Goal: Task Accomplishment & Management: Complete application form

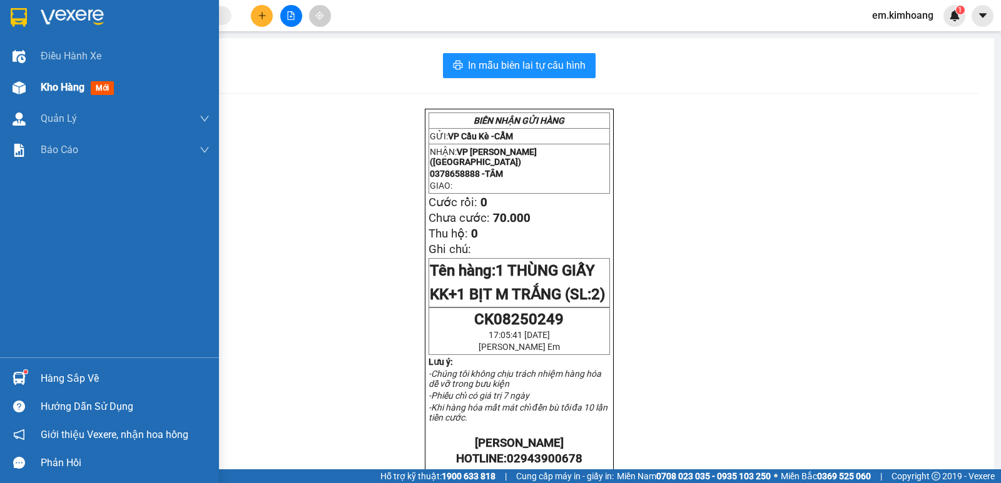
click at [26, 90] on div at bounding box center [19, 88] width 22 height 22
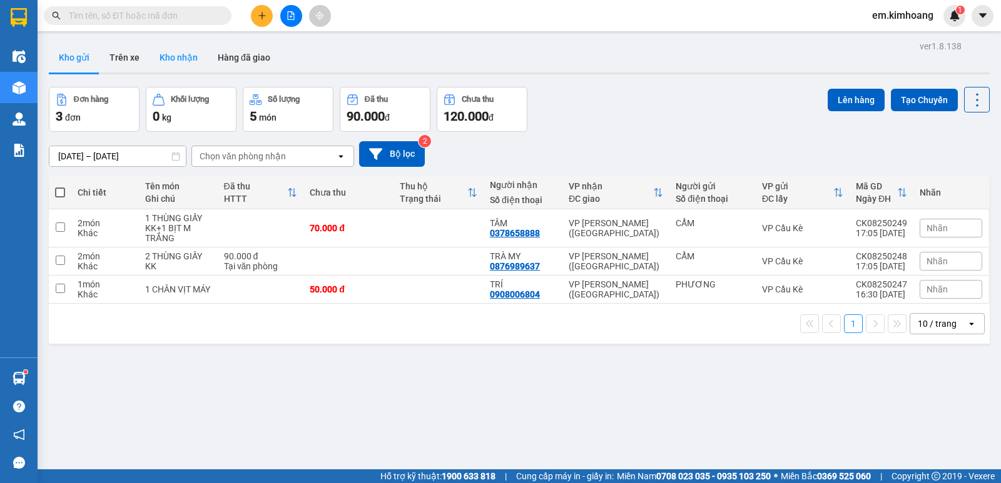
click at [180, 51] on button "Kho nhận" at bounding box center [178, 58] width 58 height 30
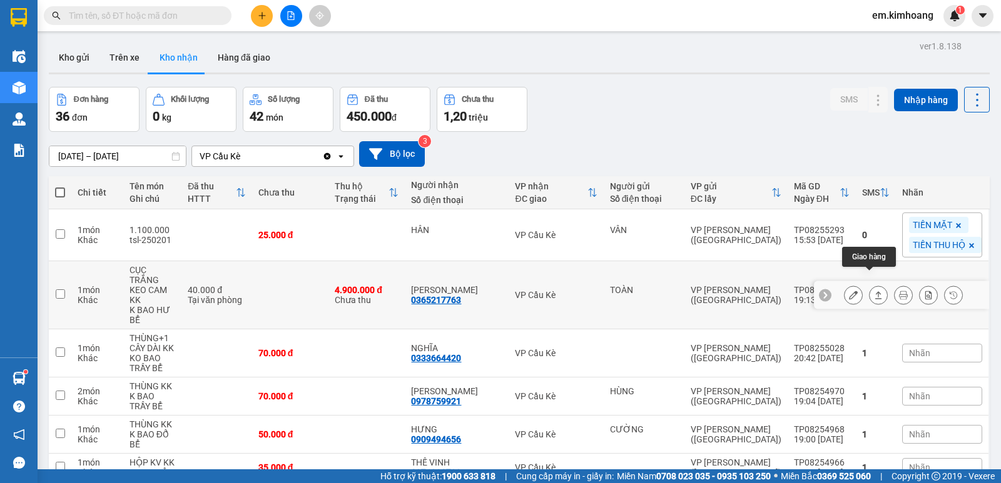
click at [874, 291] on icon at bounding box center [878, 295] width 9 height 9
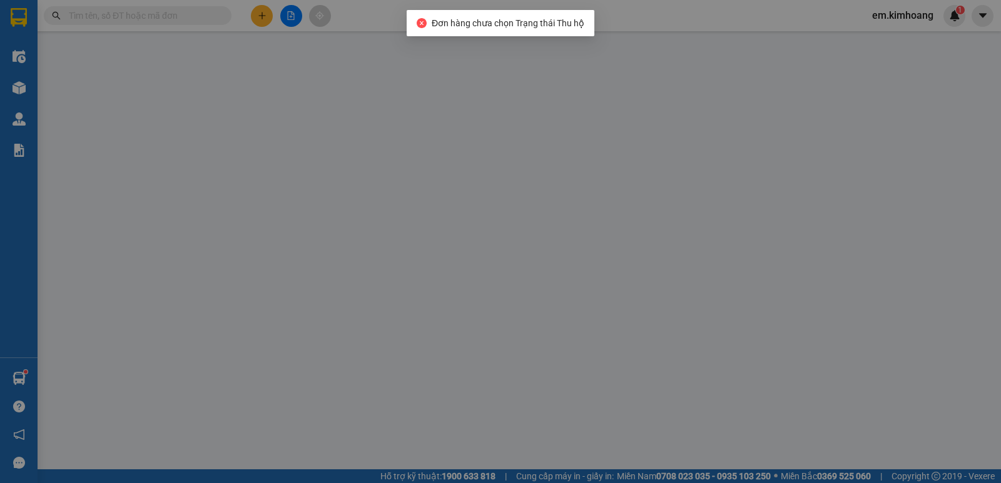
type input "TOÀN"
type input "0365217763"
type input "[PERSON_NAME]"
type input "4.900.000"
type input "40.000"
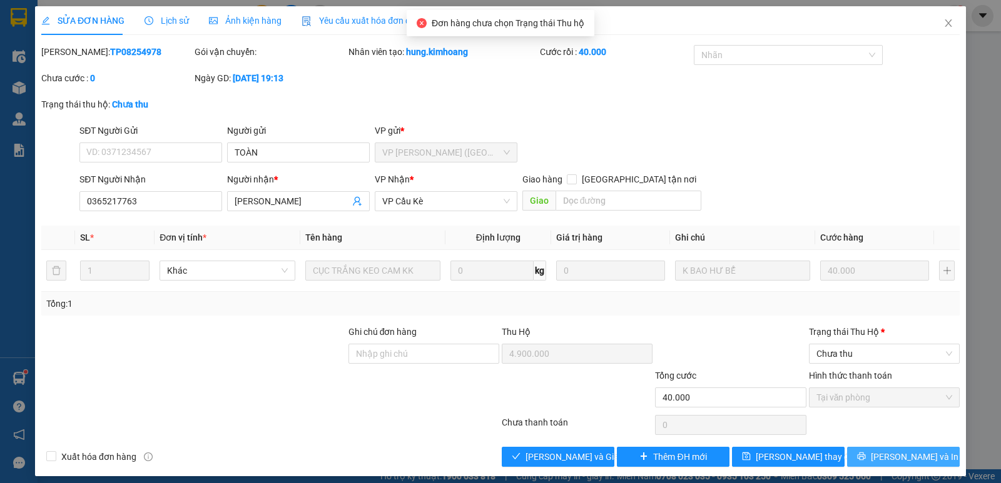
click at [864, 457] on button "[PERSON_NAME] và In" at bounding box center [903, 457] width 113 height 20
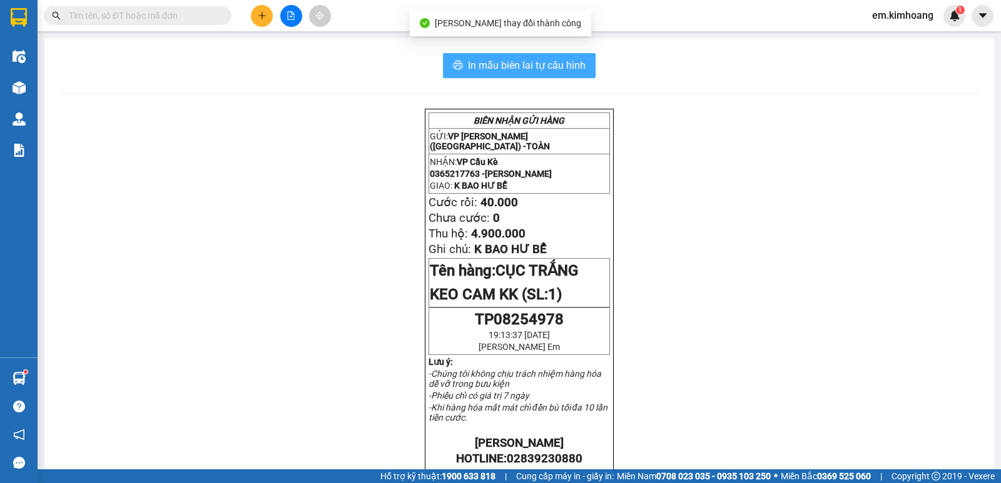
click at [575, 67] on span "In mẫu biên lai tự cấu hình" at bounding box center [527, 66] width 118 height 16
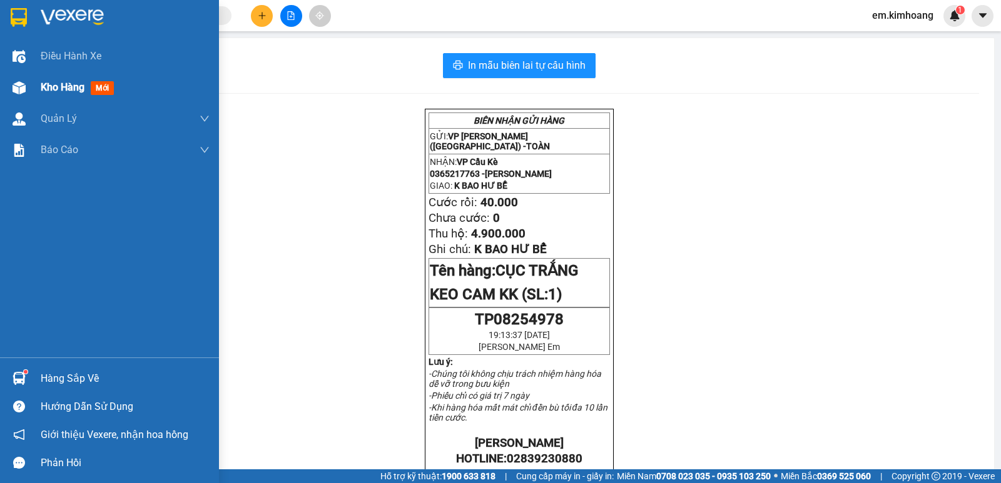
click at [59, 79] on div "Kho hàng mới" at bounding box center [80, 87] width 78 height 16
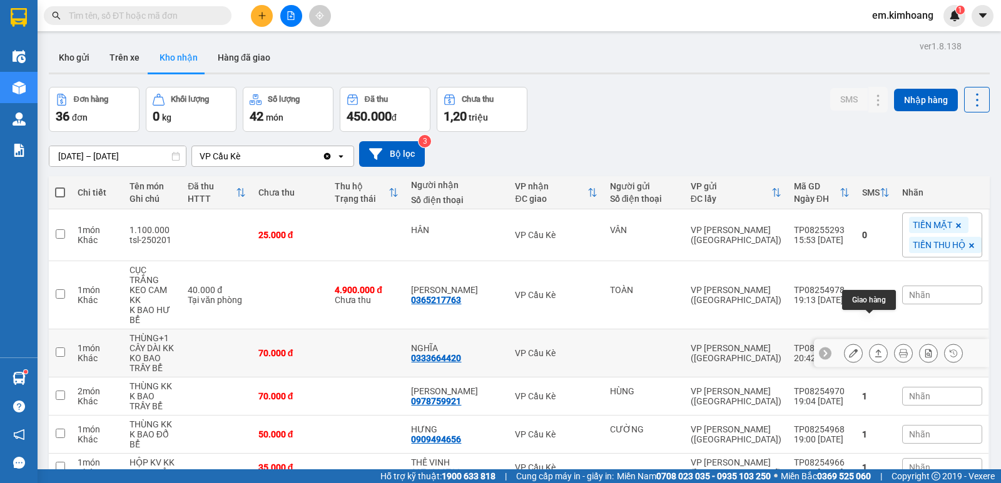
click at [874, 349] on icon at bounding box center [878, 353] width 9 height 9
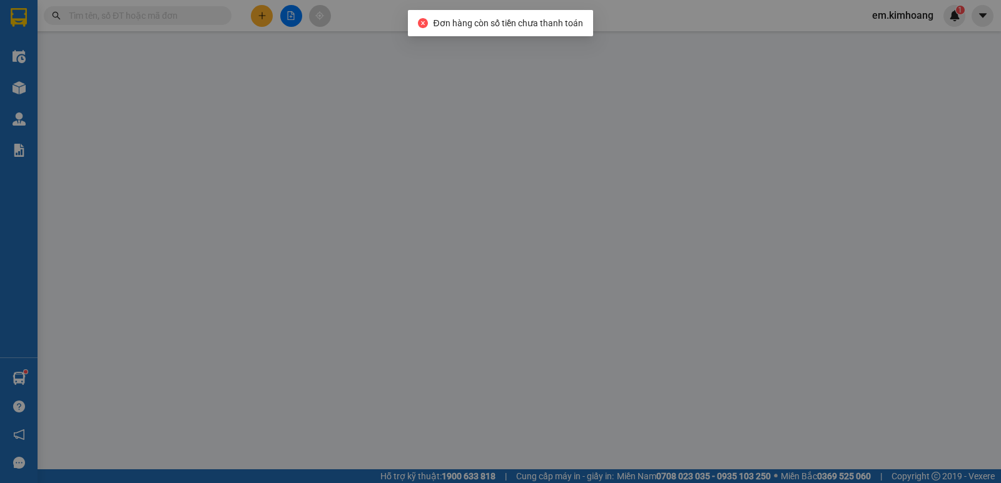
type input "0333664420"
type input "NGHĨA"
type input "70.000"
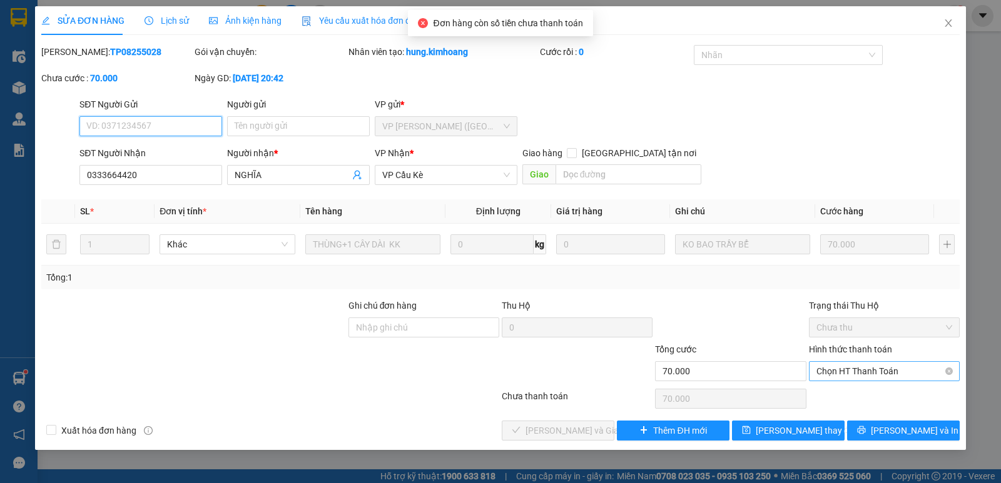
click at [871, 377] on span "Chọn HT Thanh Toán" at bounding box center [884, 371] width 136 height 19
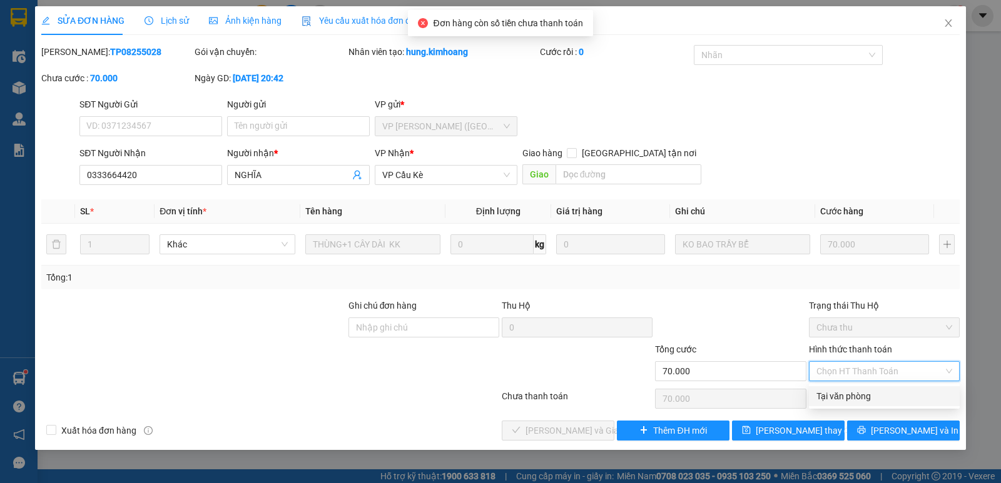
drag, startPoint x: 873, startPoint y: 396, endPoint x: 781, endPoint y: 382, distance: 92.4
click at [866, 396] on div "Tại văn phòng" at bounding box center [884, 397] width 136 height 14
type input "0"
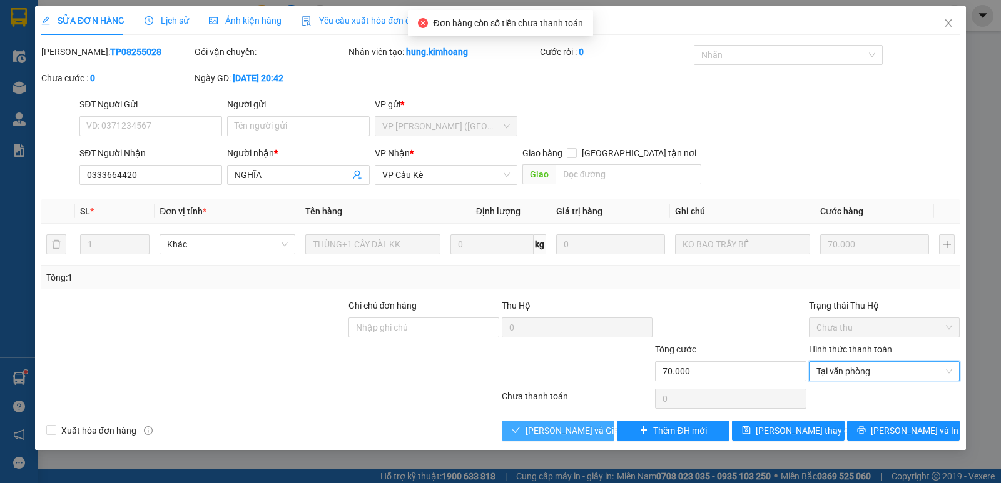
click at [564, 428] on span "[PERSON_NAME] và Giao hàng" at bounding box center [585, 431] width 120 height 14
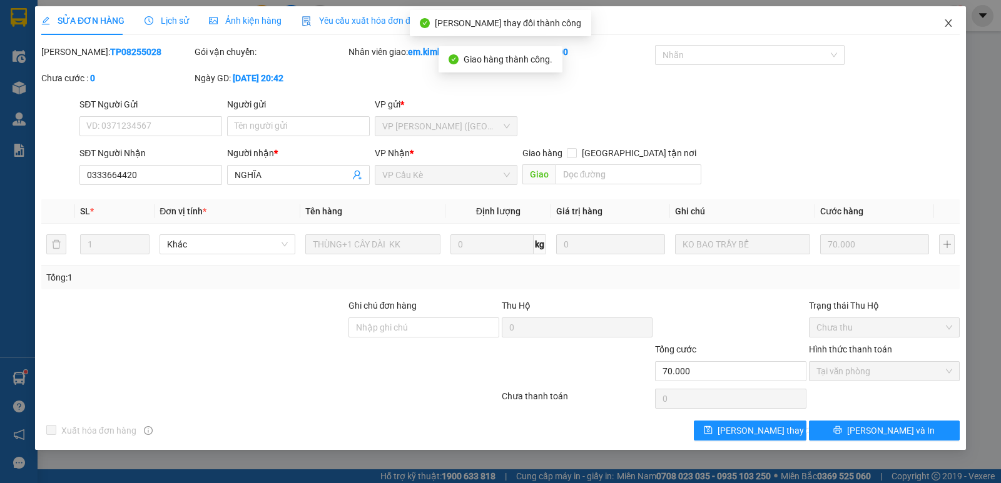
click at [949, 24] on icon "close" at bounding box center [948, 23] width 10 height 10
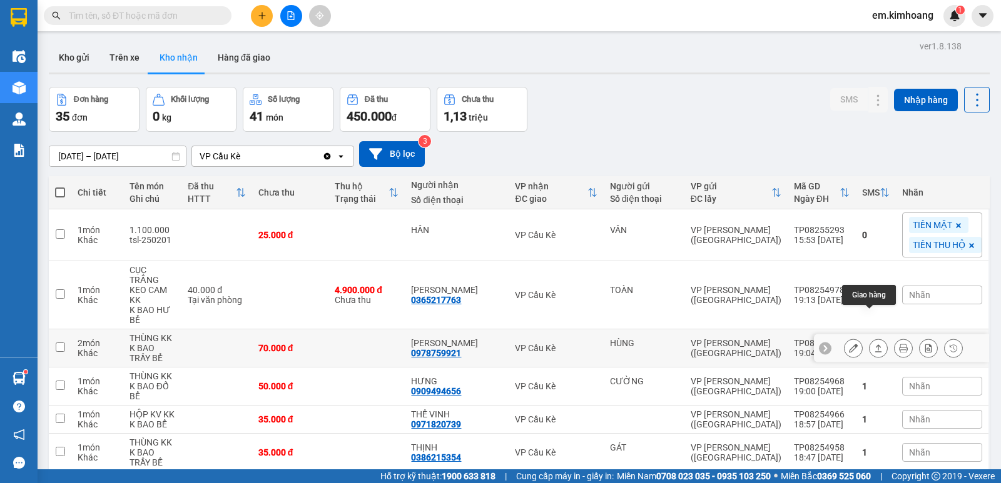
click at [875, 345] on icon at bounding box center [878, 349] width 7 height 8
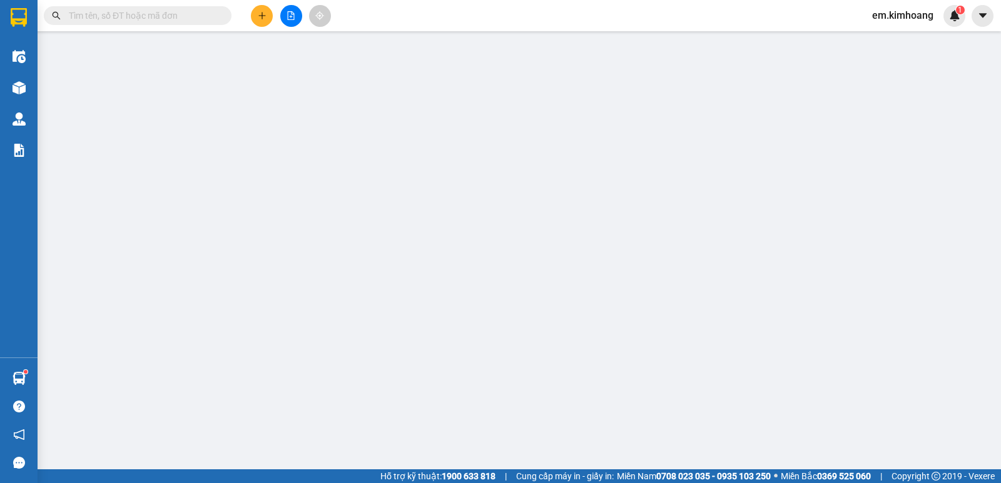
type input "HÙNG"
type input "0978759921"
type input "[PERSON_NAME]"
type input "70.000"
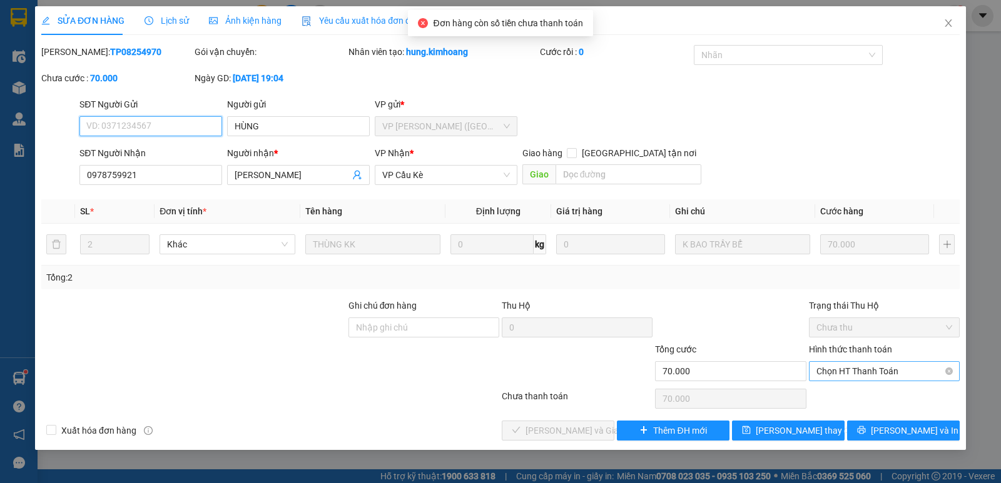
click at [864, 375] on span "Chọn HT Thanh Toán" at bounding box center [884, 371] width 136 height 19
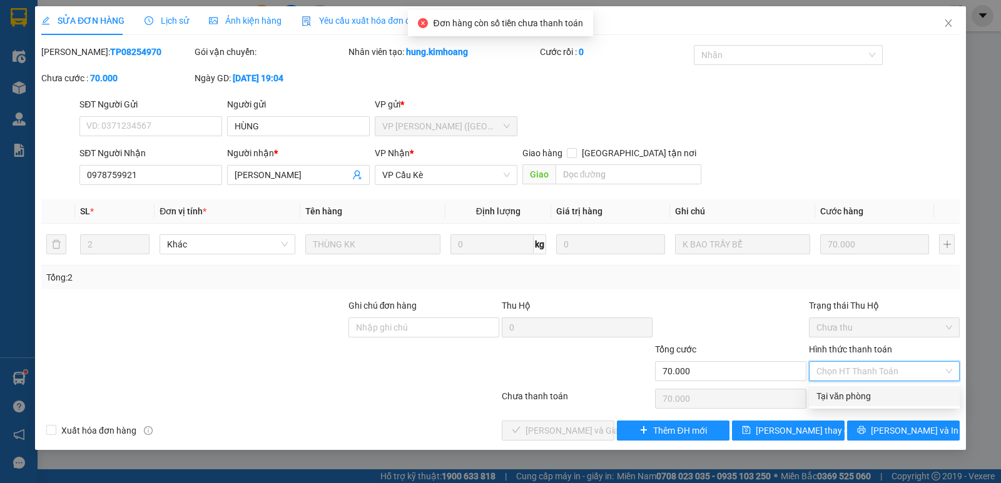
click at [866, 403] on div "Tại văn phòng" at bounding box center [884, 397] width 136 height 14
type input "0"
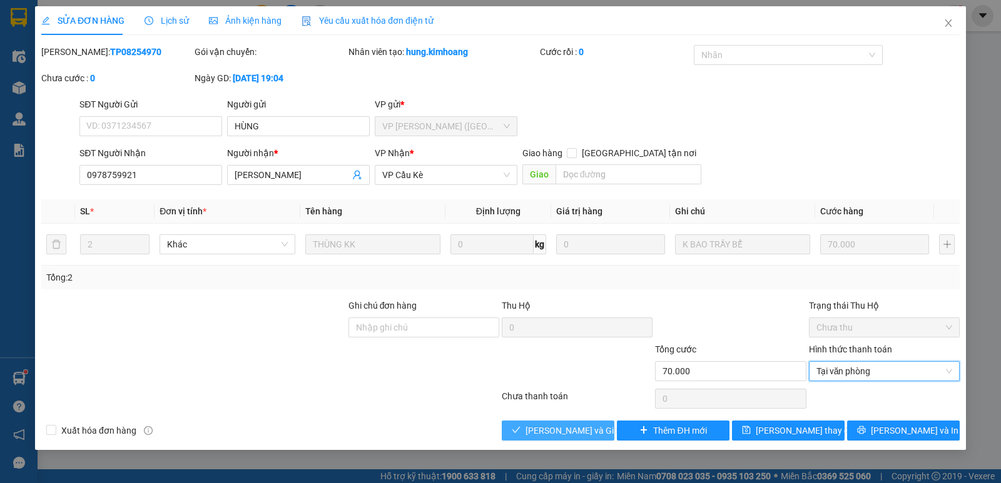
click at [574, 427] on span "[PERSON_NAME] và Giao hàng" at bounding box center [585, 431] width 120 height 14
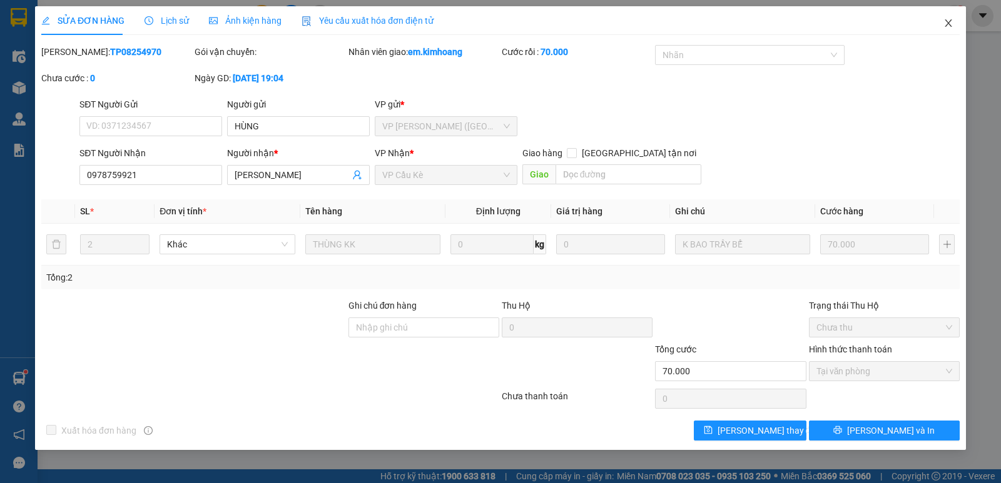
click at [951, 21] on icon "close" at bounding box center [947, 23] width 7 height 8
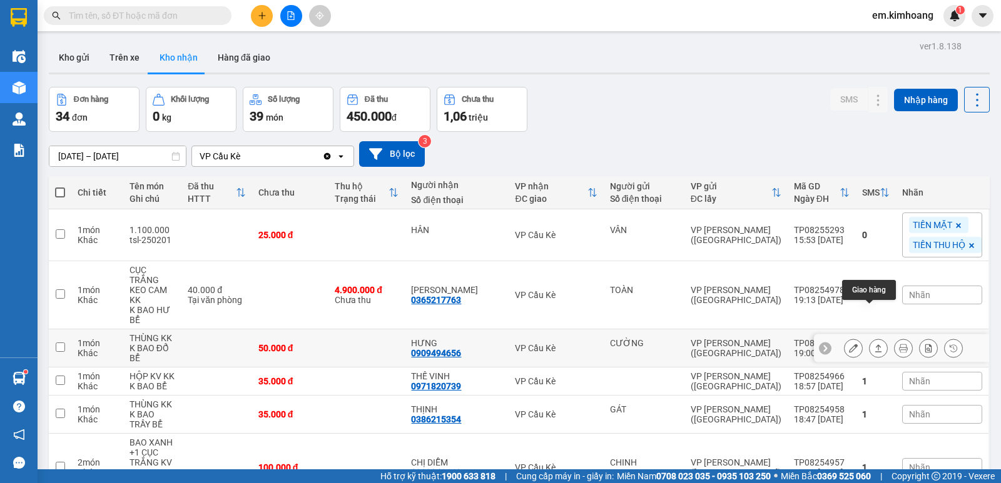
click at [874, 344] on icon at bounding box center [878, 348] width 9 height 9
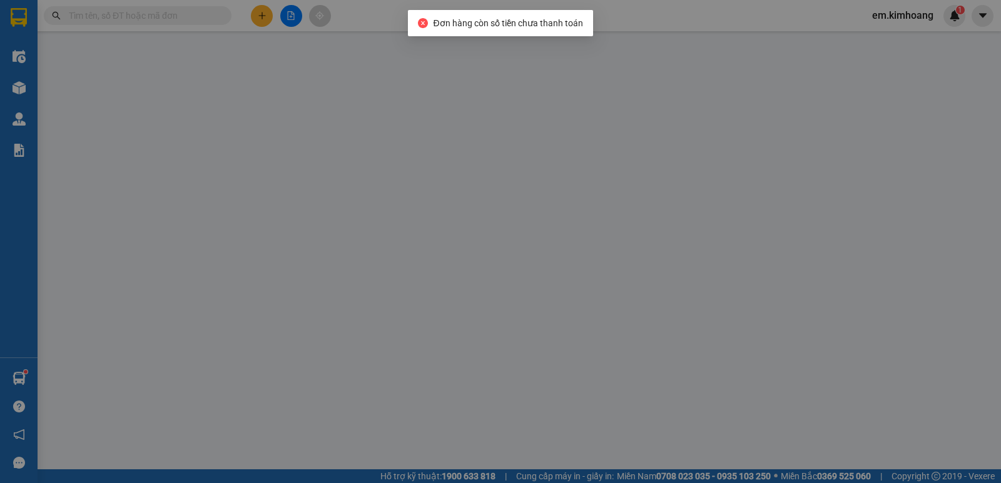
type input "CƯỜNG"
type input "0909494656"
type input "HƯNG"
type input "50.000"
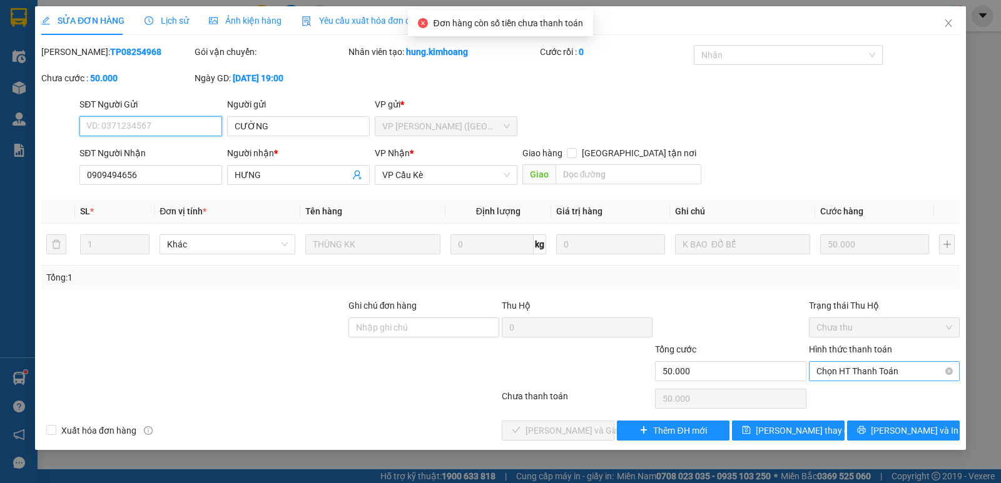
click at [881, 375] on span "Chọn HT Thanh Toán" at bounding box center [884, 371] width 136 height 19
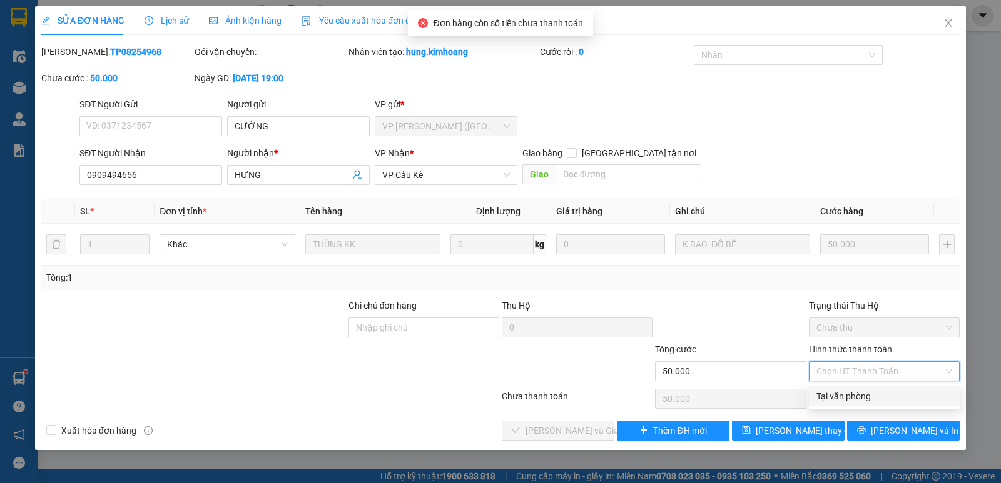
click at [881, 396] on div "Tại văn phòng" at bounding box center [884, 397] width 136 height 14
type input "0"
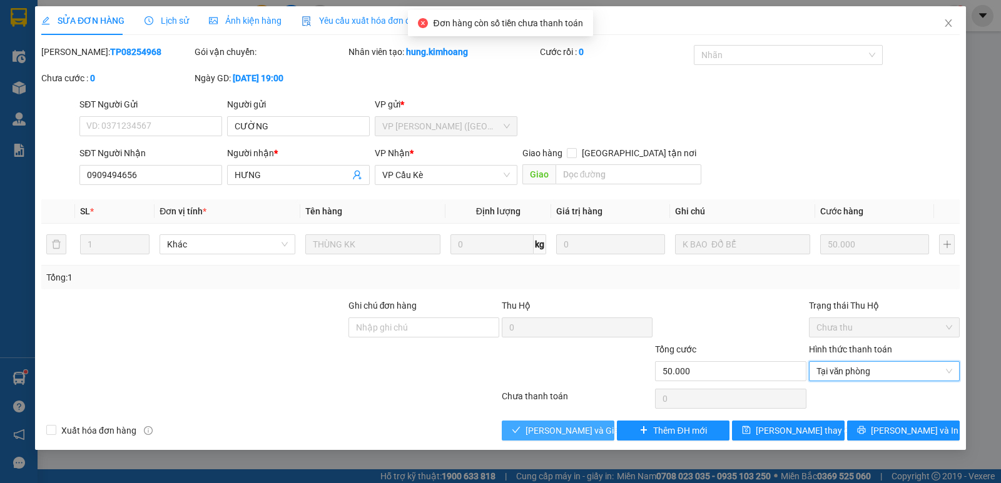
click at [558, 433] on span "[PERSON_NAME] và Giao hàng" at bounding box center [585, 431] width 120 height 14
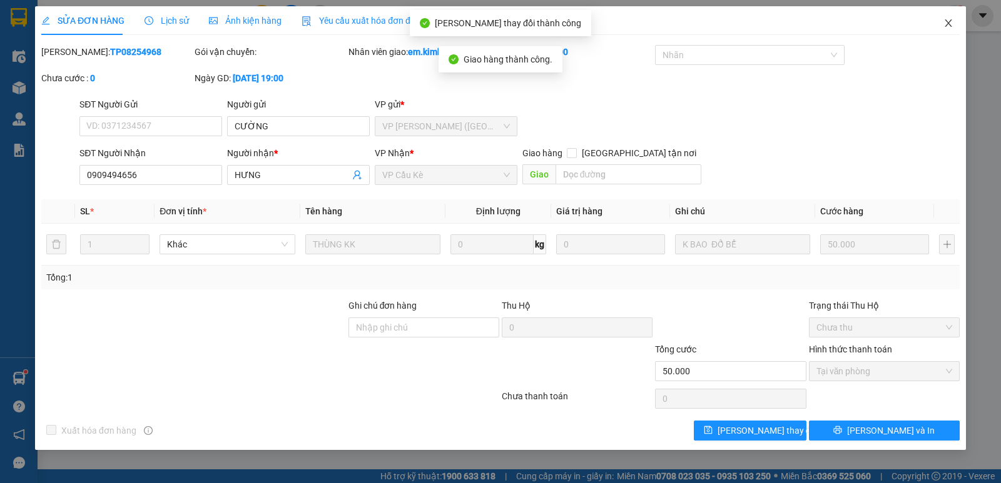
click at [946, 20] on icon "close" at bounding box center [948, 23] width 10 height 10
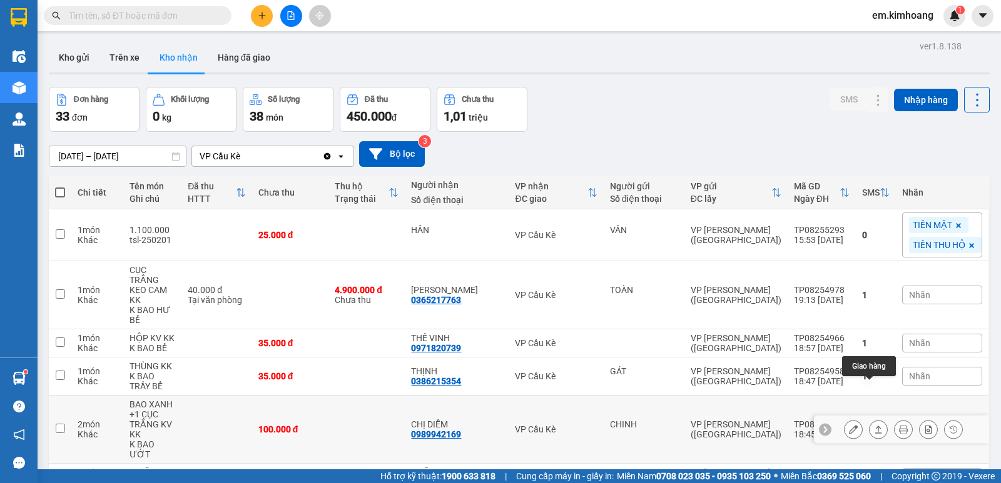
click at [874, 425] on icon at bounding box center [878, 429] width 9 height 9
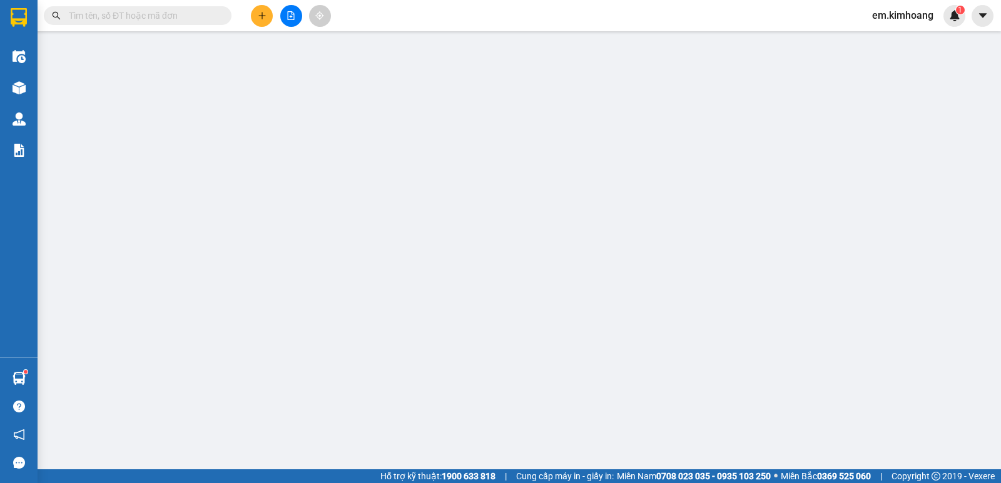
type input "CHINH"
type input "0989942169"
type input "CHỊ DIỄM"
type input "100.000"
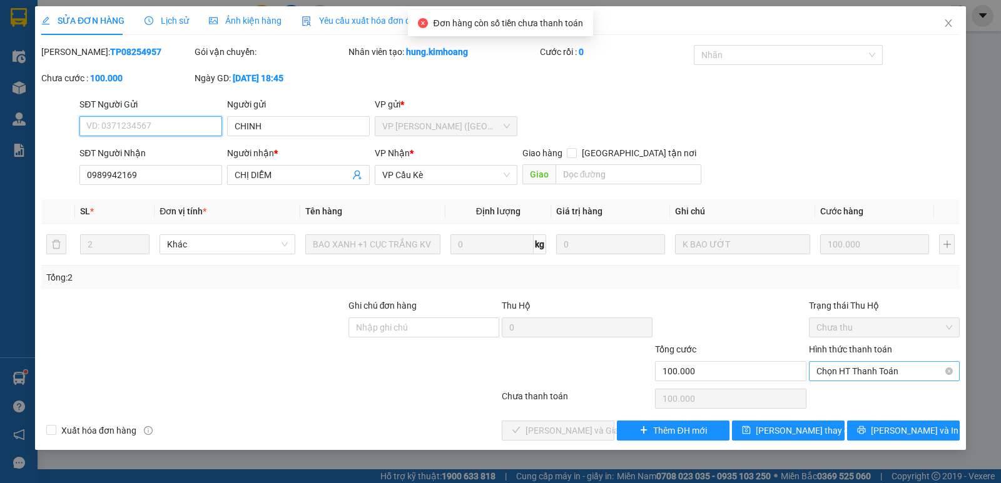
click at [868, 370] on span "Chọn HT Thanh Toán" at bounding box center [884, 371] width 136 height 19
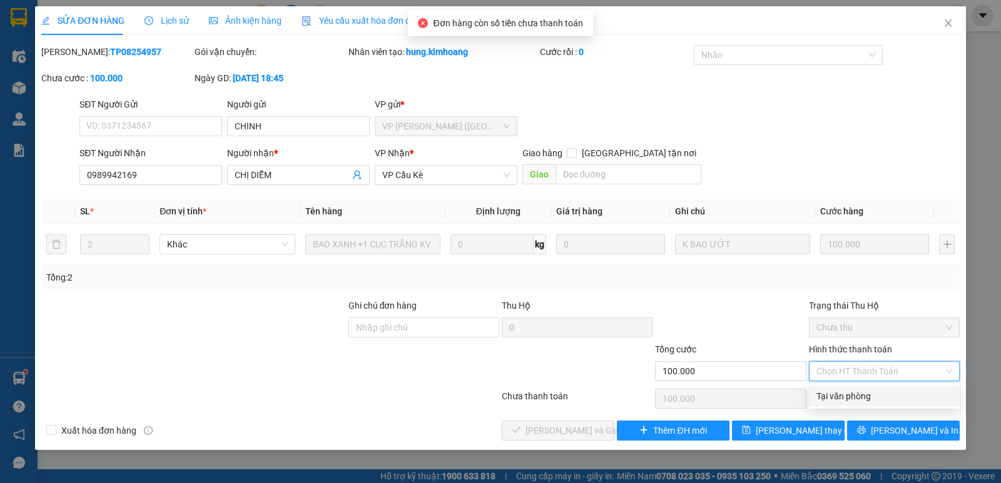
click at [874, 395] on div "Tại văn phòng" at bounding box center [884, 397] width 136 height 14
type input "0"
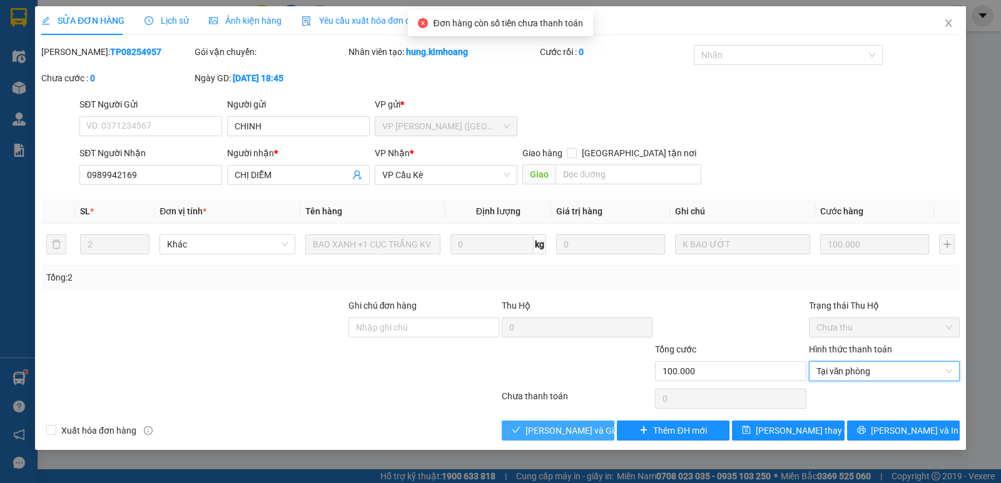
click at [597, 426] on span "[PERSON_NAME] và Giao hàng" at bounding box center [585, 431] width 120 height 14
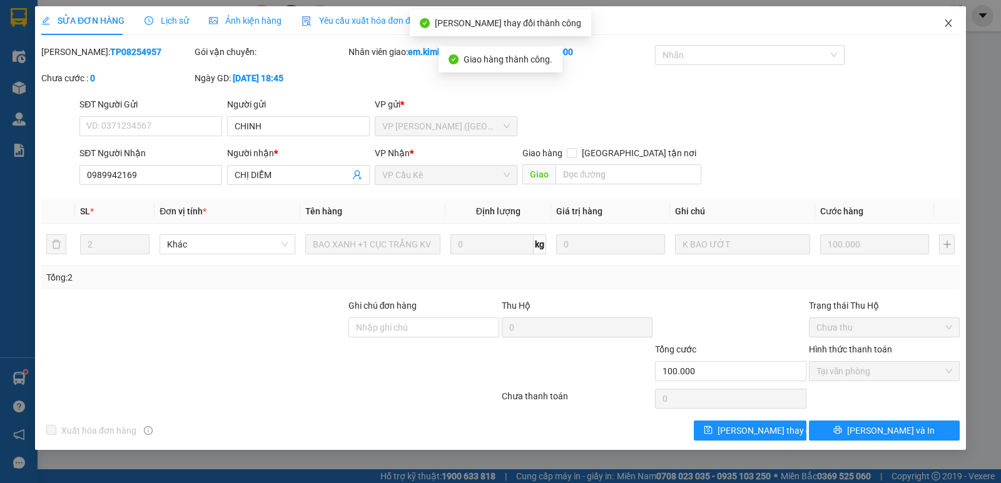
drag, startPoint x: 944, startPoint y: 19, endPoint x: 941, endPoint y: 26, distance: 7.0
click at [941, 26] on span "Close" at bounding box center [948, 23] width 35 height 35
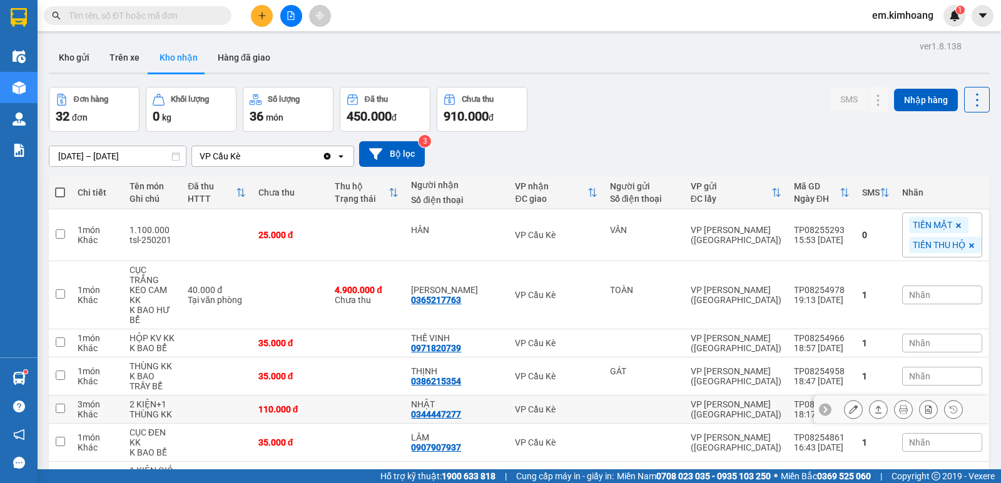
click at [875, 406] on icon at bounding box center [878, 410] width 7 height 8
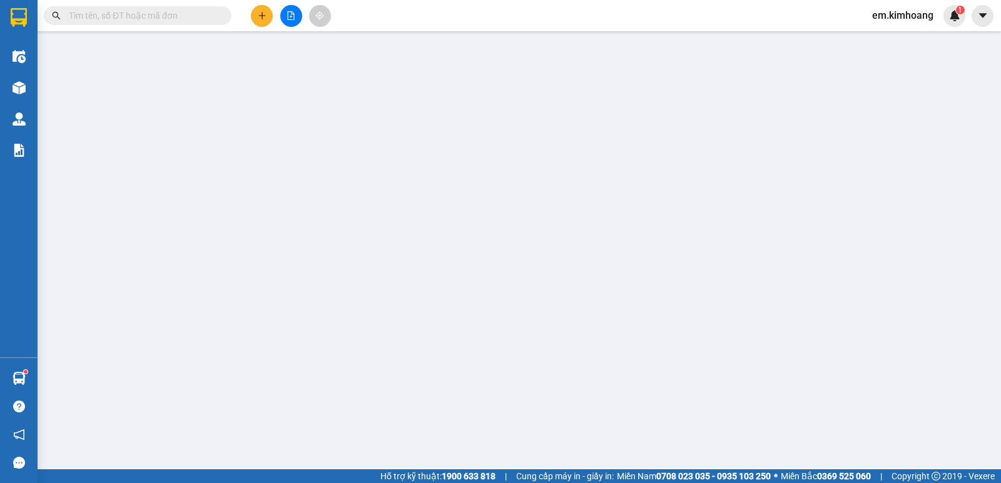
type input "0344447277"
type input "NHẬT"
type input "110.000"
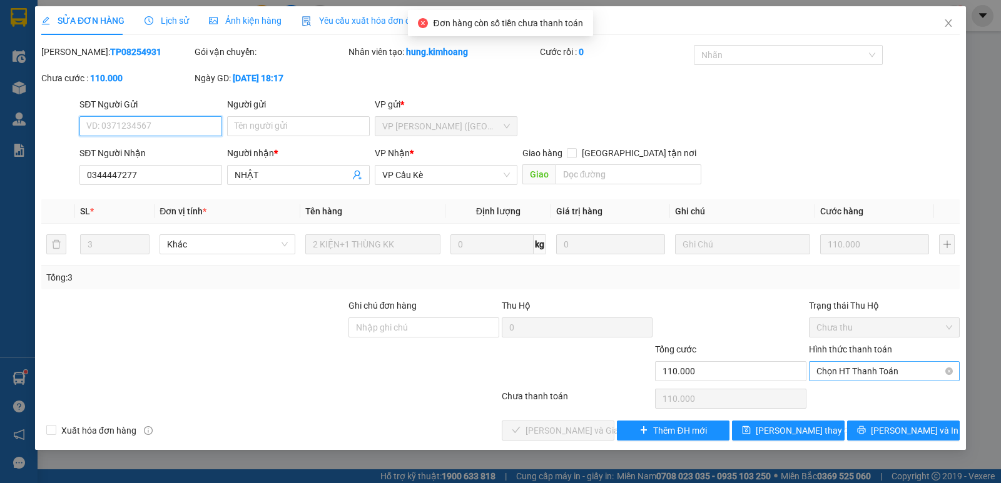
click at [869, 371] on span "Chọn HT Thanh Toán" at bounding box center [884, 371] width 136 height 19
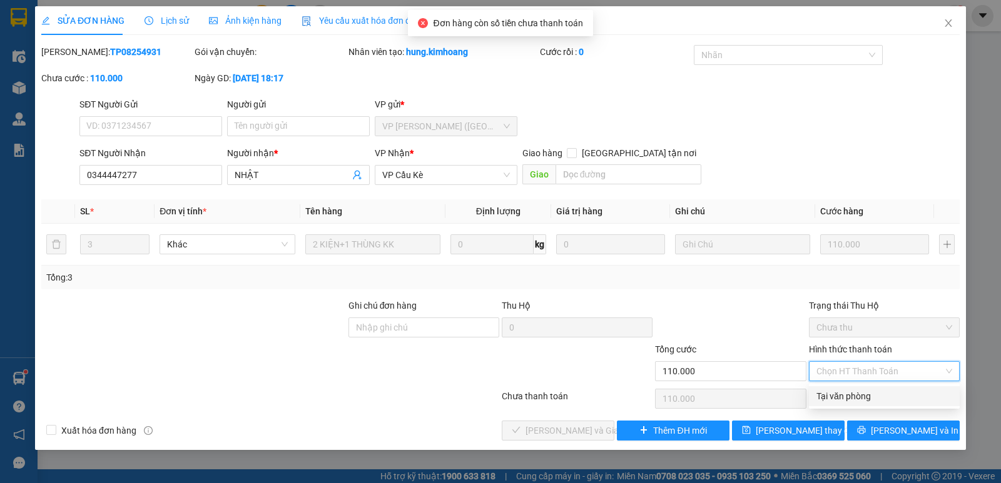
click at [866, 393] on div "Tại văn phòng" at bounding box center [884, 397] width 136 height 14
type input "0"
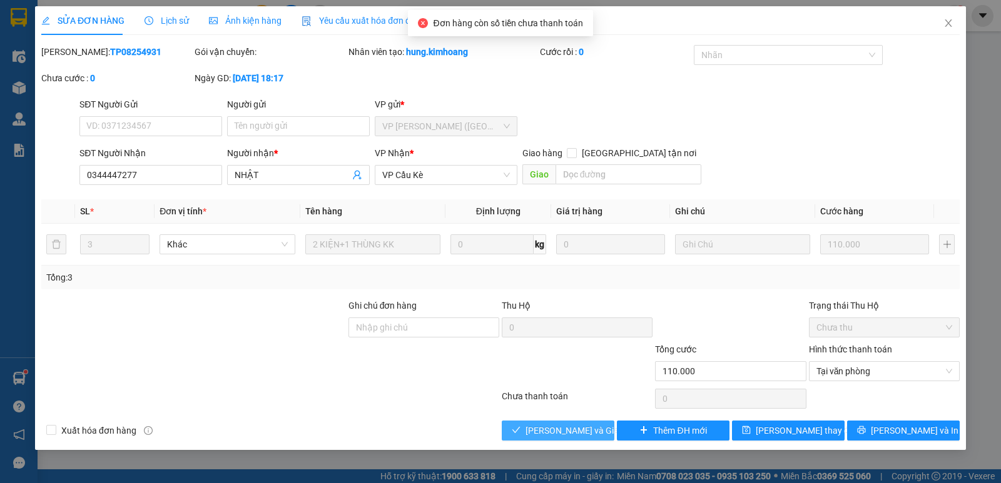
click at [596, 428] on span "[PERSON_NAME] và Giao hàng" at bounding box center [585, 431] width 120 height 14
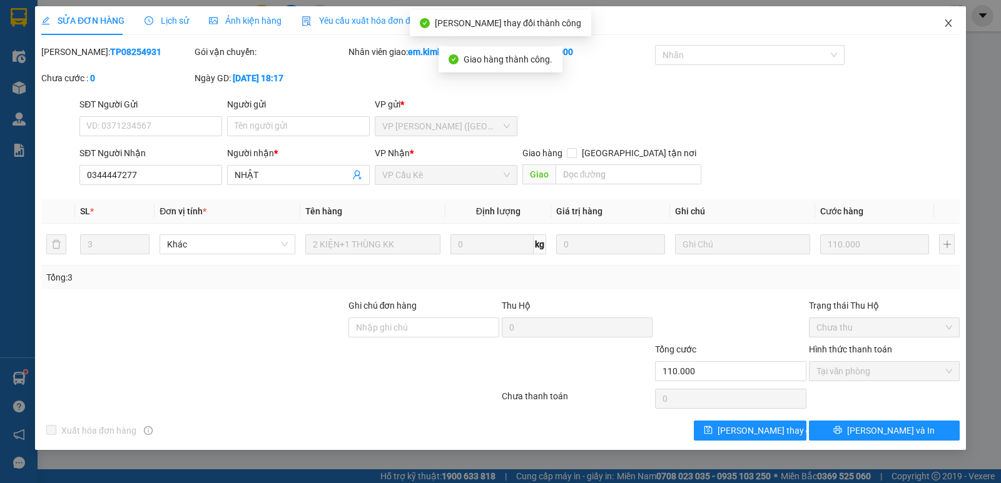
click at [945, 18] on span "Close" at bounding box center [948, 23] width 35 height 35
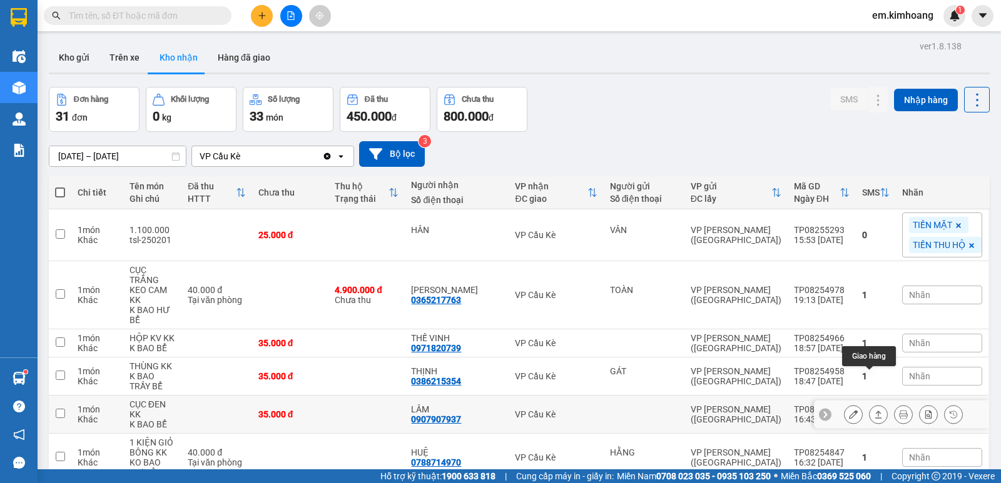
click at [873, 404] on button at bounding box center [878, 415] width 18 height 22
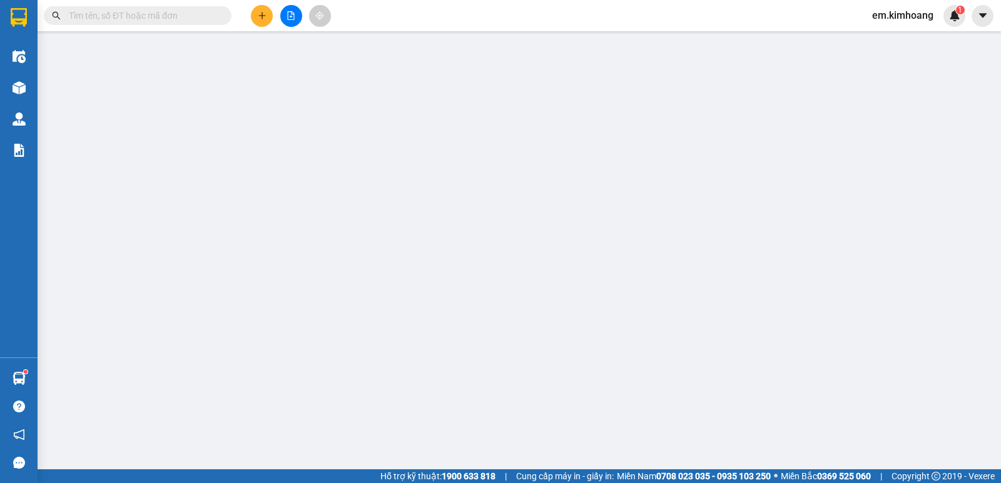
type input "0907907937"
type input "LÂM"
type input "35.000"
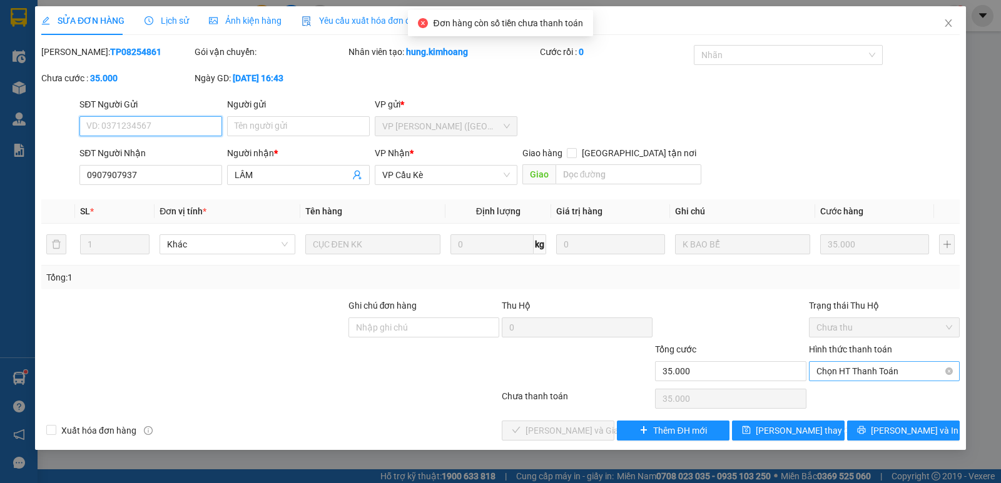
click at [883, 372] on span "Chọn HT Thanh Toán" at bounding box center [884, 371] width 136 height 19
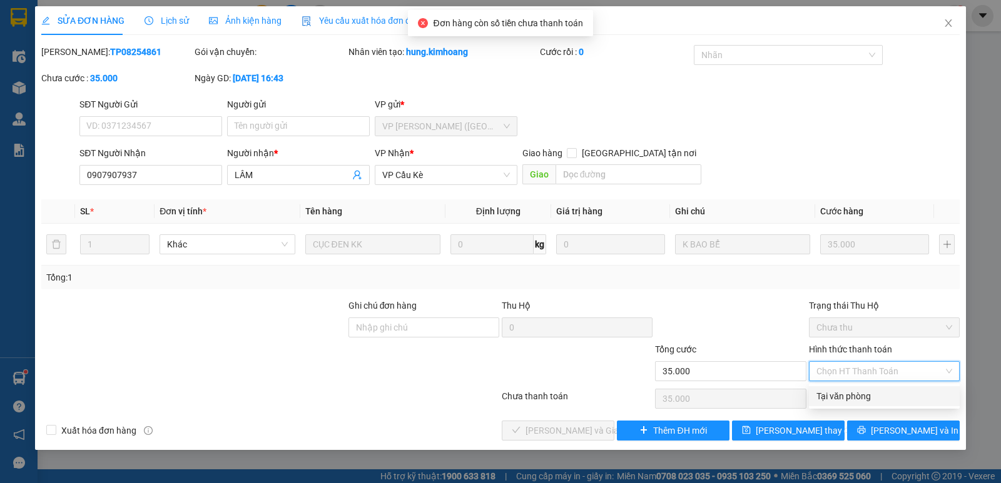
click at [883, 395] on div "Tại văn phòng" at bounding box center [884, 397] width 136 height 14
type input "0"
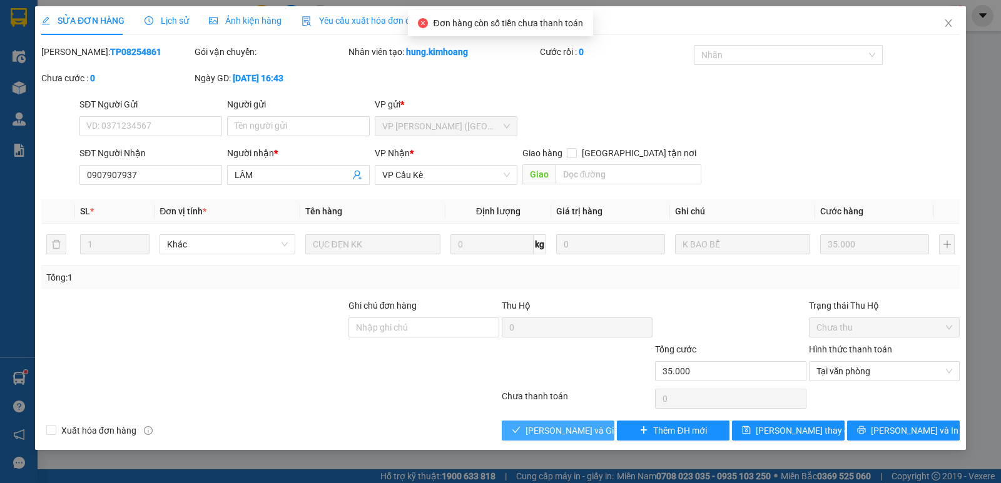
click at [574, 433] on span "[PERSON_NAME] và Giao hàng" at bounding box center [585, 431] width 120 height 14
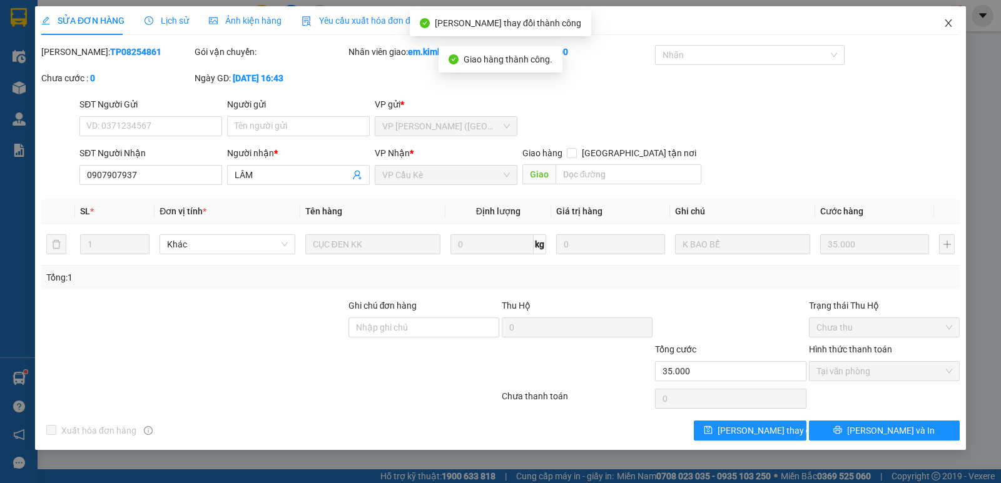
click at [944, 25] on icon "close" at bounding box center [948, 23] width 10 height 10
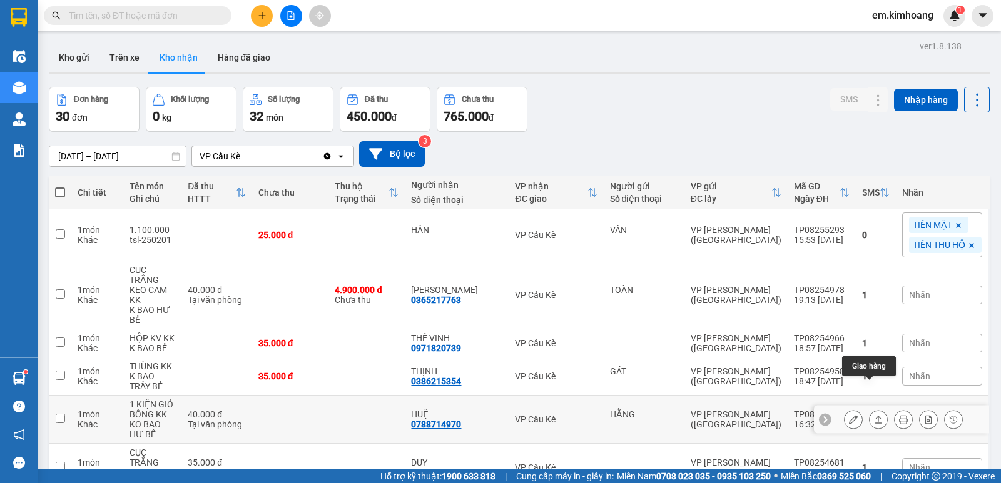
click at [874, 415] on icon at bounding box center [878, 419] width 9 height 9
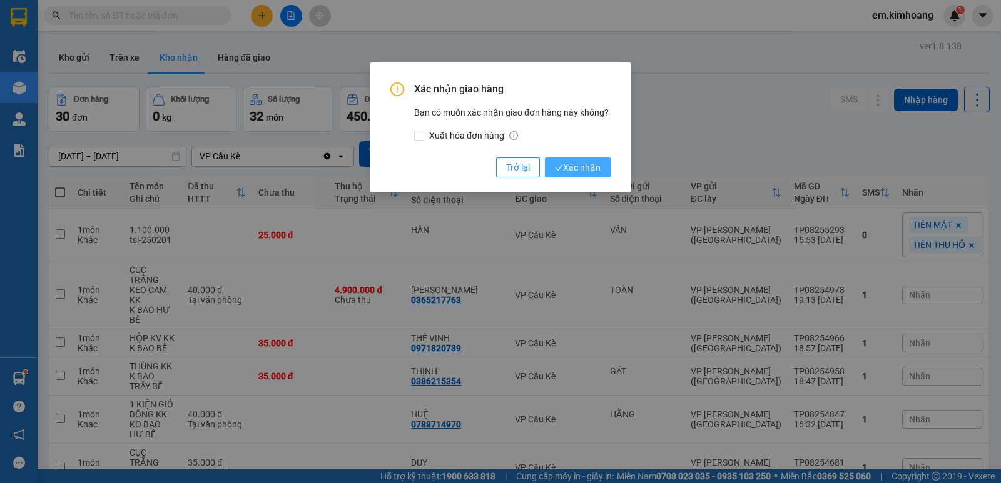
click at [564, 168] on span "Xác nhận" at bounding box center [578, 168] width 46 height 14
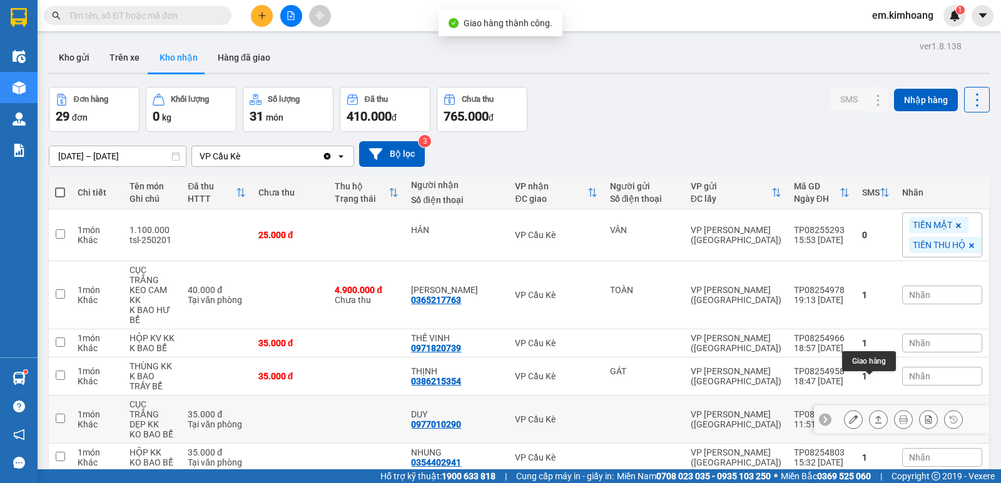
click at [874, 415] on icon at bounding box center [878, 419] width 9 height 9
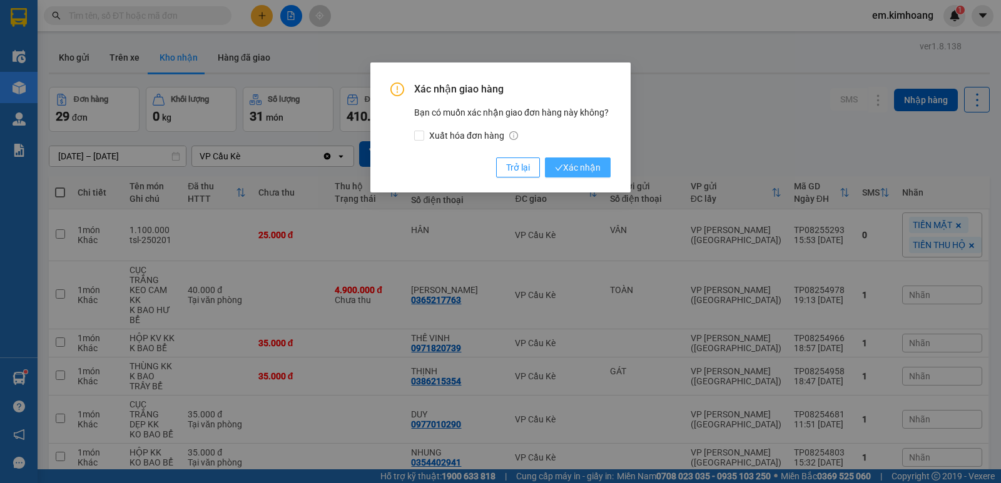
click at [575, 161] on span "Xác nhận" at bounding box center [578, 168] width 46 height 14
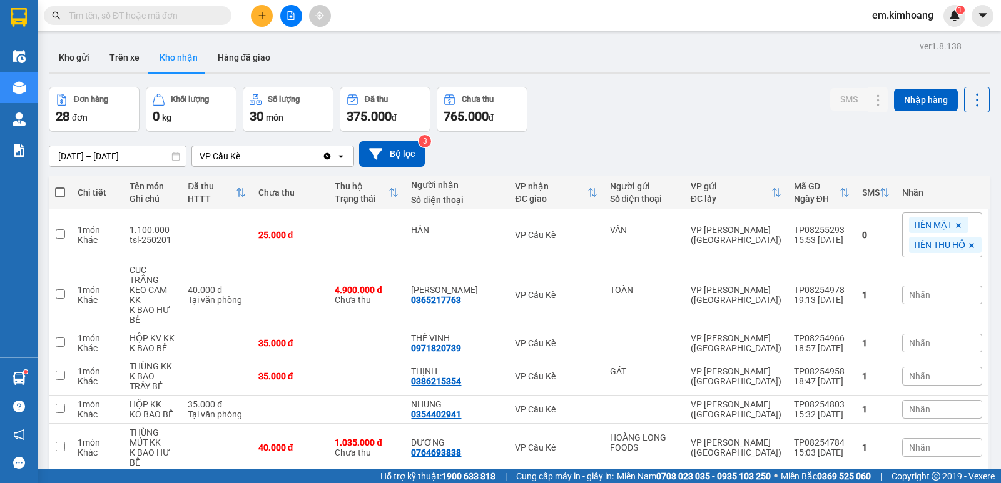
scroll to position [63, 0]
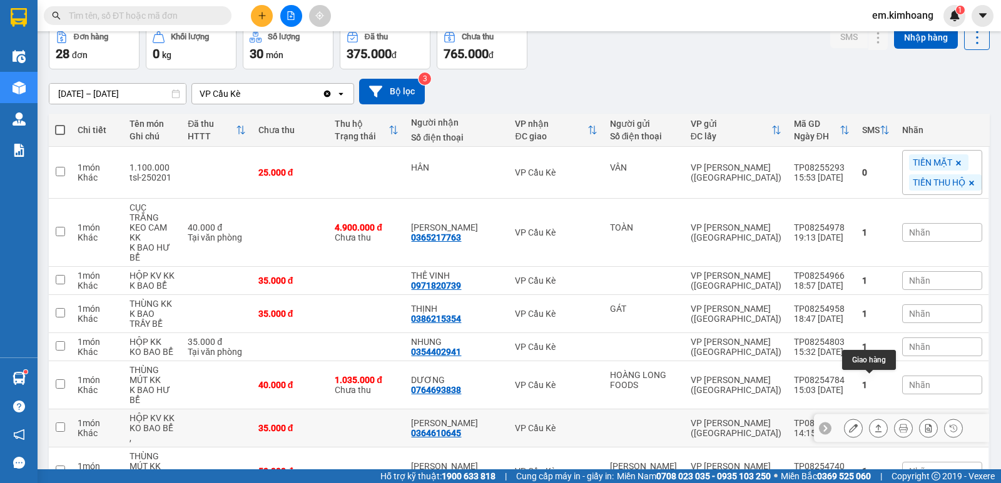
click at [874, 424] on icon at bounding box center [878, 428] width 9 height 9
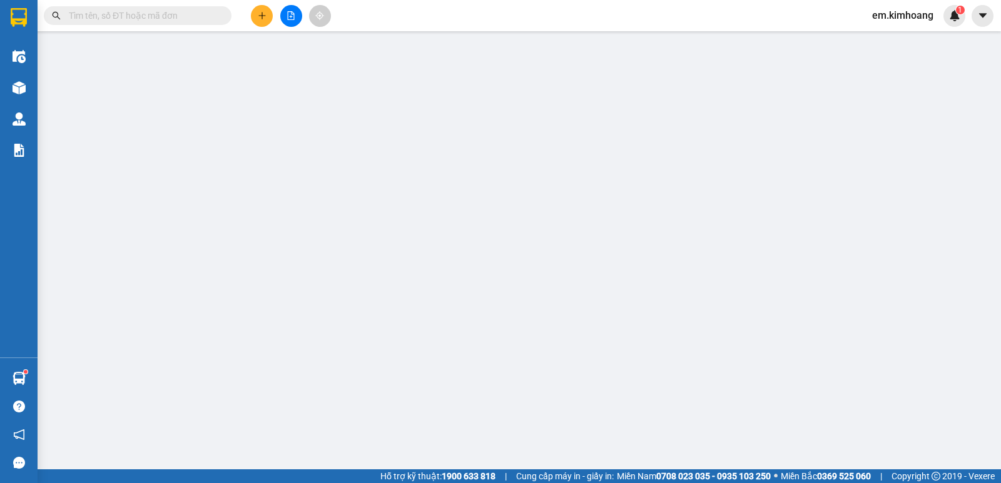
type input "0364610645"
type input "[PERSON_NAME]"
type input "35.000"
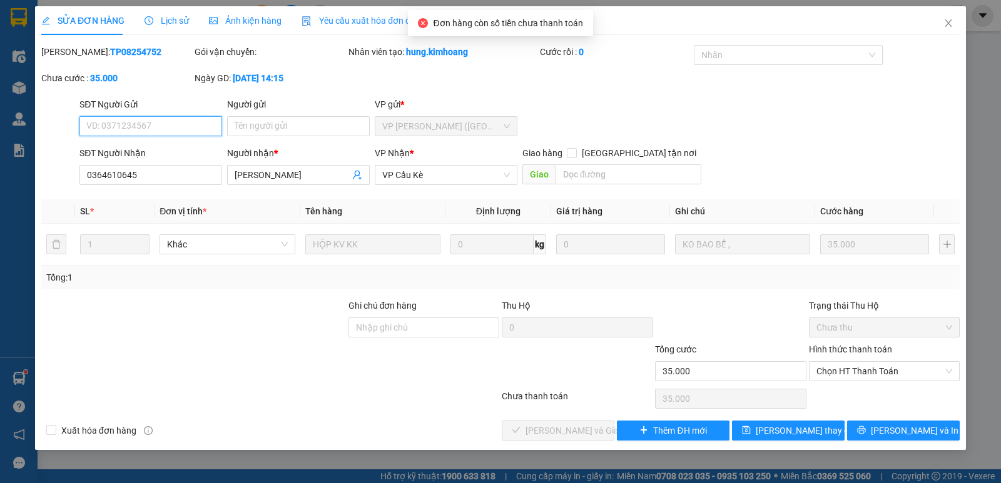
click at [868, 374] on span "Chọn HT Thanh Toán" at bounding box center [884, 371] width 136 height 19
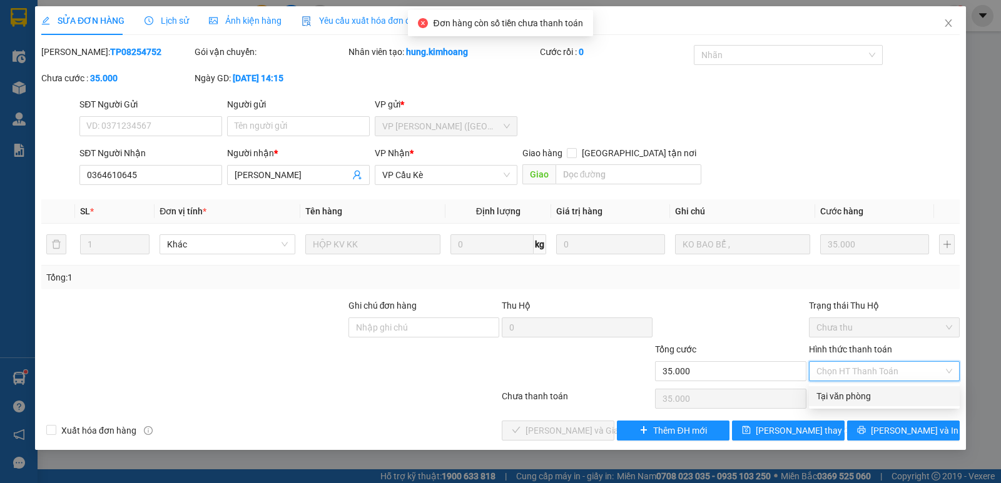
click at [859, 393] on div "Tại văn phòng" at bounding box center [884, 397] width 136 height 14
type input "0"
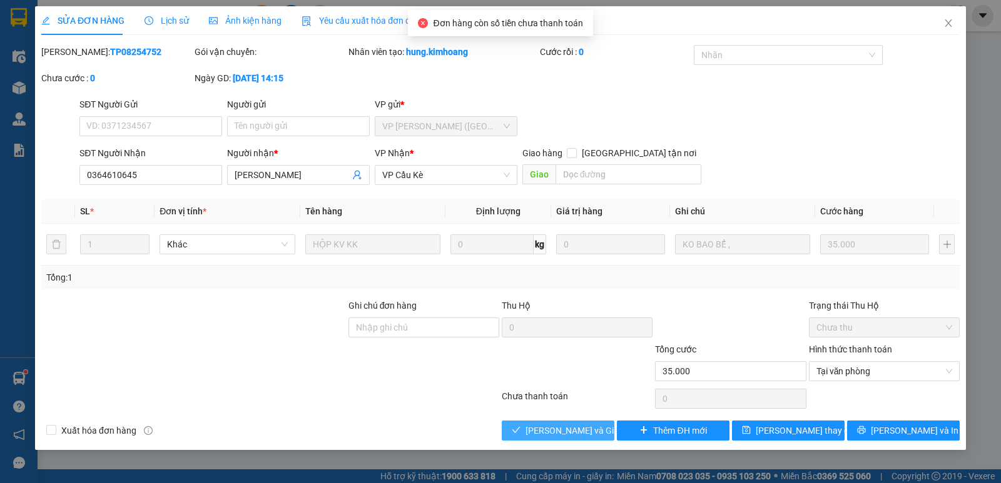
click at [590, 425] on span "[PERSON_NAME] và Giao hàng" at bounding box center [585, 431] width 120 height 14
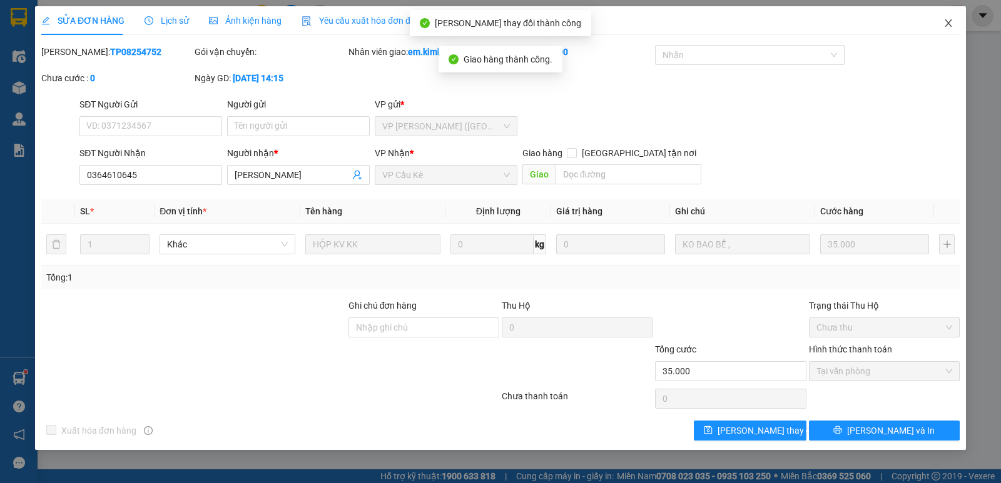
click at [947, 17] on span "Close" at bounding box center [948, 23] width 35 height 35
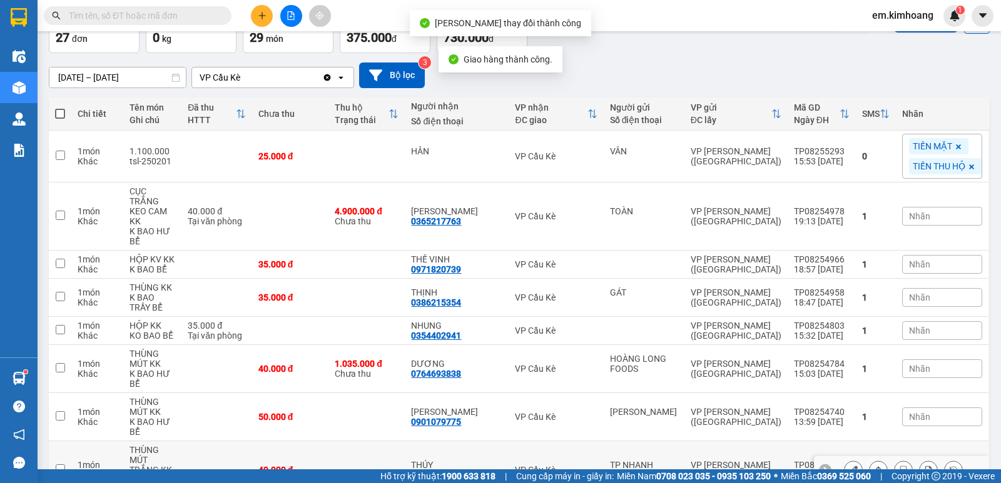
scroll to position [250, 0]
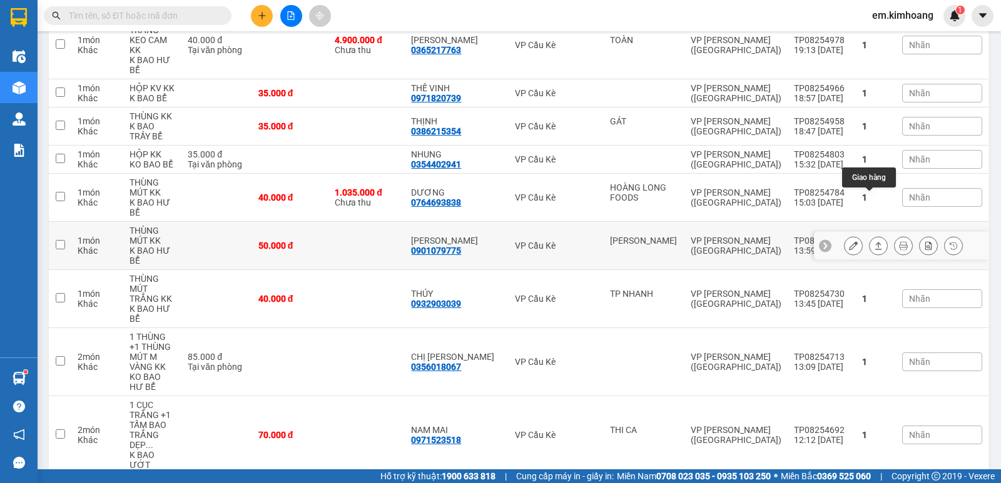
click at [874, 241] on icon at bounding box center [878, 245] width 9 height 9
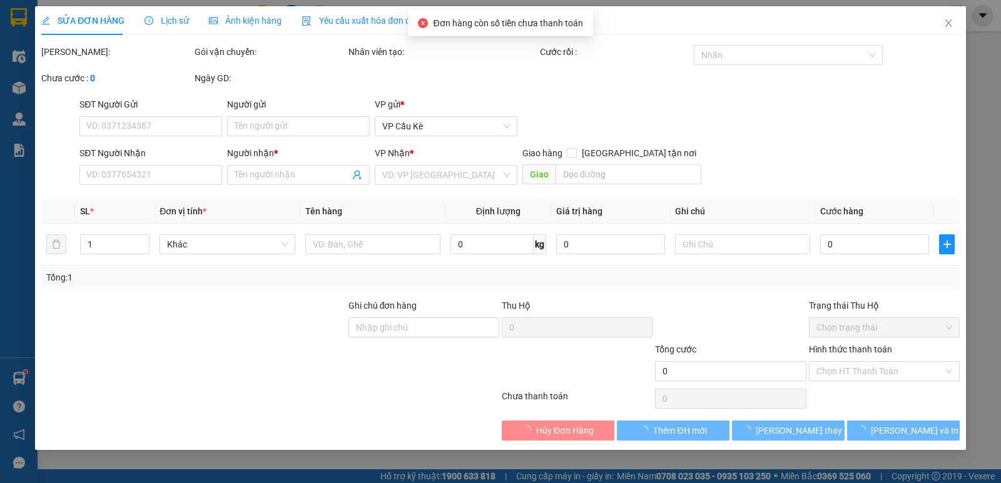
type input "[PERSON_NAME]"
type input "0901079775"
type input "[PERSON_NAME]"
type input "50.000"
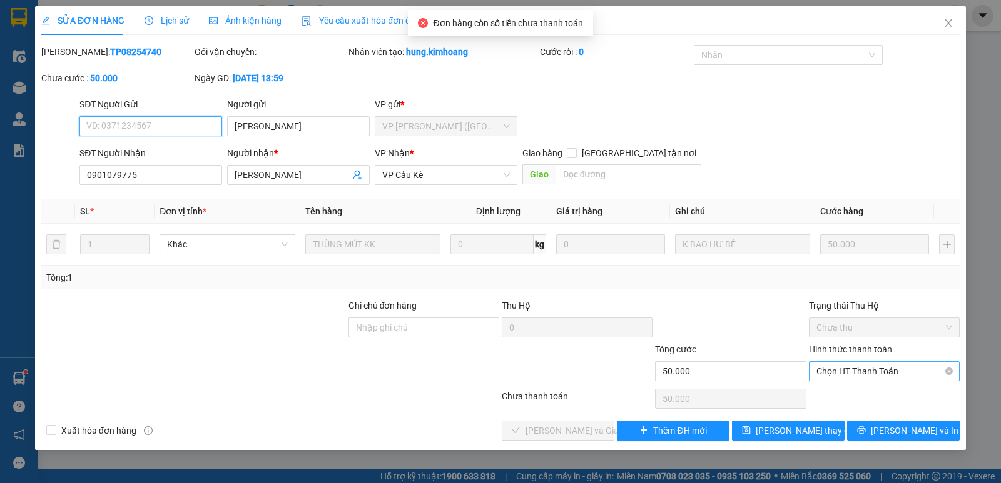
click at [845, 373] on span "Chọn HT Thanh Toán" at bounding box center [884, 371] width 136 height 19
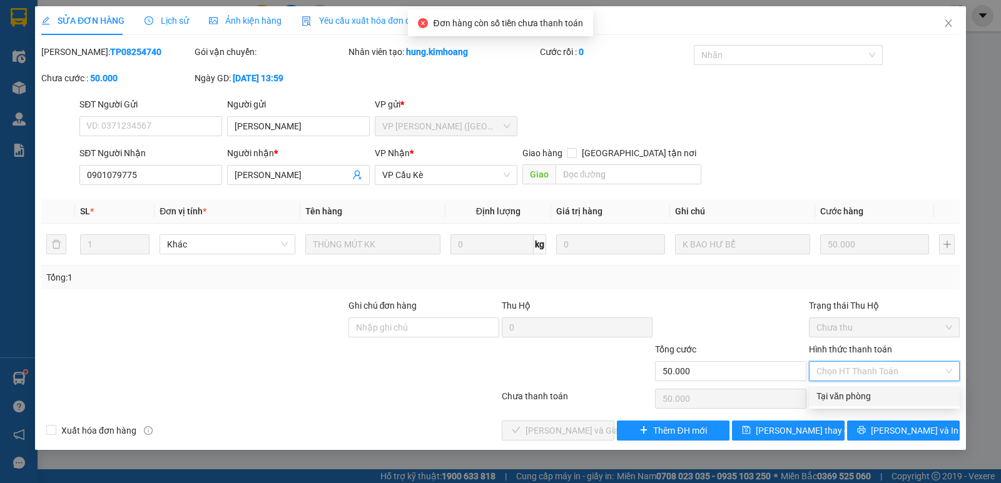
click at [849, 389] on div "Tại văn phòng" at bounding box center [884, 397] width 151 height 20
type input "0"
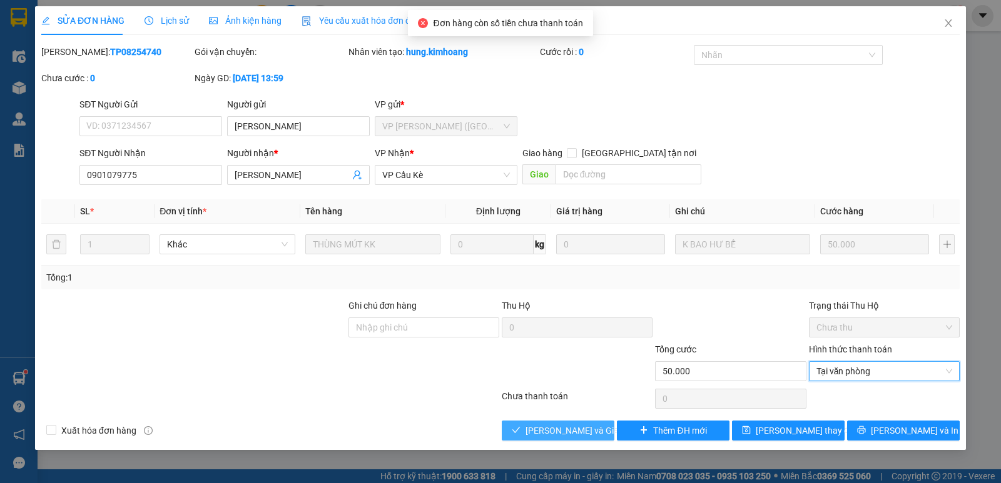
click at [565, 438] on button "[PERSON_NAME] và Giao hàng" at bounding box center [558, 431] width 113 height 20
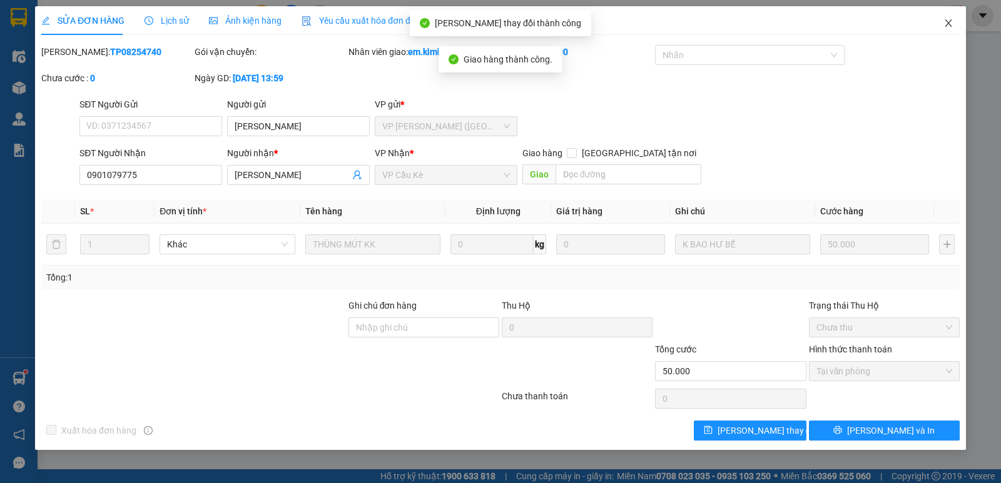
click at [941, 24] on span "Close" at bounding box center [948, 23] width 35 height 35
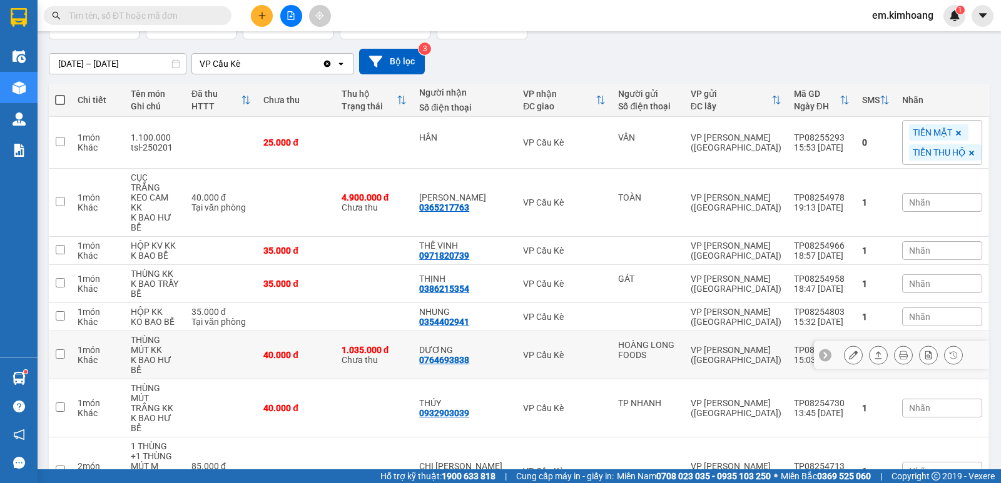
scroll to position [125, 0]
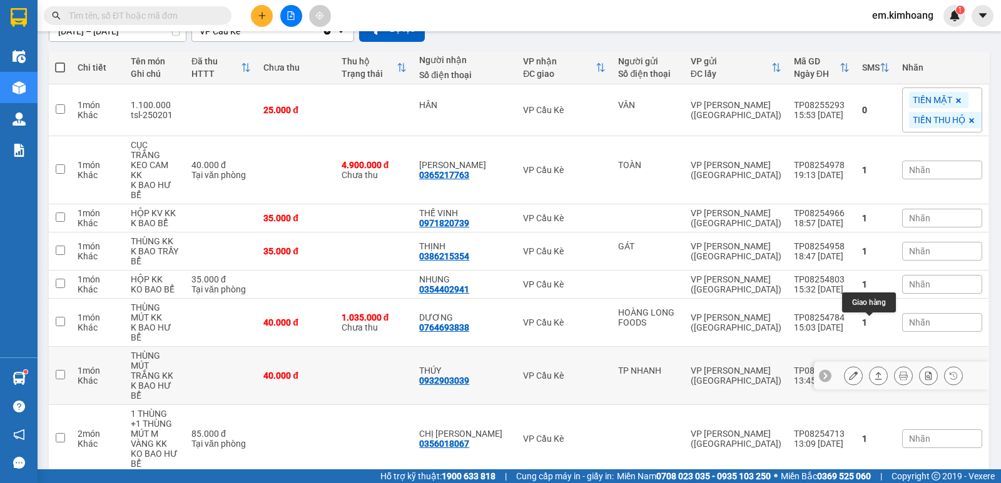
click at [875, 372] on icon at bounding box center [878, 376] width 7 height 8
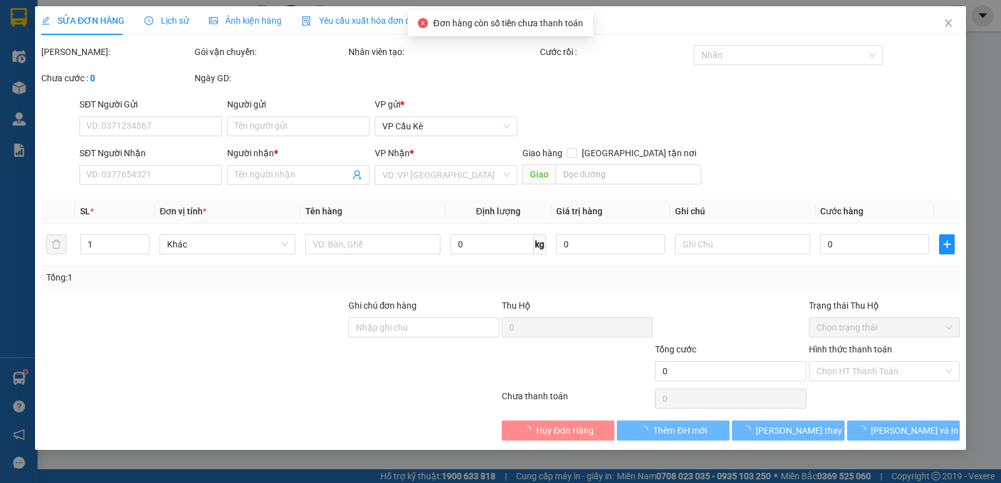
type input "TP NHANH"
type input "0932903039"
type input "THÚY"
type input "40.000"
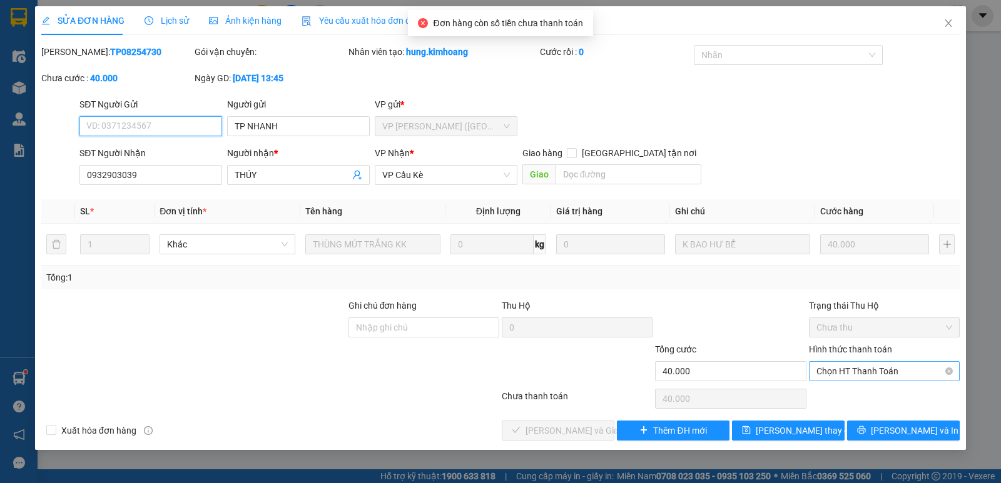
click at [869, 376] on span "Chọn HT Thanh Toán" at bounding box center [884, 371] width 136 height 19
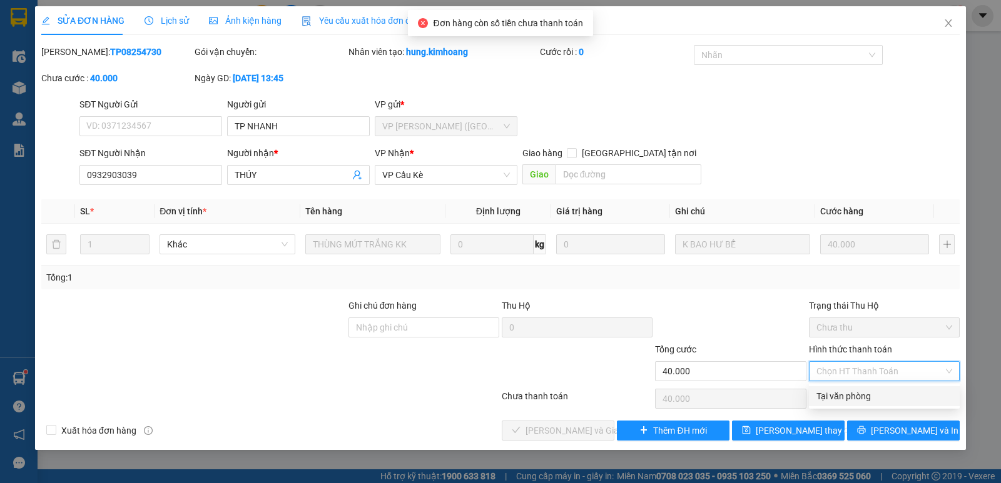
click at [869, 398] on div "Tại văn phòng" at bounding box center [884, 397] width 136 height 14
type input "0"
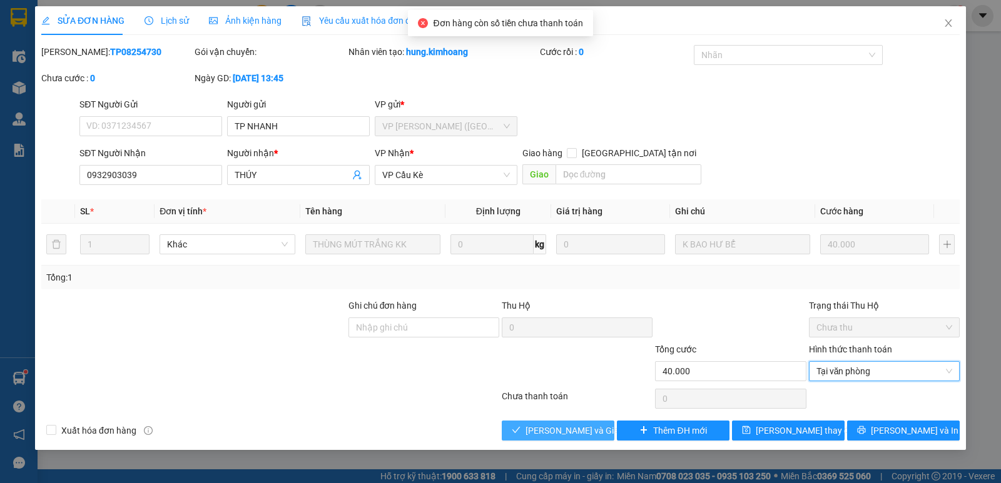
click at [556, 428] on span "[PERSON_NAME] và Giao hàng" at bounding box center [585, 431] width 120 height 14
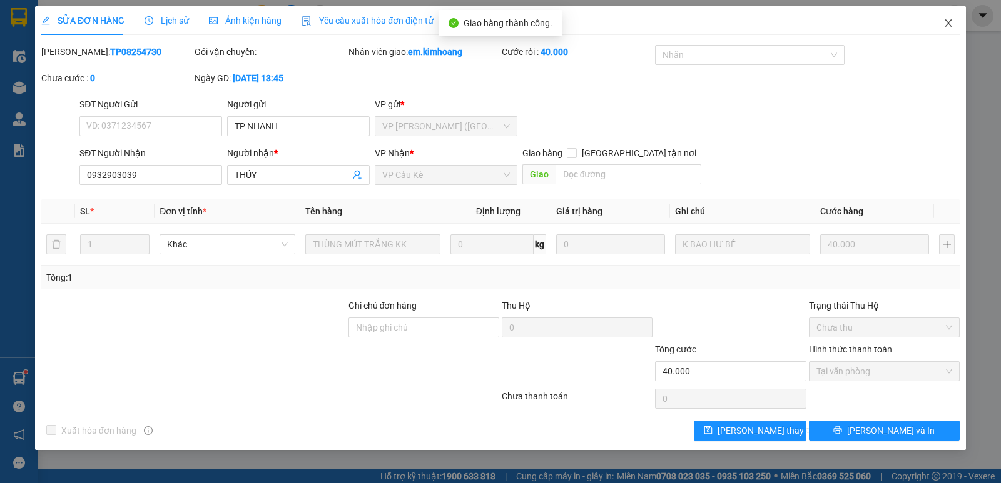
click at [949, 26] on icon "close" at bounding box center [947, 23] width 7 height 8
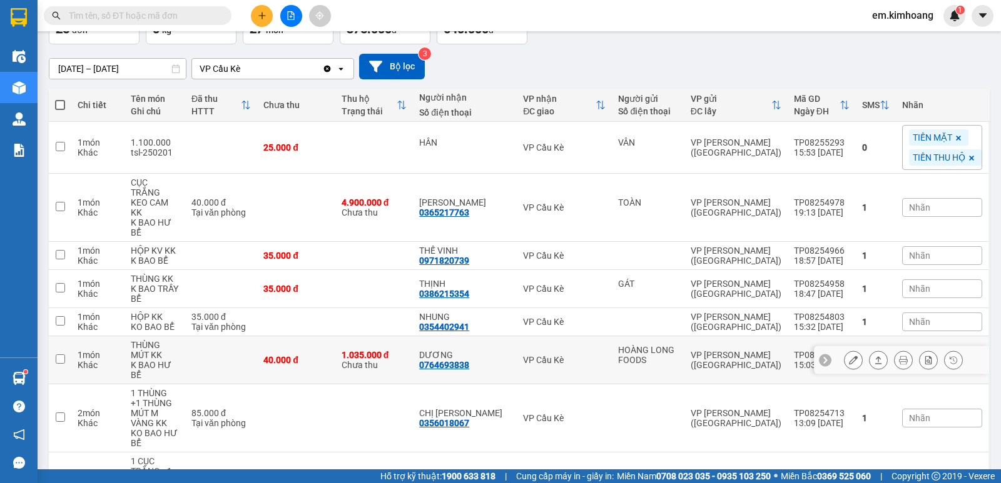
scroll to position [125, 0]
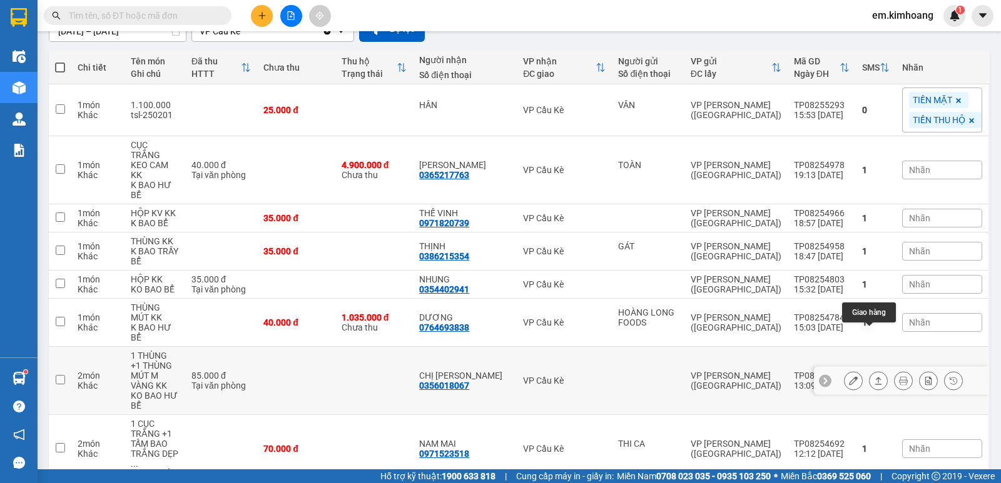
click at [874, 377] on icon at bounding box center [878, 381] width 9 height 9
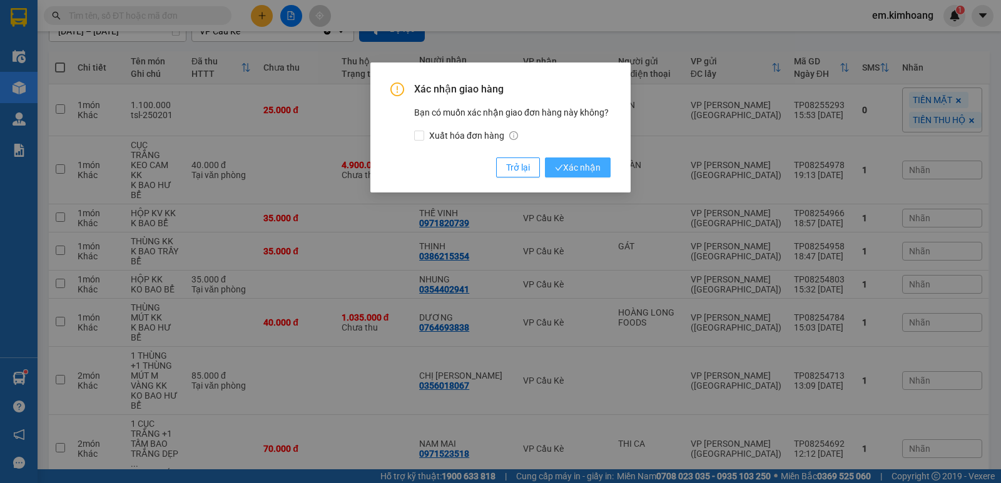
click at [579, 159] on button "Xác nhận" at bounding box center [578, 168] width 66 height 20
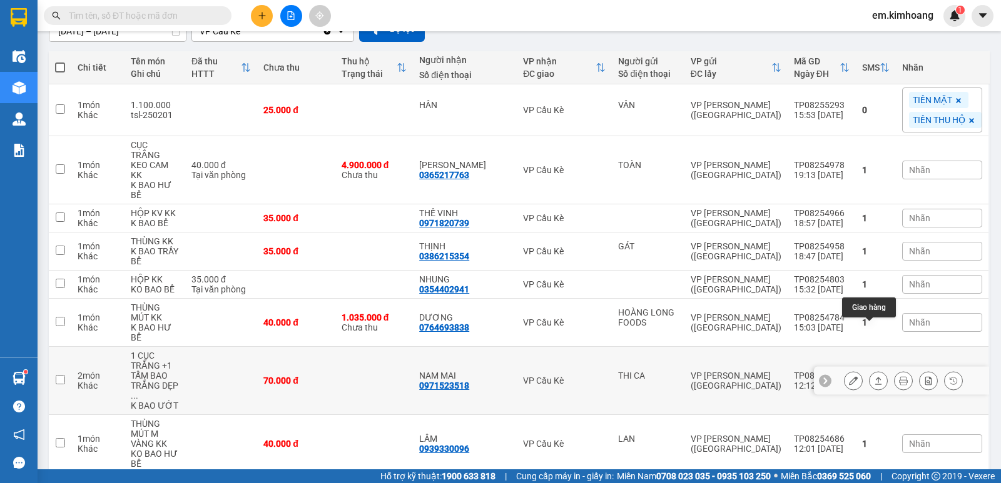
click at [874, 377] on icon at bounding box center [878, 381] width 9 height 9
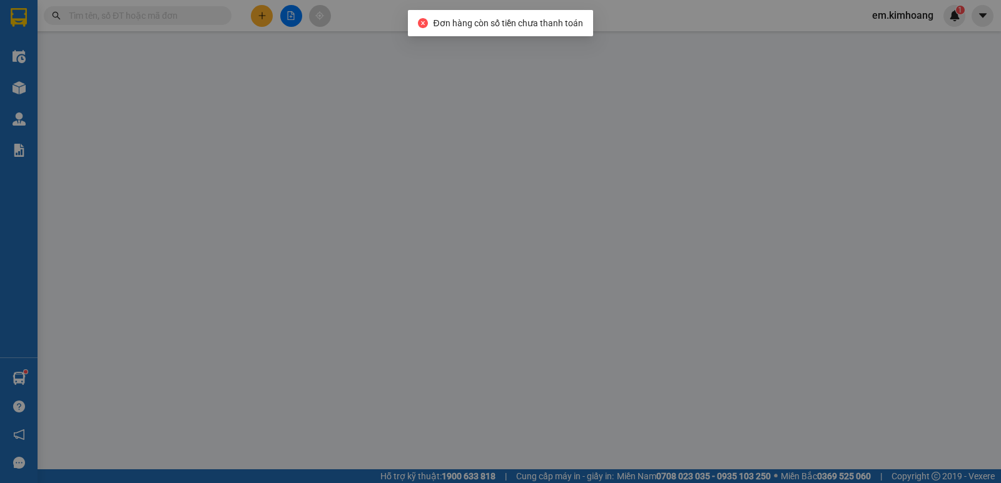
type input "THI CA"
type input "0971523518"
type input "NAM MAI"
type input "70.000"
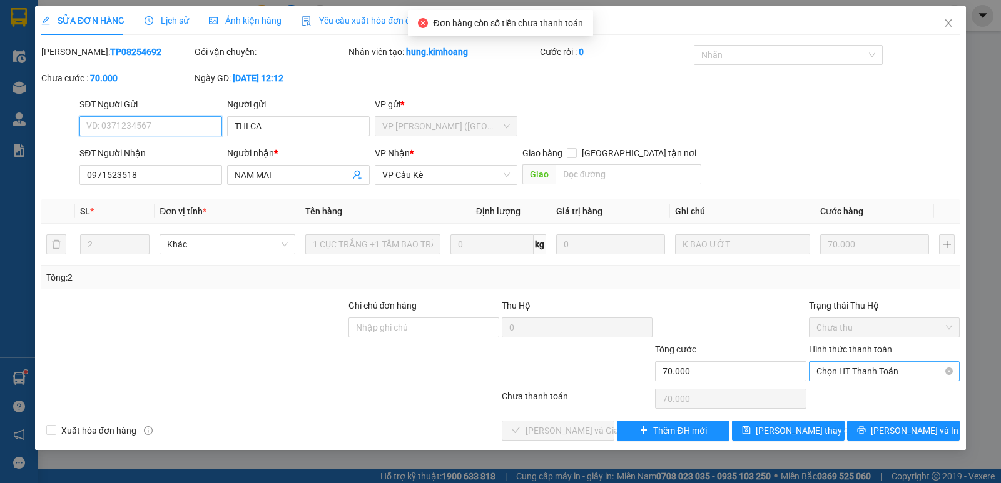
click at [889, 368] on span "Chọn HT Thanh Toán" at bounding box center [884, 371] width 136 height 19
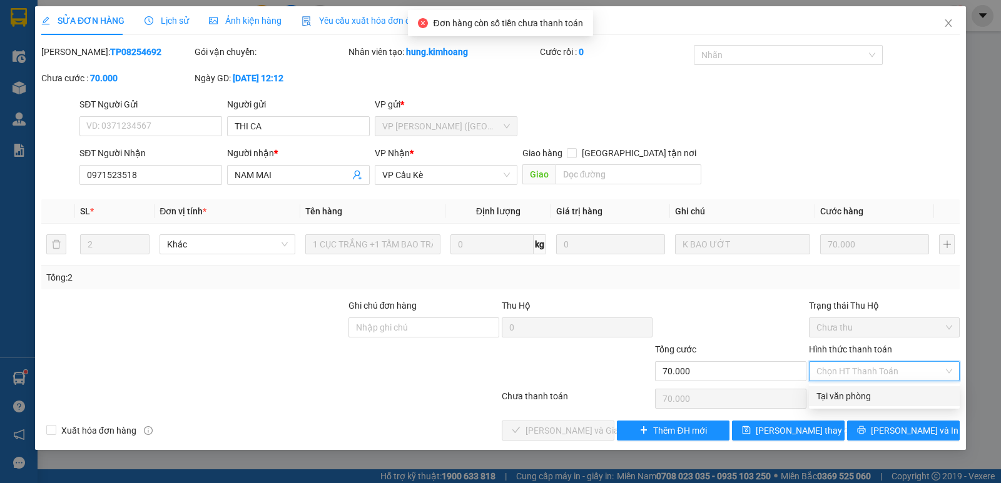
click at [838, 402] on div "Tại văn phòng" at bounding box center [884, 397] width 136 height 14
type input "0"
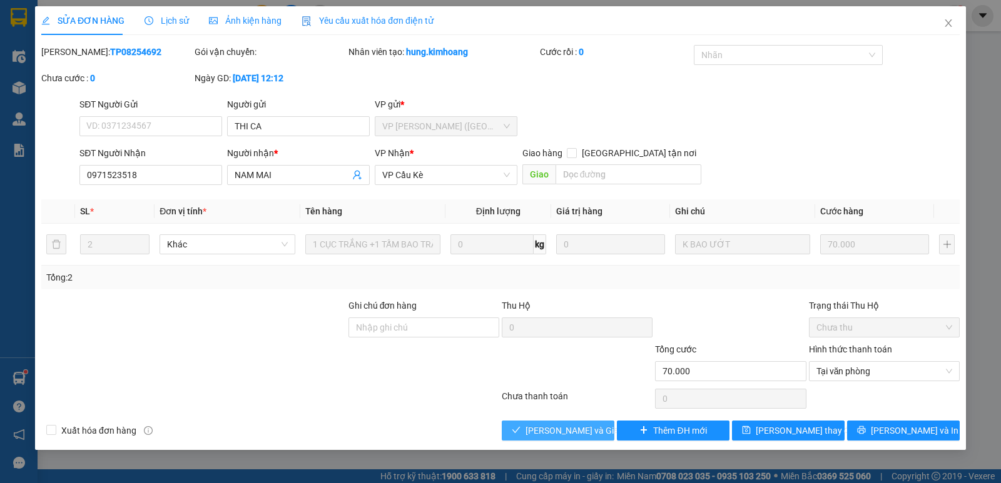
click at [582, 429] on span "[PERSON_NAME] và Giao hàng" at bounding box center [585, 431] width 120 height 14
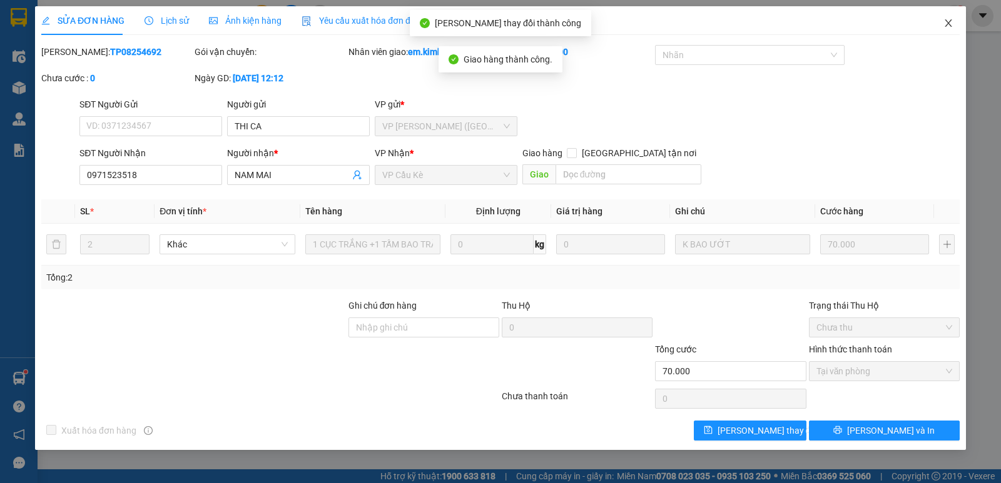
click at [948, 21] on icon "close" at bounding box center [948, 23] width 10 height 10
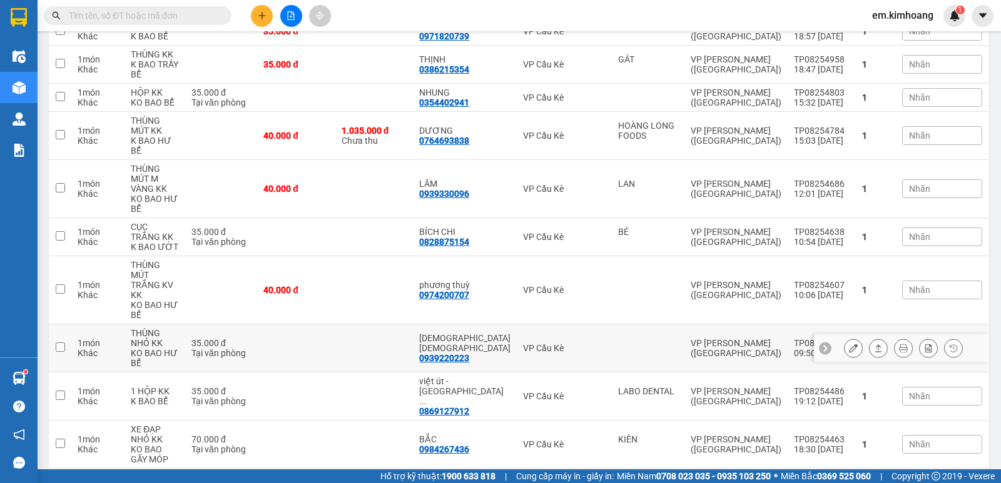
scroll to position [313, 0]
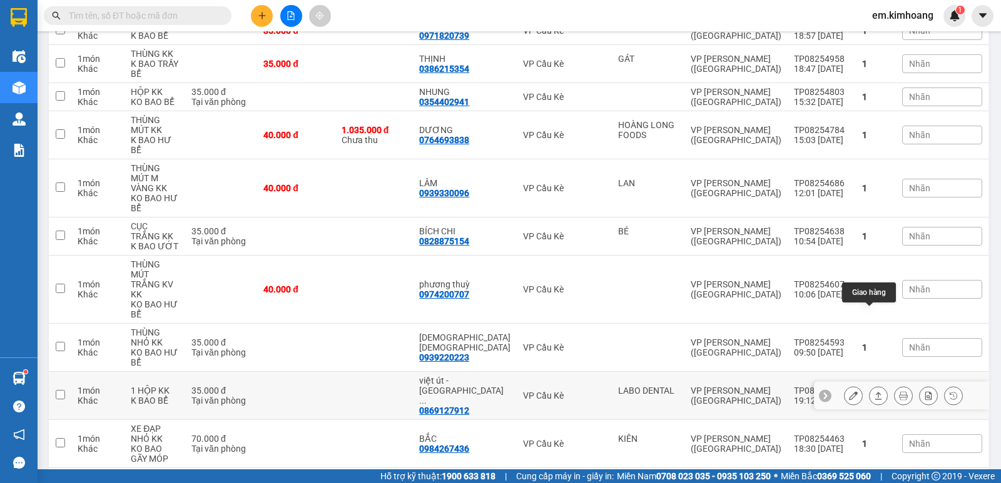
click at [874, 392] on icon at bounding box center [878, 396] width 9 height 9
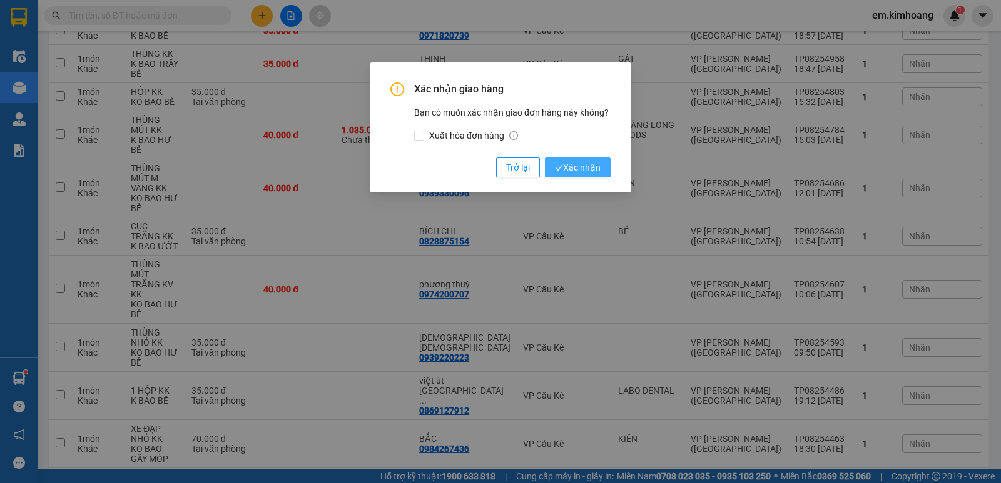
click at [573, 162] on span "Xác nhận" at bounding box center [578, 168] width 46 height 14
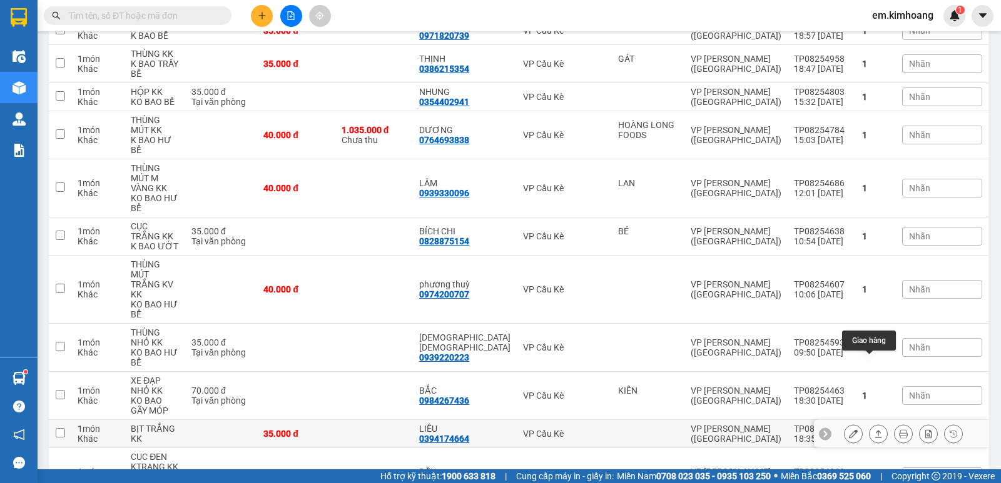
click at [875, 430] on icon at bounding box center [878, 434] width 7 height 8
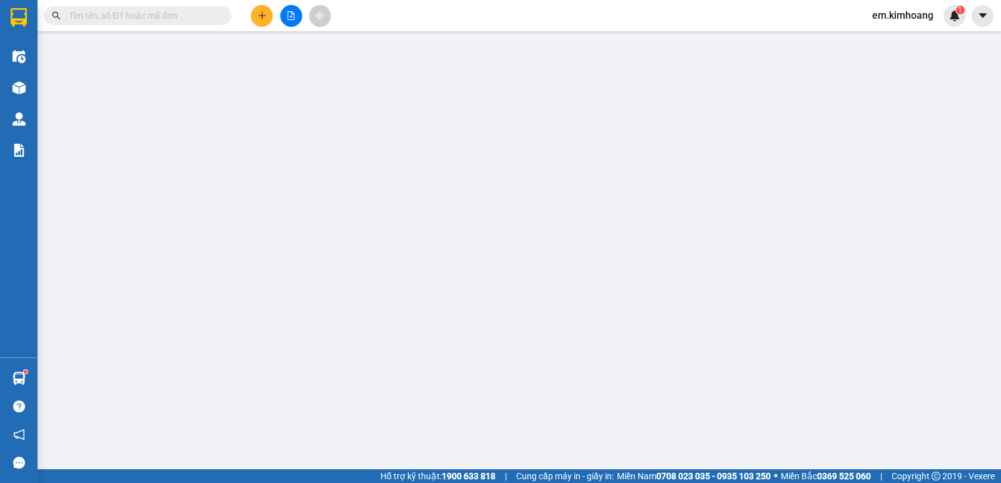
type input "0394174664"
type input "LIỄU"
type input "35.000"
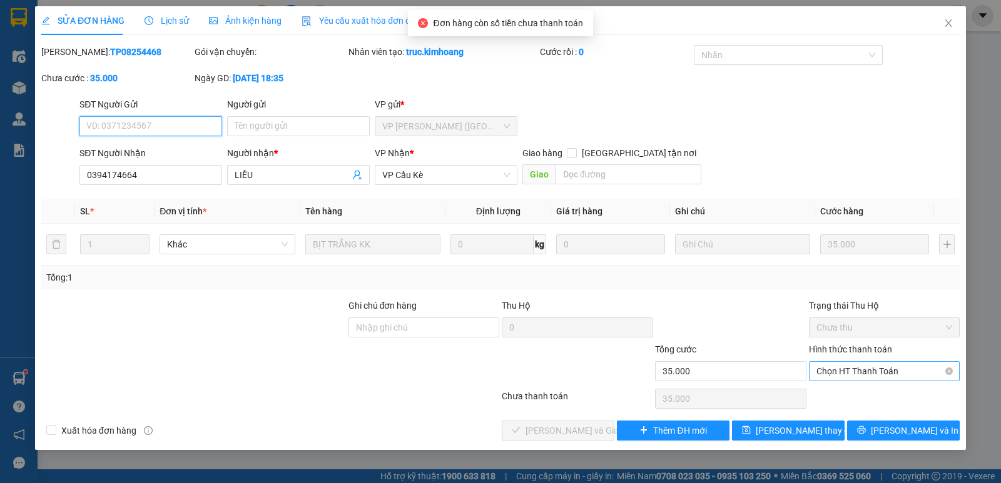
click at [875, 374] on span "Chọn HT Thanh Toán" at bounding box center [884, 371] width 136 height 19
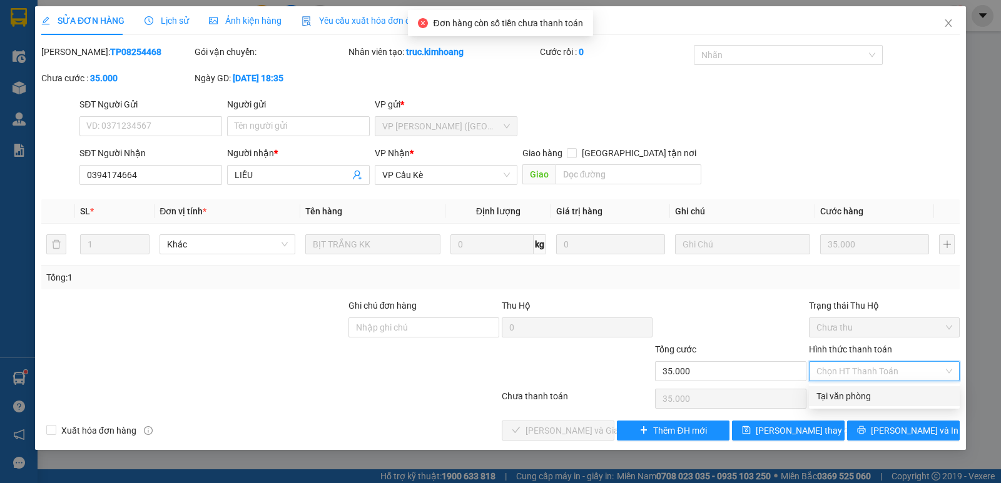
click at [876, 404] on div "Tại văn phòng" at bounding box center [884, 397] width 151 height 20
type input "0"
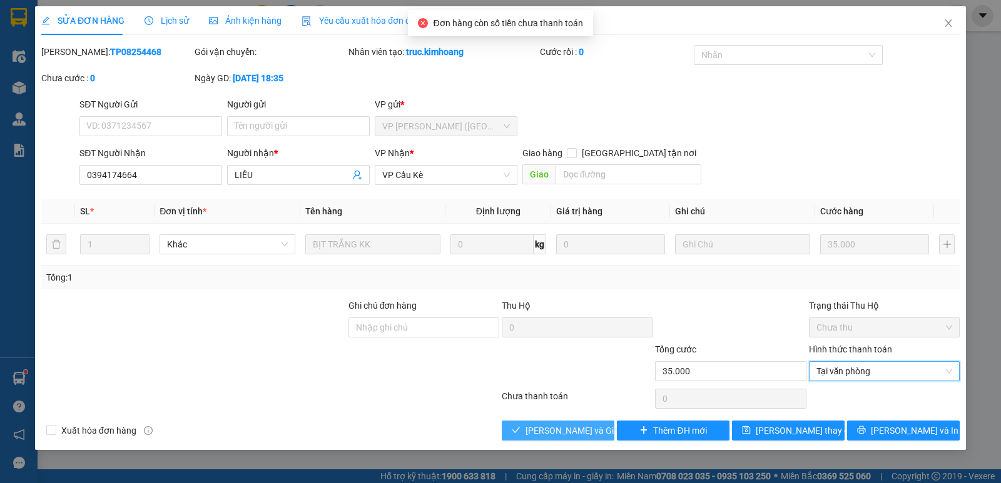
click at [539, 422] on button "[PERSON_NAME] và Giao hàng" at bounding box center [558, 431] width 113 height 20
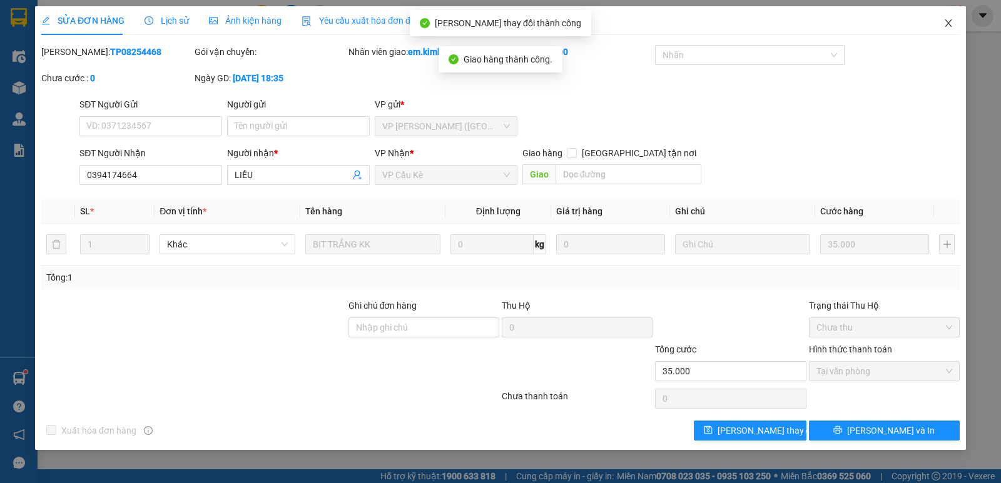
click at [952, 19] on icon "close" at bounding box center [948, 23] width 10 height 10
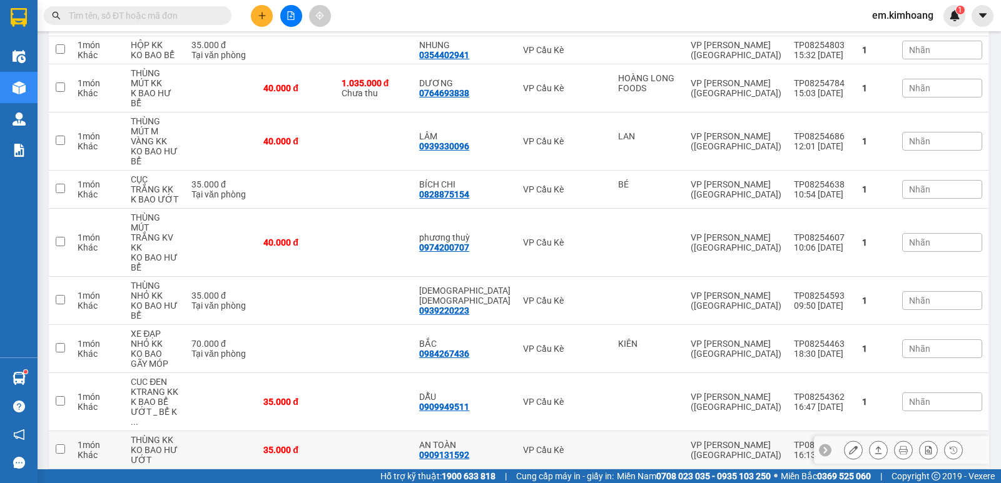
scroll to position [375, 0]
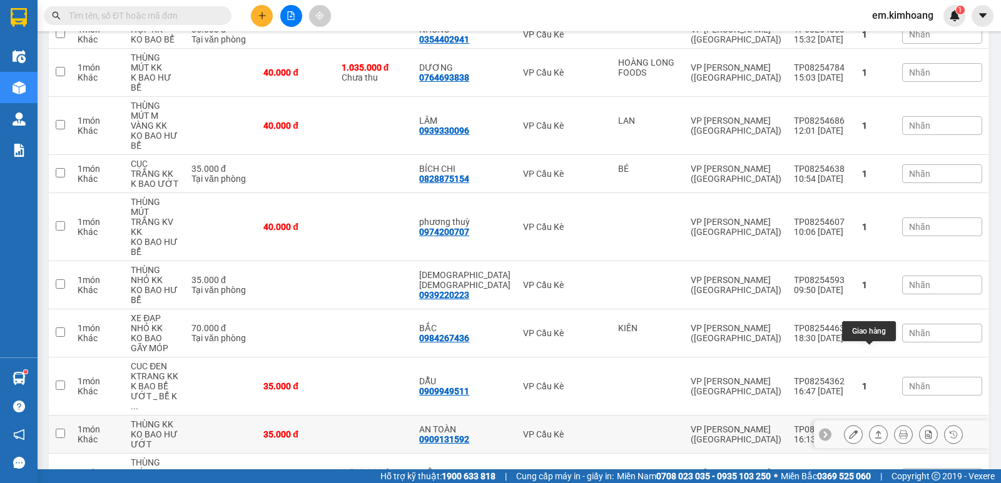
click at [875, 431] on icon at bounding box center [878, 435] width 7 height 8
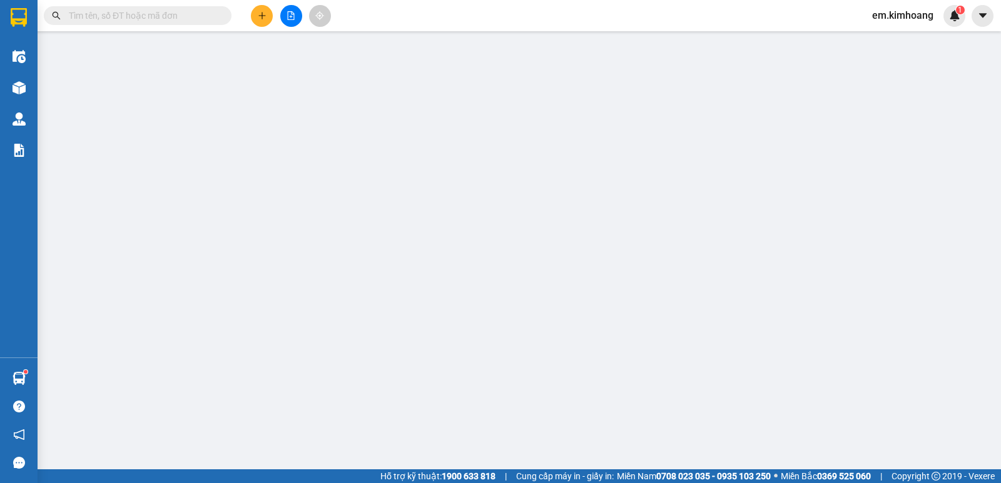
type input "0909131592"
type input "AN TOÀN"
type input "35.000"
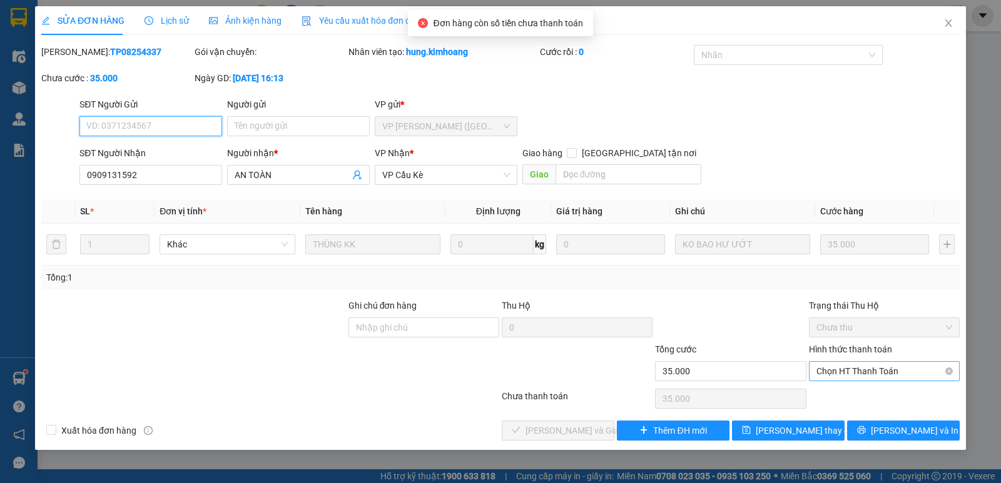
click at [878, 370] on span "Chọn HT Thanh Toán" at bounding box center [884, 371] width 136 height 19
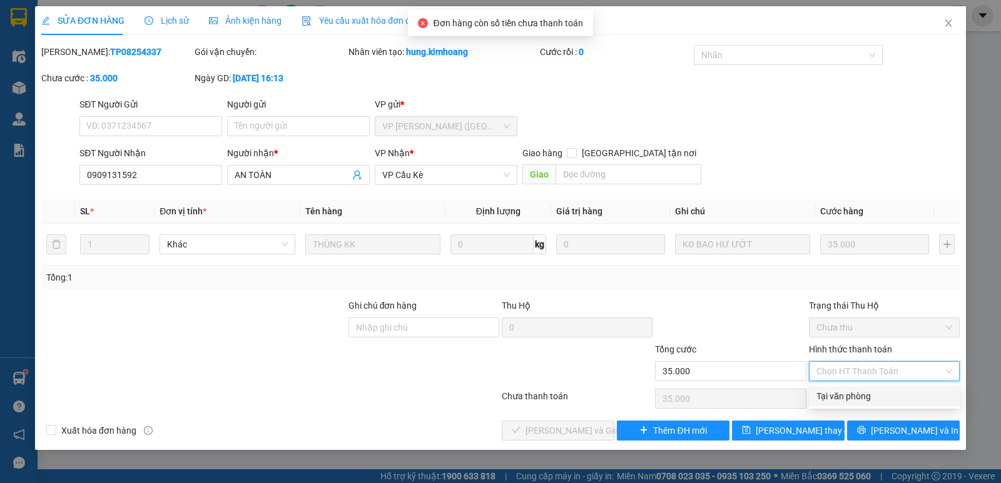
click at [877, 398] on div "Tại văn phòng" at bounding box center [884, 397] width 136 height 14
type input "0"
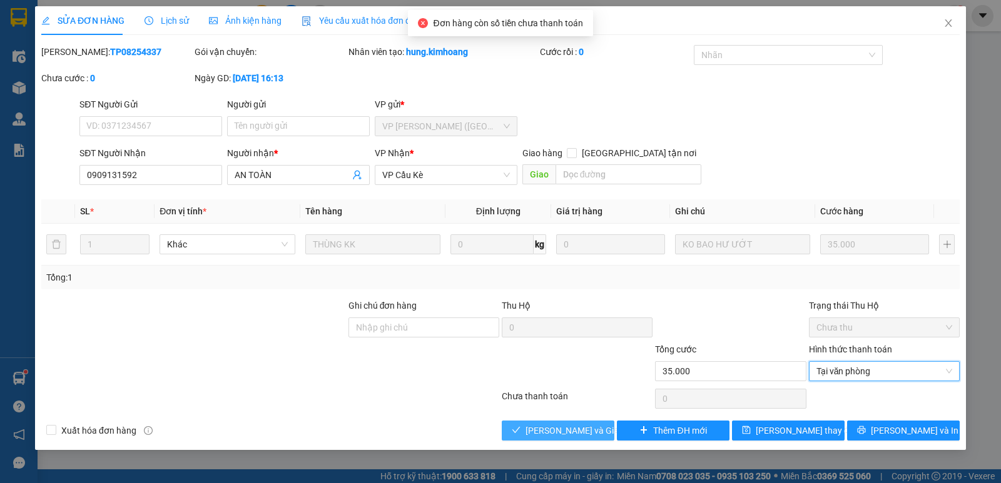
click at [592, 424] on span "[PERSON_NAME] và Giao hàng" at bounding box center [585, 431] width 120 height 14
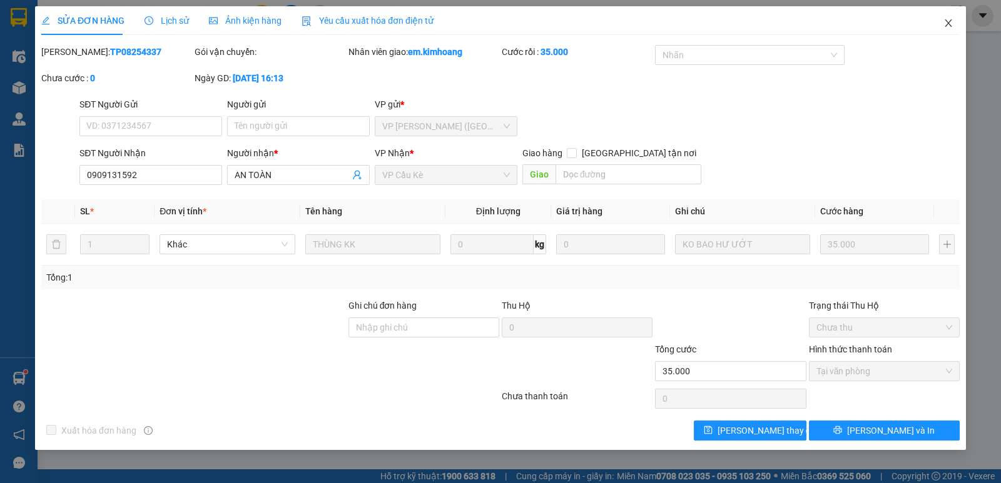
click at [956, 24] on span "Close" at bounding box center [948, 23] width 35 height 35
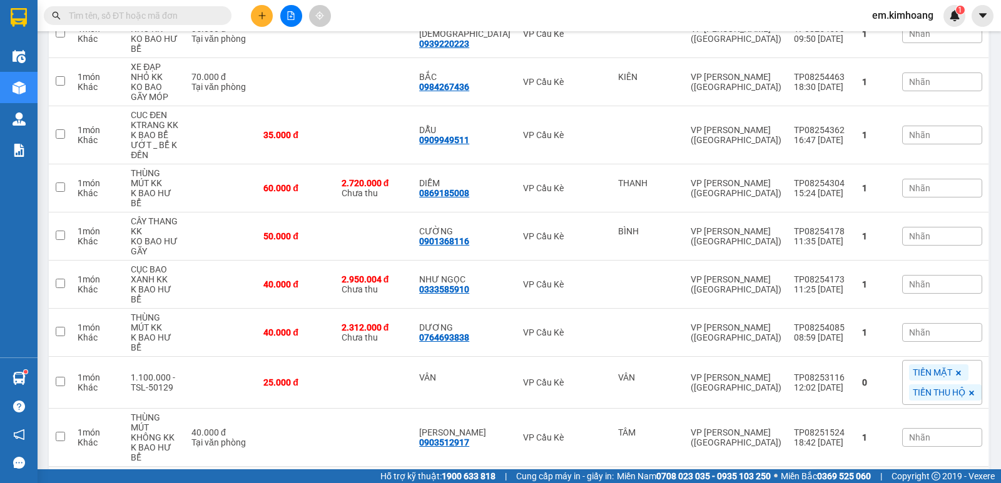
scroll to position [632, 0]
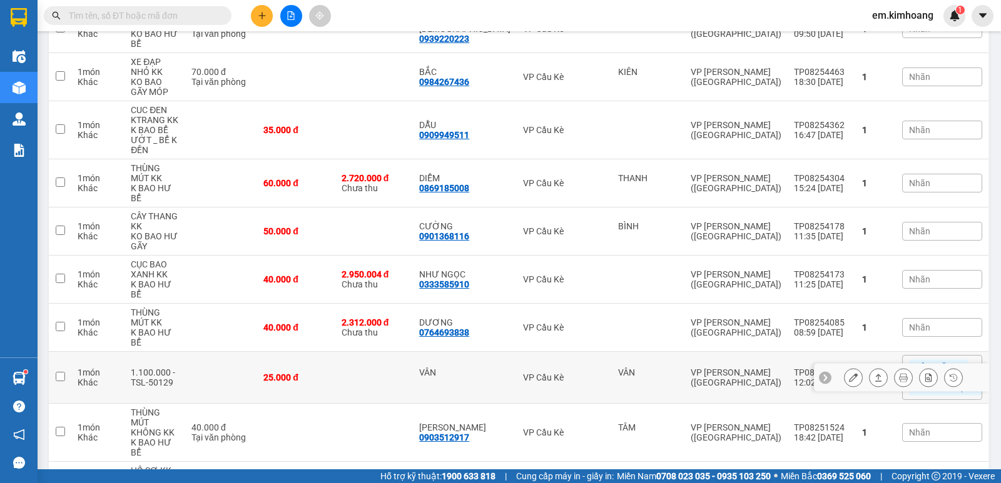
drag, startPoint x: 877, startPoint y: 272, endPoint x: 864, endPoint y: 275, distance: 12.9
click at [869, 368] on div at bounding box center [878, 377] width 19 height 19
click at [875, 374] on icon at bounding box center [878, 378] width 7 height 8
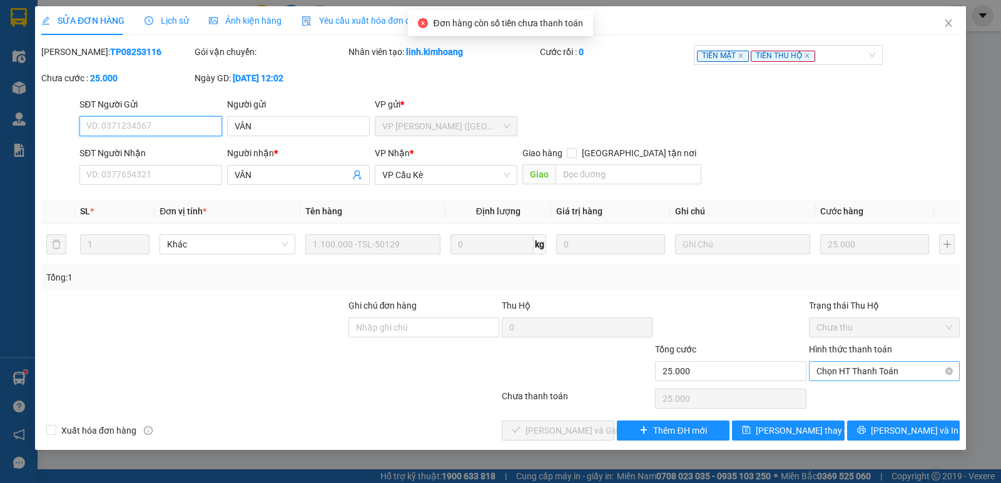
click at [894, 367] on span "Chọn HT Thanh Toán" at bounding box center [884, 371] width 136 height 19
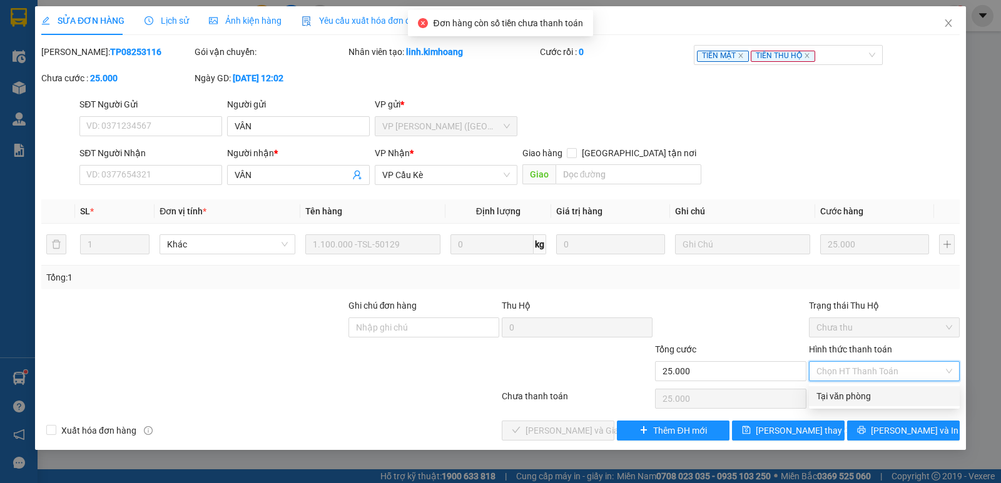
click at [909, 403] on div "Tại văn phòng" at bounding box center [884, 397] width 136 height 14
type input "0"
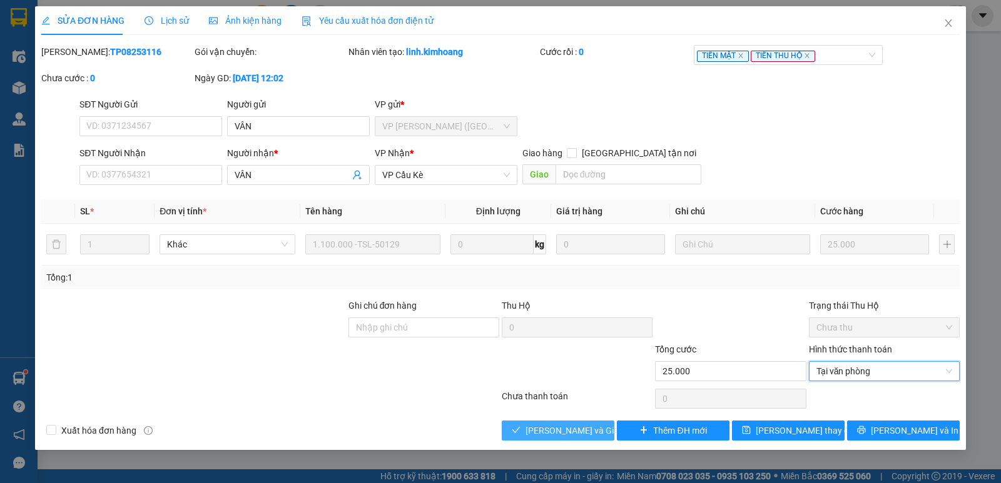
click at [592, 434] on span "[PERSON_NAME] và Giao hàng" at bounding box center [585, 431] width 120 height 14
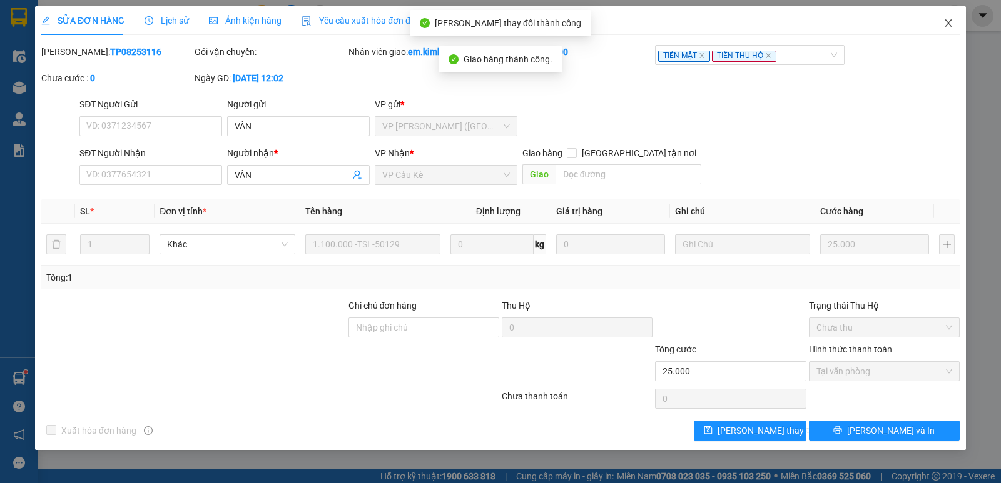
click at [946, 29] on span "Close" at bounding box center [948, 23] width 35 height 35
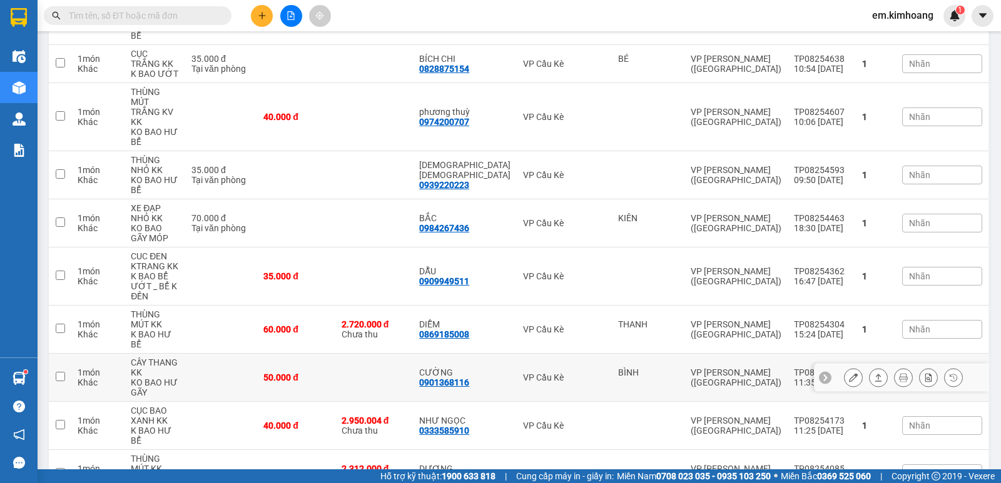
scroll to position [580, 0]
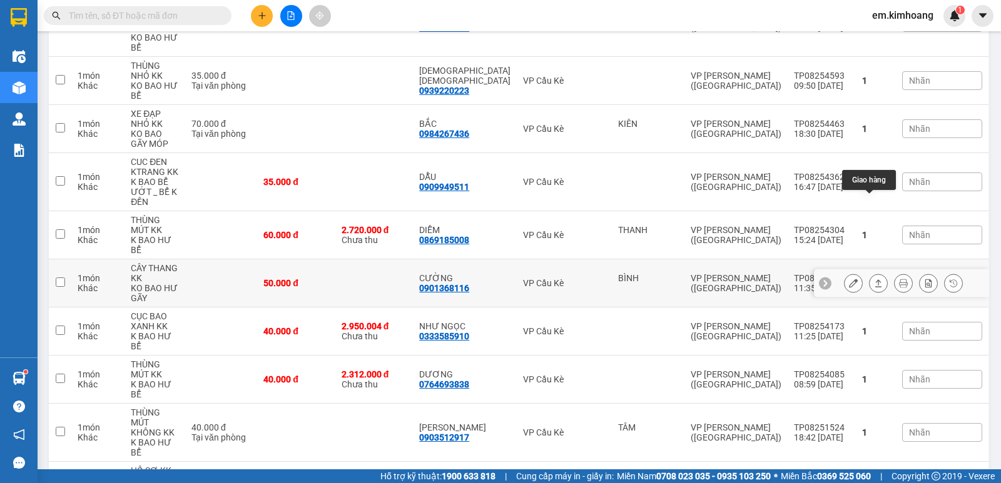
click at [874, 279] on icon at bounding box center [878, 283] width 9 height 9
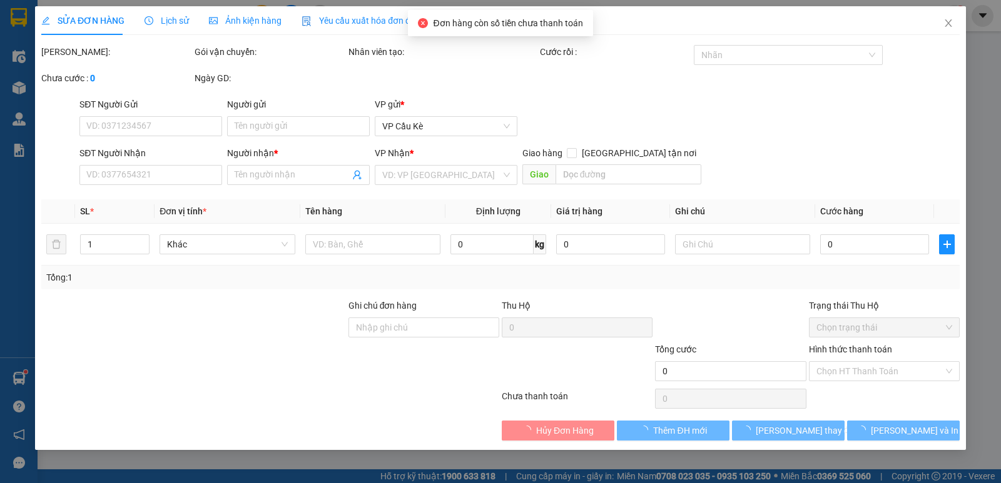
type input "BÌNH"
type input "0901368116"
type input "CƯỜNG"
type input "50.000"
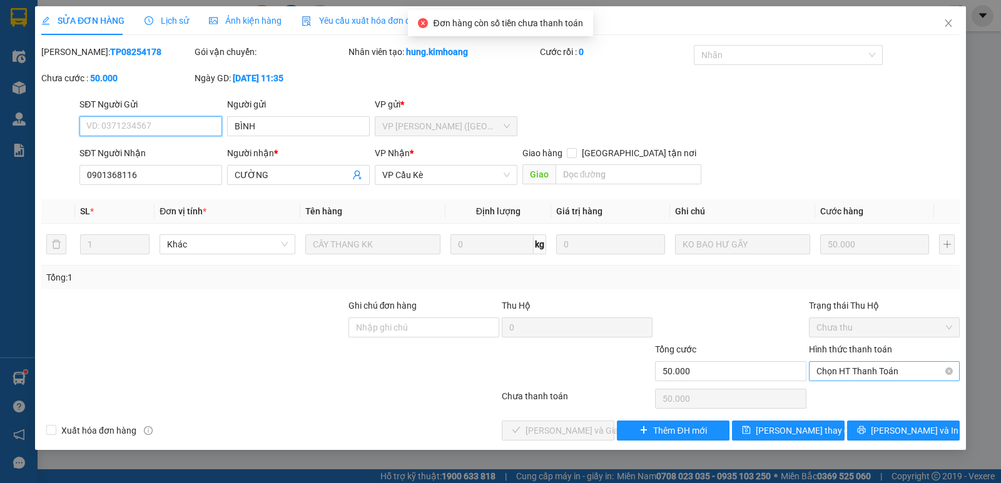
drag, startPoint x: 850, startPoint y: 368, endPoint x: 852, endPoint y: 377, distance: 9.0
click at [850, 368] on span "Chọn HT Thanh Toán" at bounding box center [884, 371] width 136 height 19
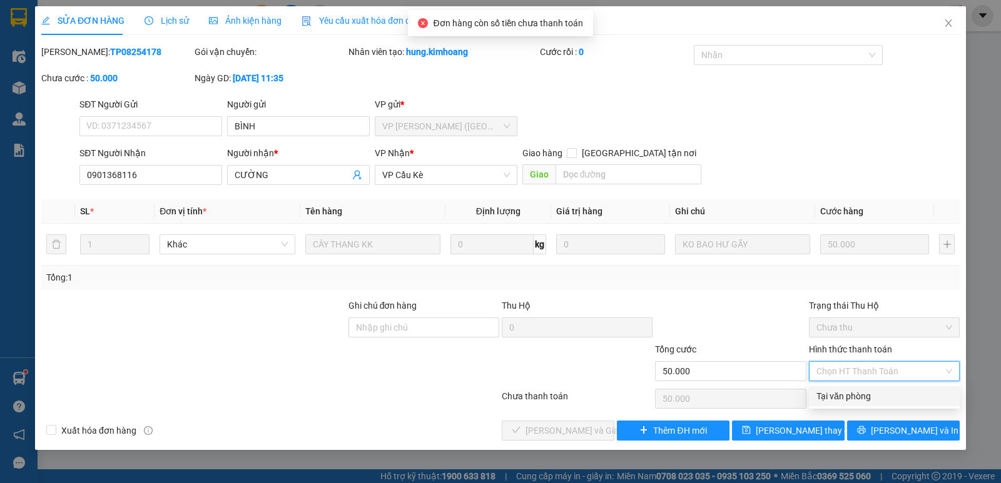
click at [856, 400] on div "Tại văn phòng" at bounding box center [884, 397] width 136 height 14
type input "0"
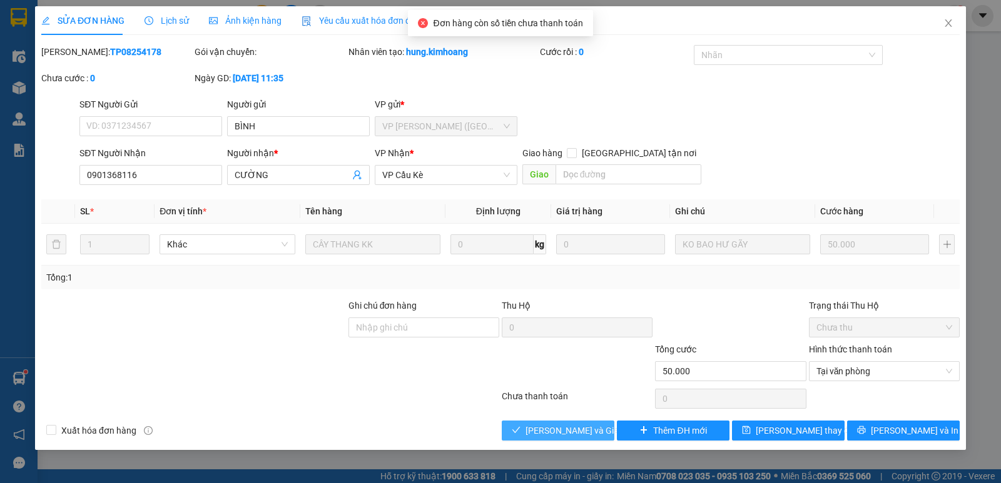
click at [578, 435] on span "[PERSON_NAME] và Giao hàng" at bounding box center [585, 431] width 120 height 14
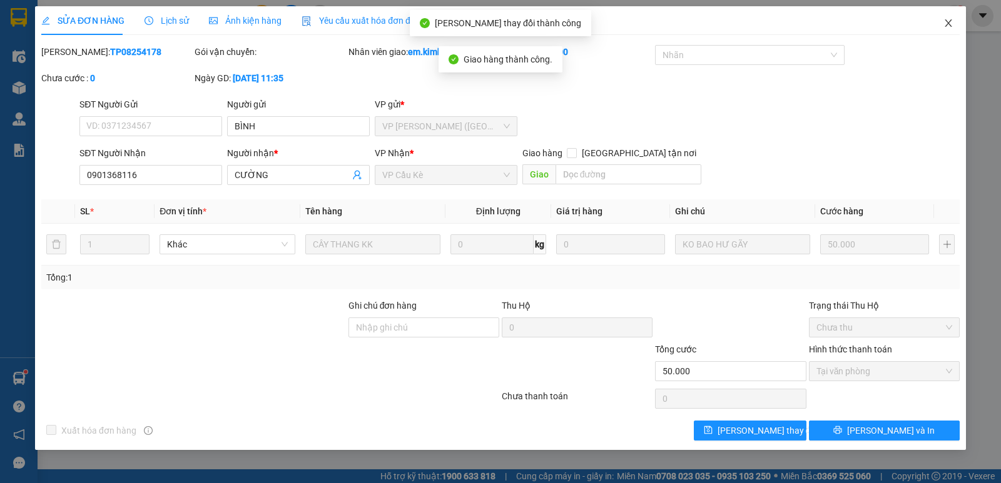
click at [949, 28] on icon "close" at bounding box center [948, 23] width 10 height 10
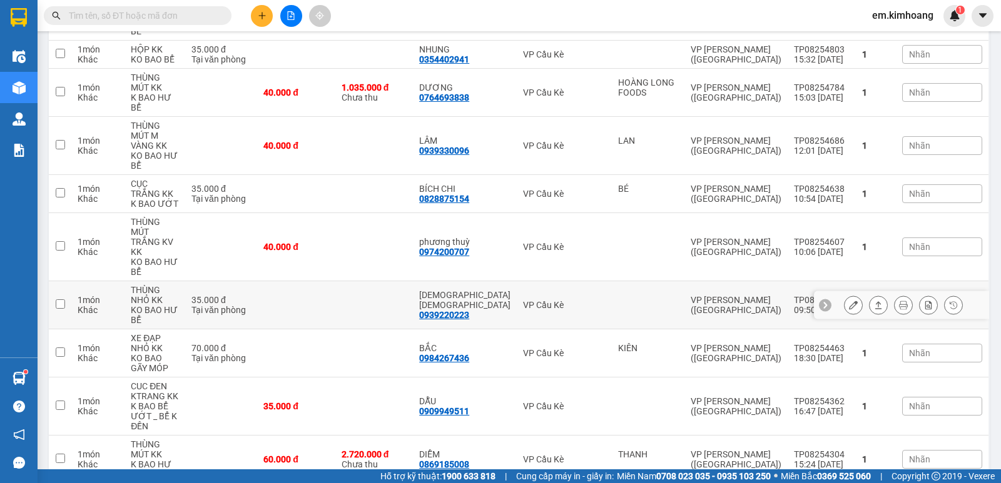
scroll to position [344, 0]
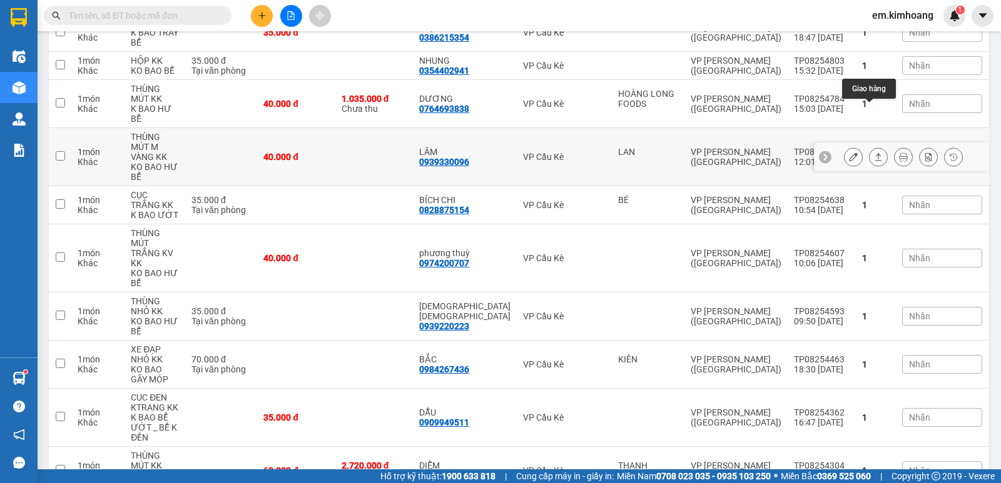
click at [874, 153] on icon at bounding box center [878, 157] width 9 height 9
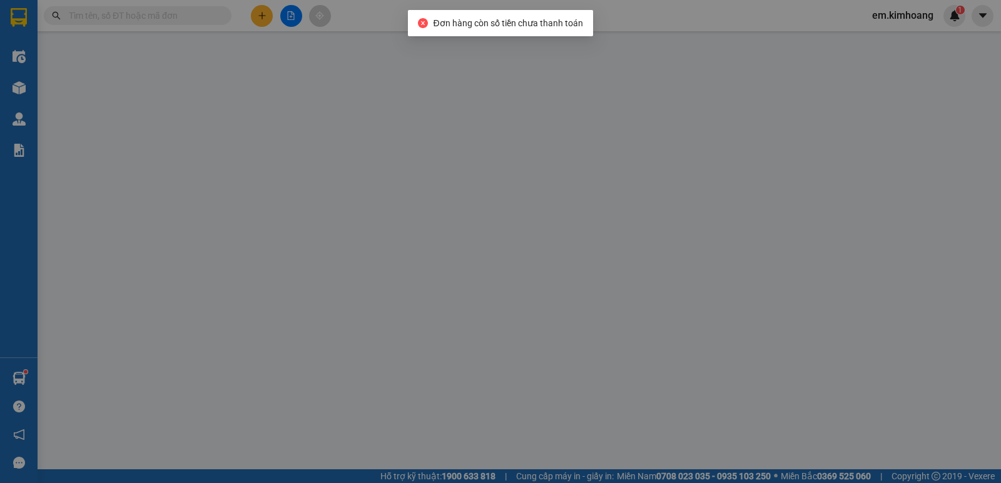
type input "LAN"
type input "0939330096"
type input "LÂM"
type input "40.000"
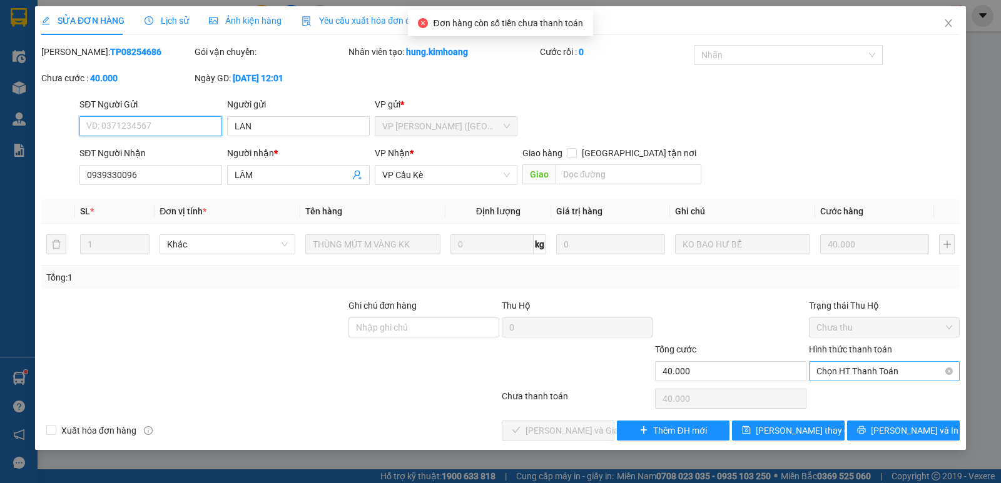
drag, startPoint x: 896, startPoint y: 372, endPoint x: 898, endPoint y: 408, distance: 36.3
click at [897, 372] on span "Chọn HT Thanh Toán" at bounding box center [884, 371] width 136 height 19
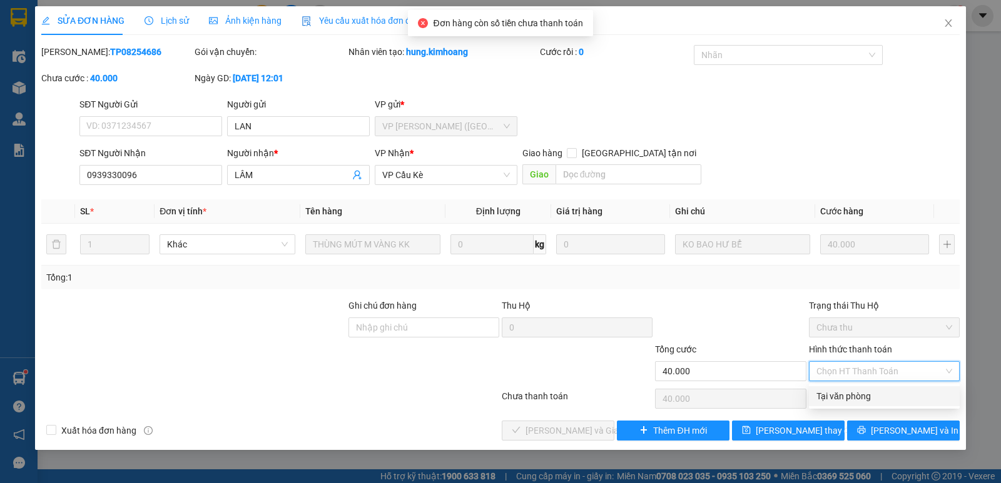
click at [892, 399] on div "Tại văn phòng" at bounding box center [884, 397] width 136 height 14
type input "0"
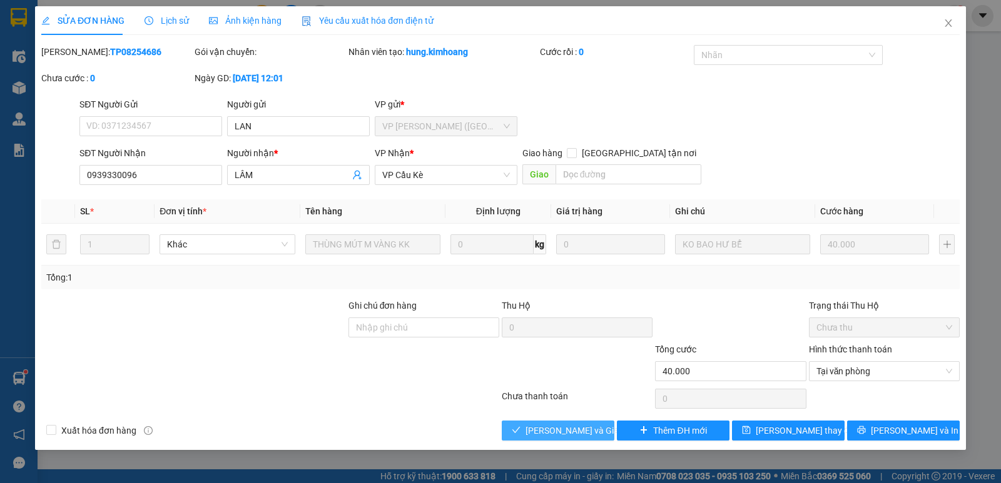
click at [604, 432] on button "[PERSON_NAME] và Giao hàng" at bounding box center [558, 431] width 113 height 20
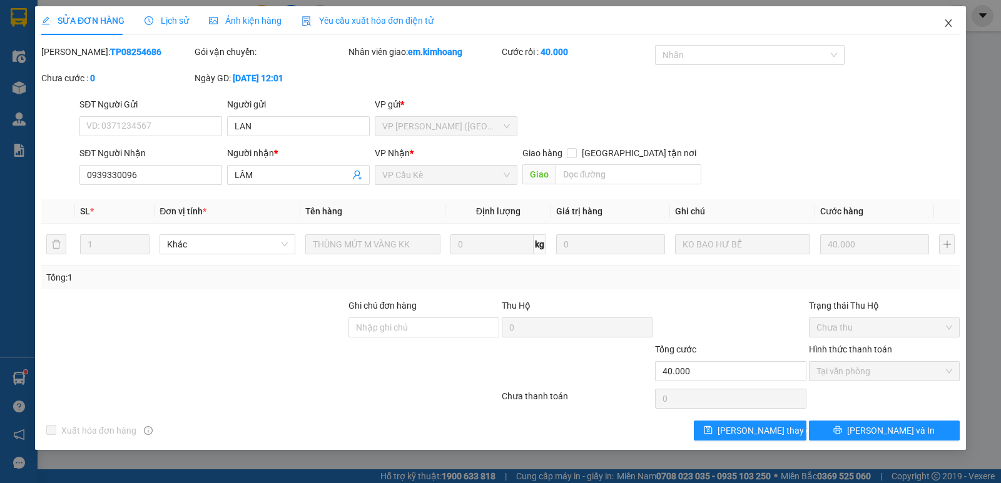
click at [954, 22] on span "Close" at bounding box center [948, 23] width 35 height 35
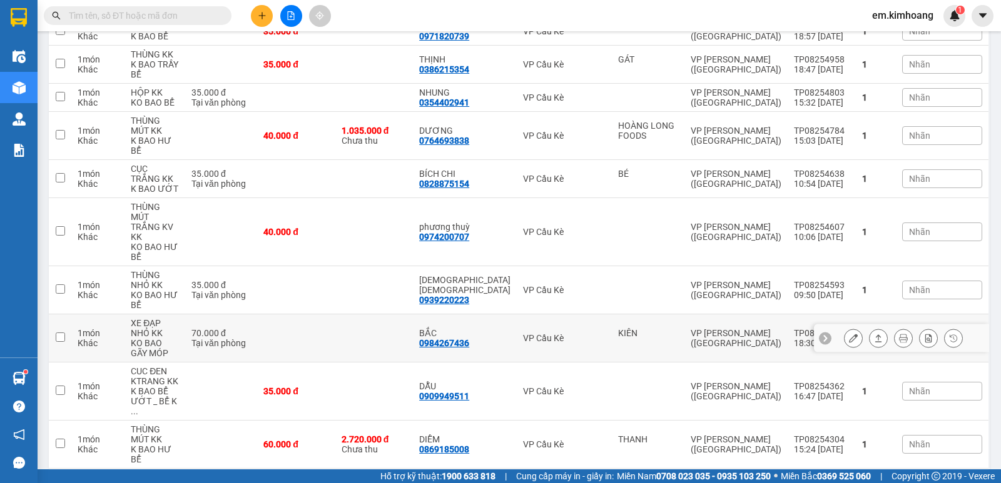
scroll to position [313, 0]
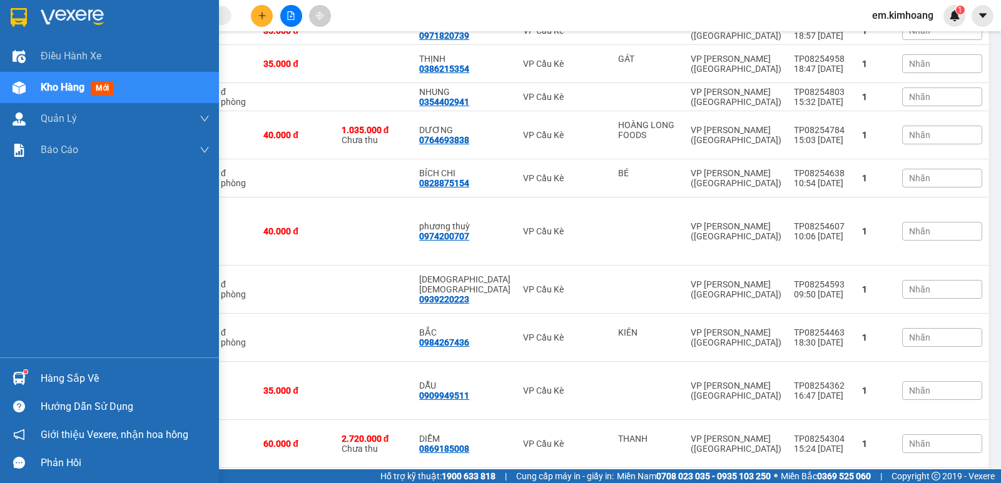
click at [85, 382] on div "Hàng sắp về" at bounding box center [125, 379] width 169 height 19
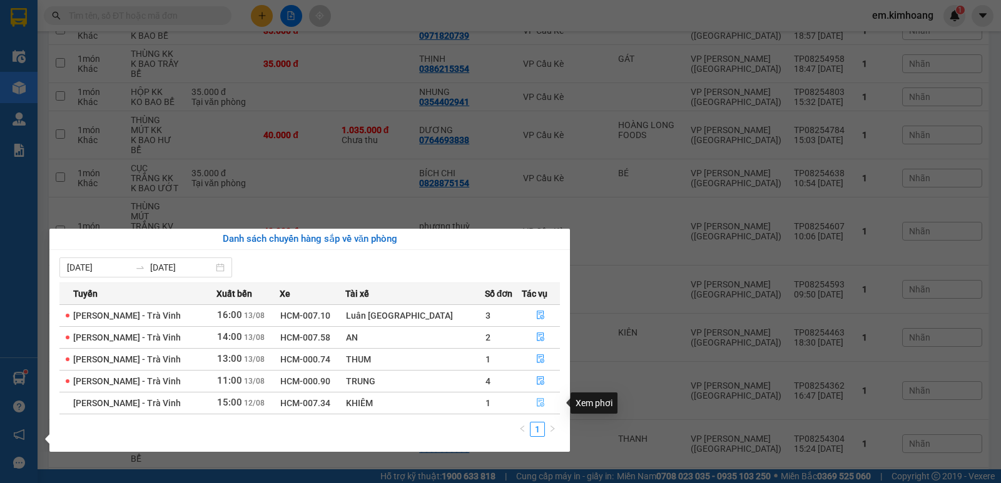
click at [542, 405] on button "button" at bounding box center [541, 403] width 38 height 20
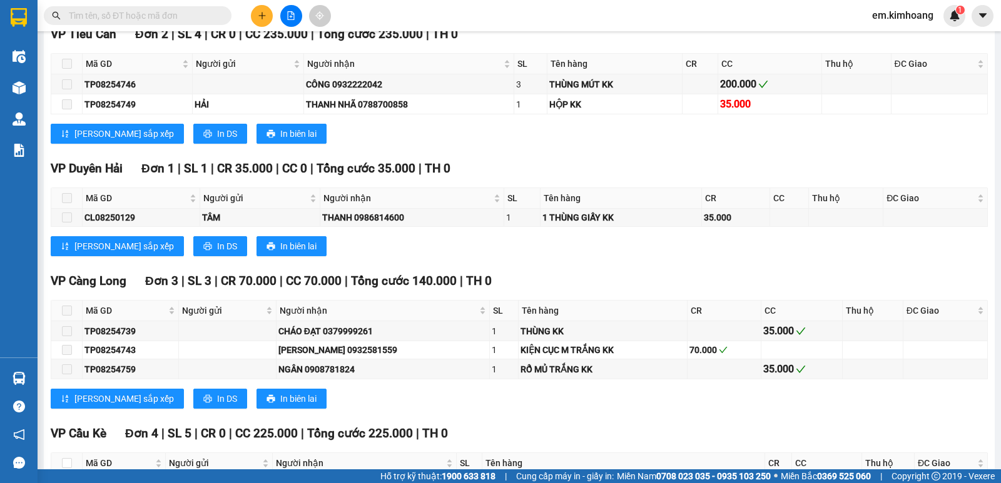
scroll to position [1160, 0]
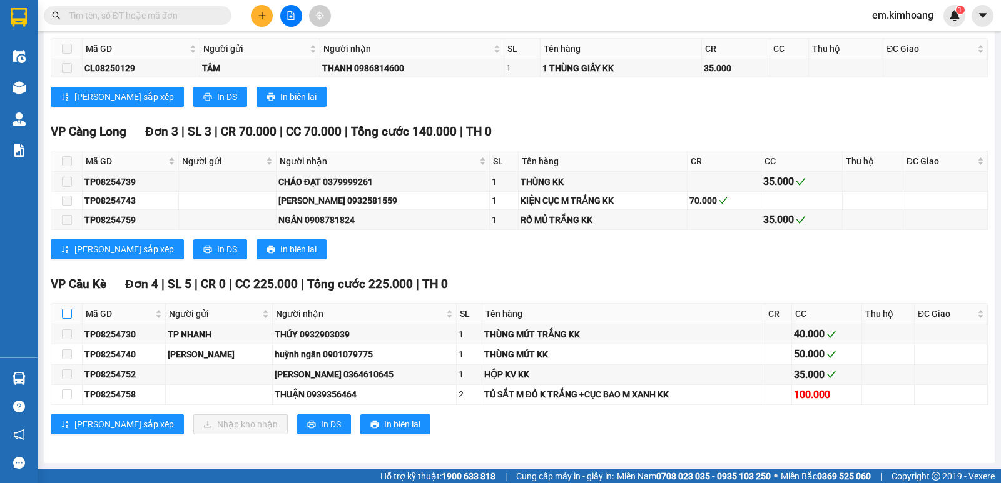
click at [69, 313] on input "checkbox" at bounding box center [67, 314] width 10 height 10
checkbox input "true"
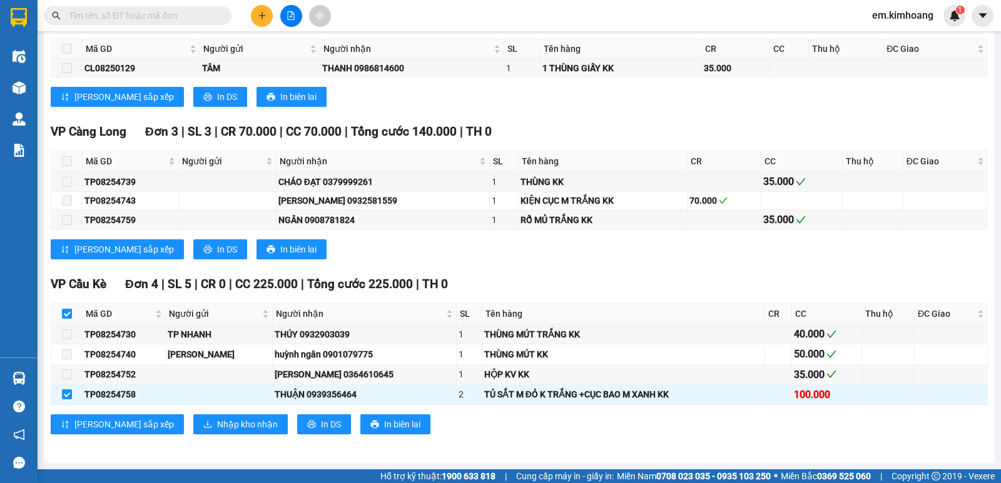
click at [69, 313] on input "checkbox" at bounding box center [67, 314] width 10 height 10
checkbox input "false"
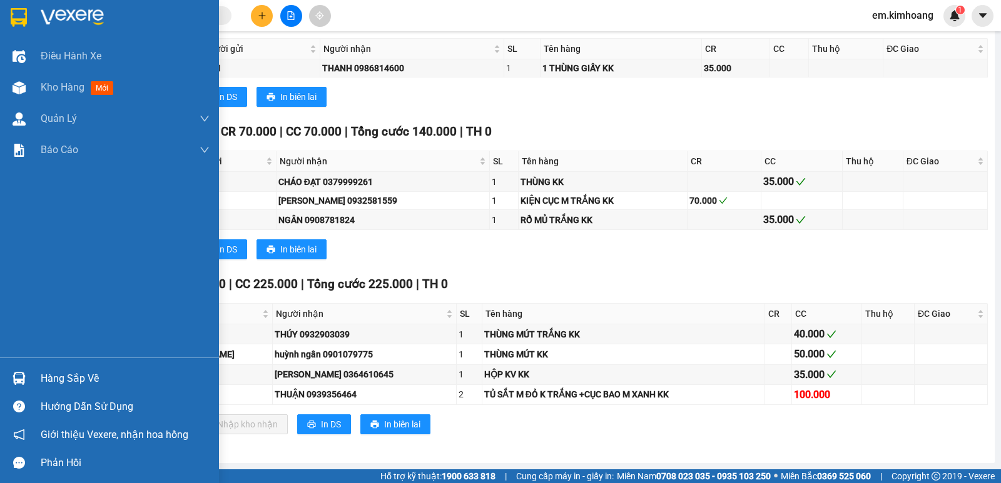
click at [33, 373] on div "Hàng sắp về" at bounding box center [109, 379] width 219 height 28
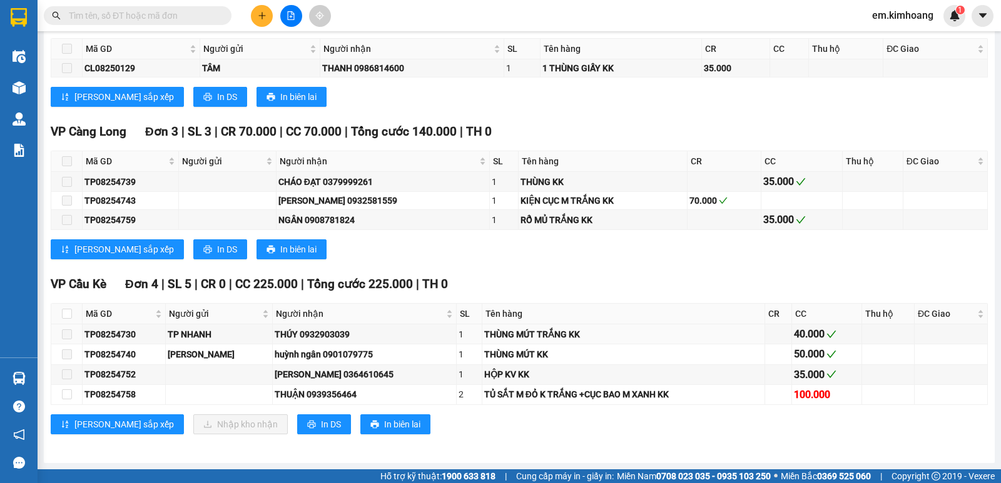
click at [702, 329] on section "Kết quả tìm kiếm ( 0 ) Bộ lọc No Data em.[PERSON_NAME] 1 Điều hành xe Kho hàng …" at bounding box center [500, 241] width 1001 height 483
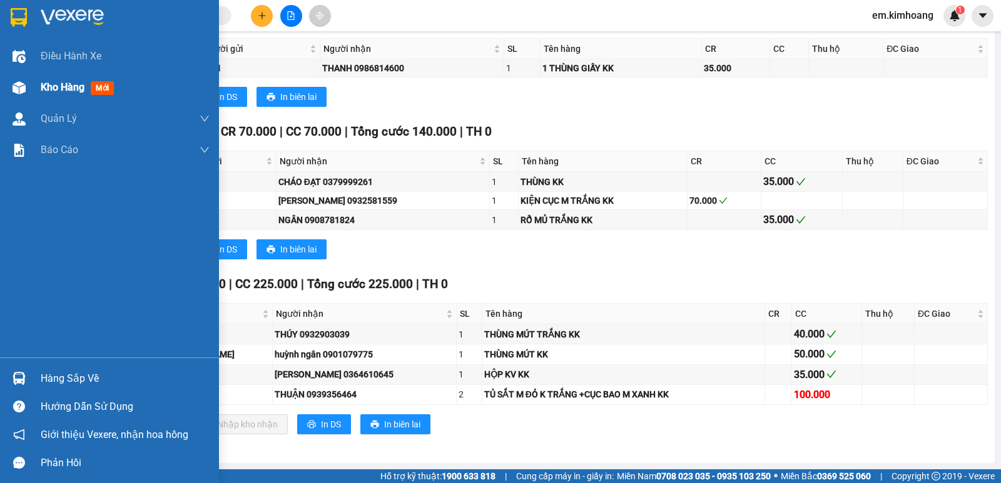
click at [54, 81] on span "Kho hàng" at bounding box center [63, 87] width 44 height 12
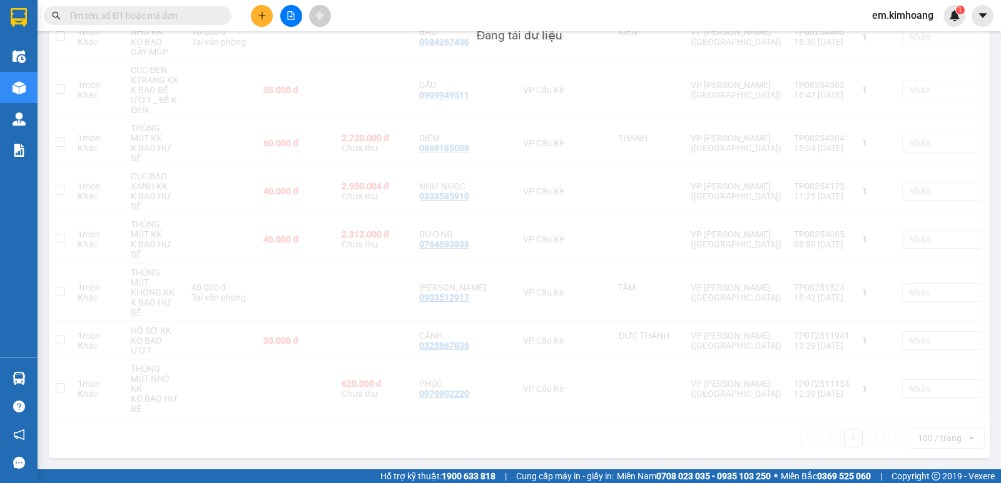
scroll to position [420, 0]
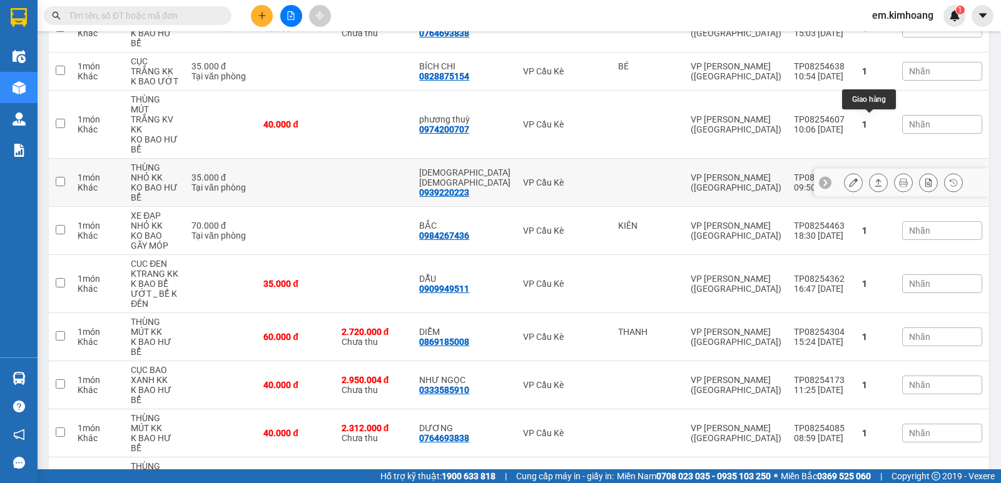
click at [874, 178] on icon at bounding box center [878, 182] width 9 height 9
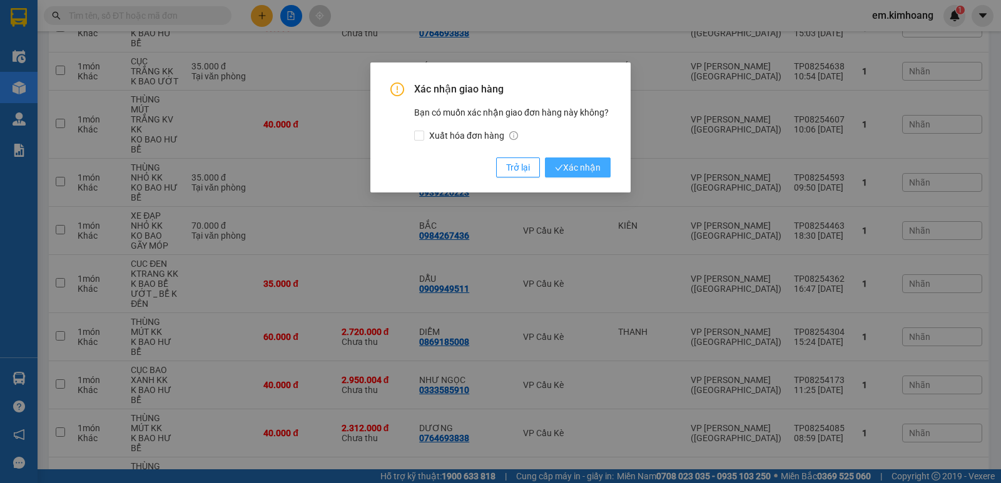
click at [585, 165] on span "Xác nhận" at bounding box center [578, 168] width 46 height 14
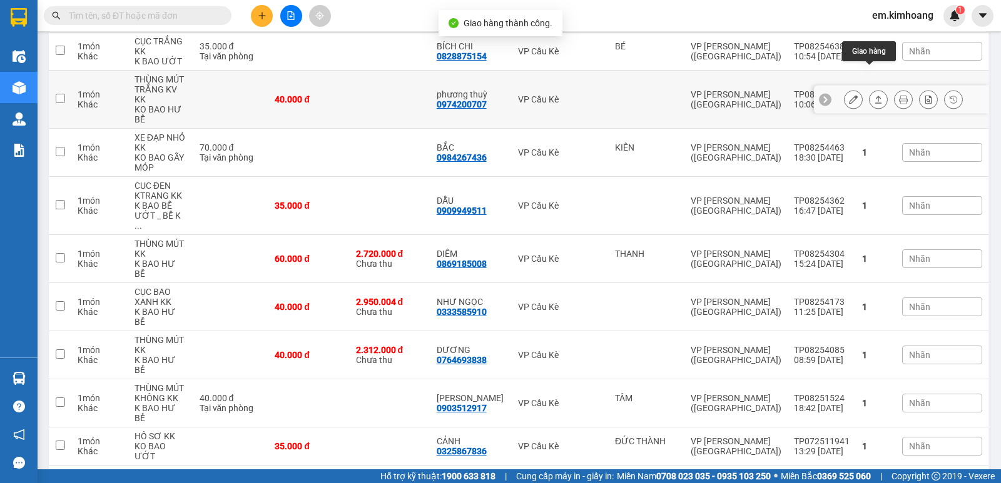
click at [874, 95] on icon at bounding box center [878, 99] width 9 height 9
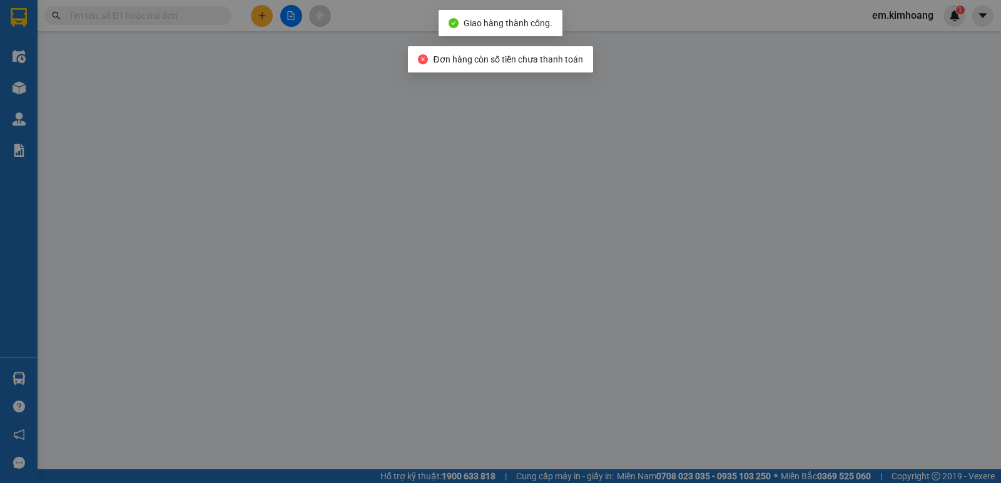
type input "0974200707"
type input "phương thuỳ"
type input "40.000"
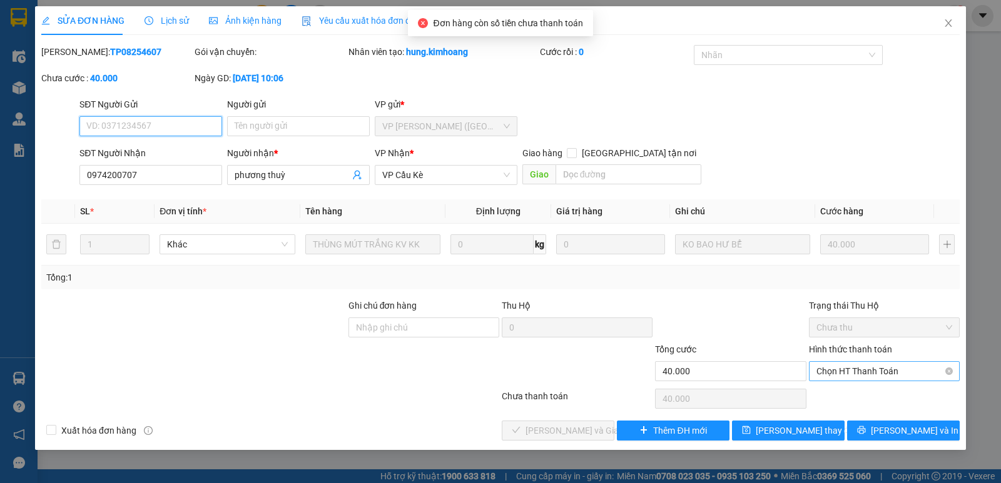
click at [831, 372] on span "Chọn HT Thanh Toán" at bounding box center [884, 371] width 136 height 19
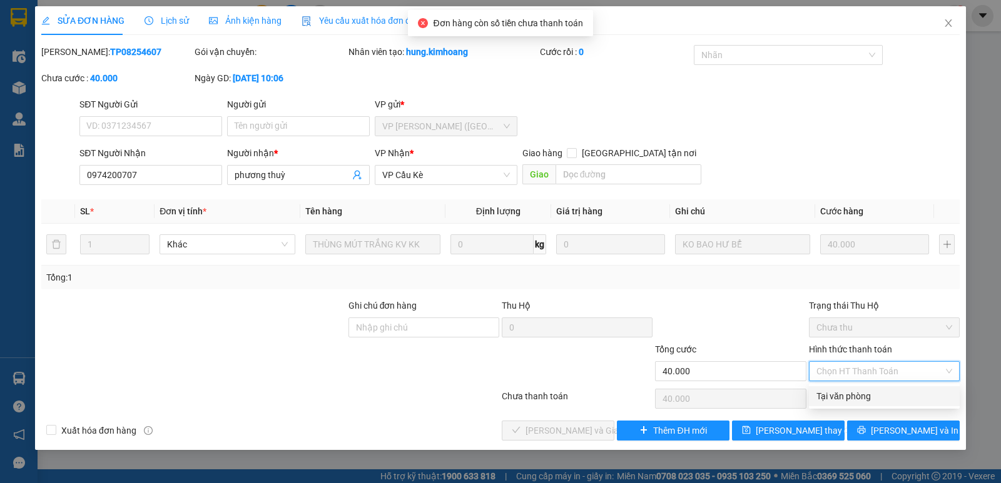
drag, startPoint x: 849, startPoint y: 399, endPoint x: 669, endPoint y: 427, distance: 182.2
click at [849, 400] on div "Tại văn phòng" at bounding box center [884, 397] width 136 height 14
type input "0"
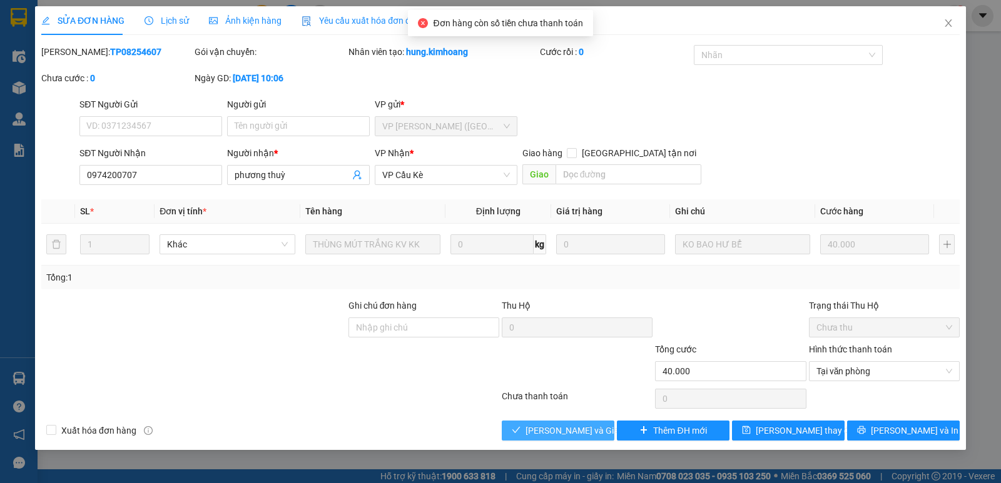
click at [571, 437] on span "[PERSON_NAME] và Giao hàng" at bounding box center [585, 431] width 120 height 14
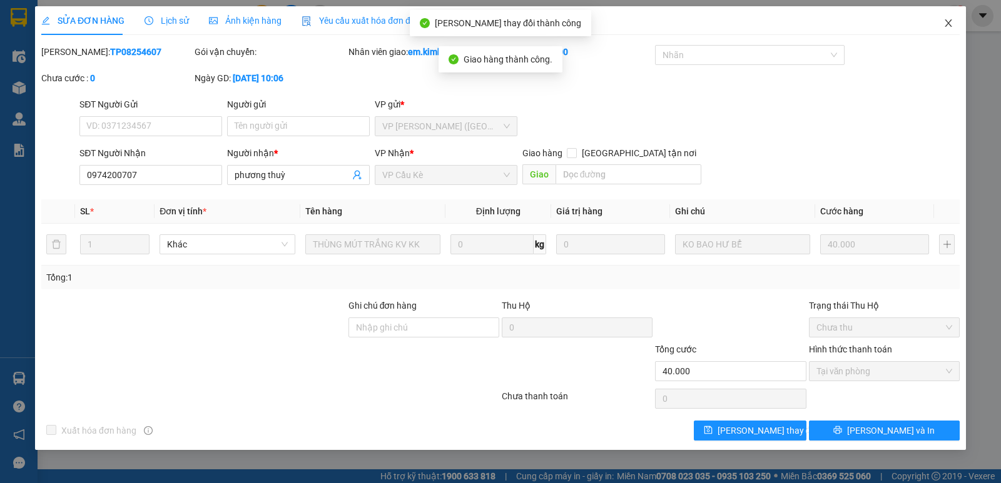
click at [948, 21] on icon "close" at bounding box center [948, 23] width 10 height 10
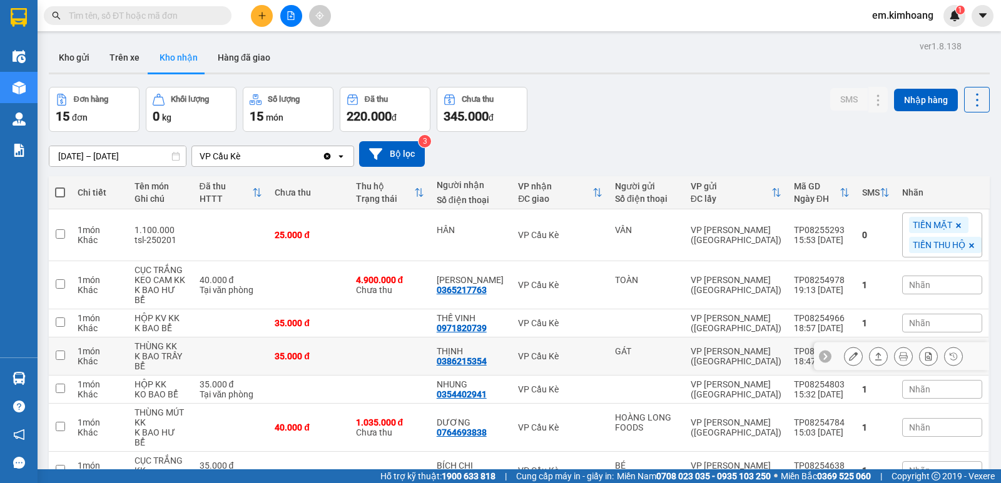
scroll to position [188, 0]
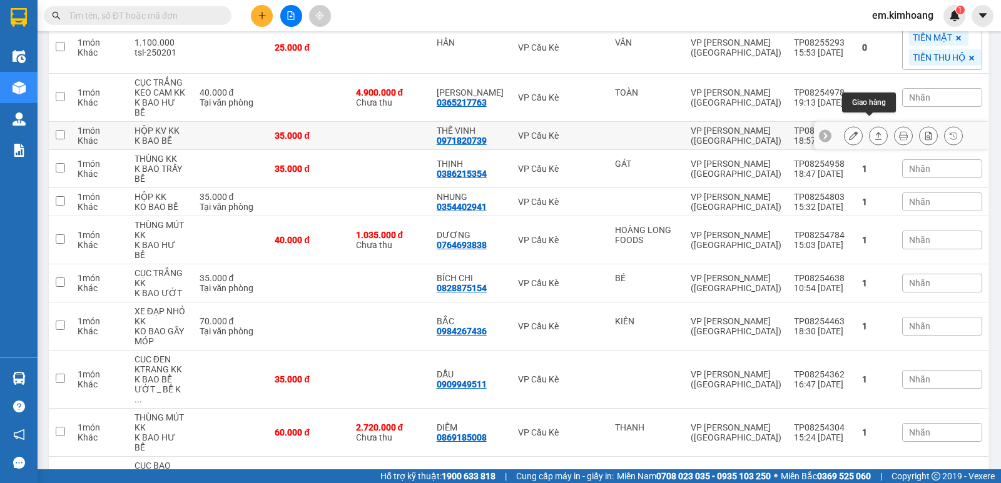
click at [869, 131] on button at bounding box center [878, 136] width 18 height 22
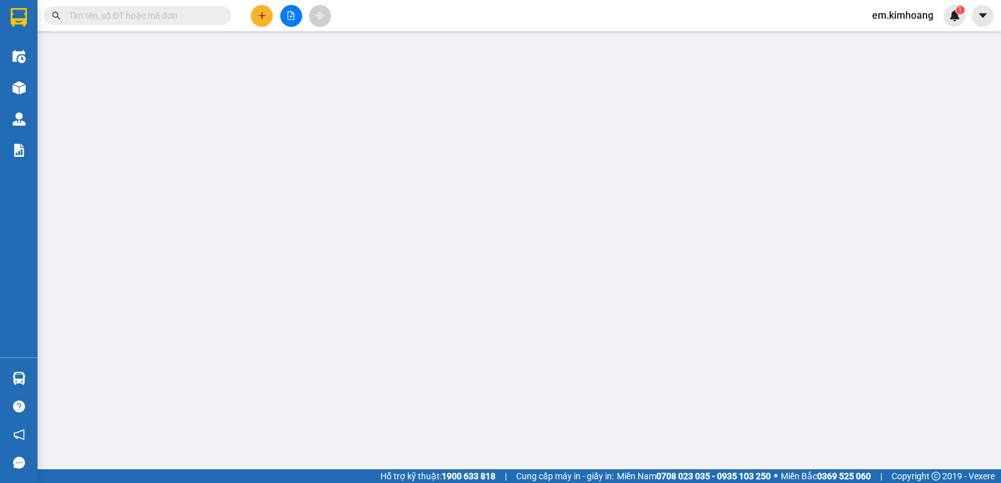
type input "0971820739"
type input "THẾ VINH"
type input "35.000"
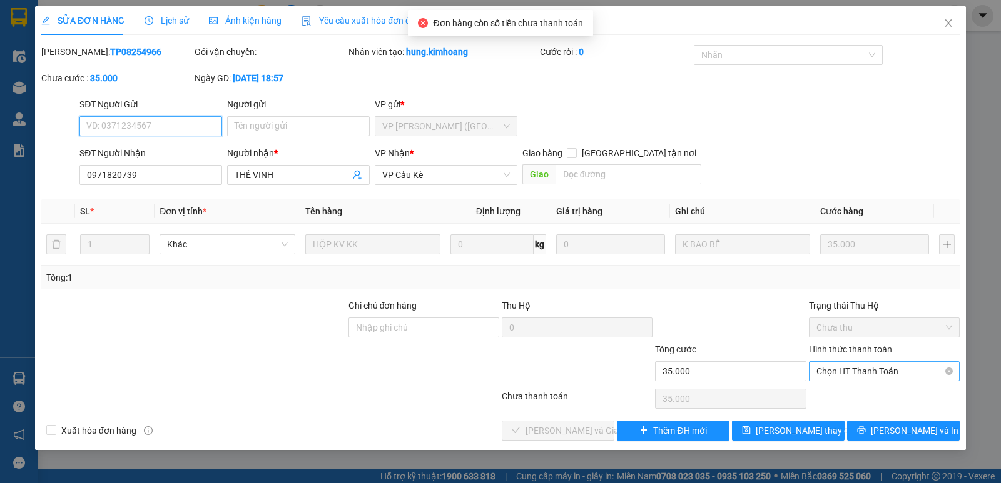
click at [880, 377] on span "Chọn HT Thanh Toán" at bounding box center [884, 371] width 136 height 19
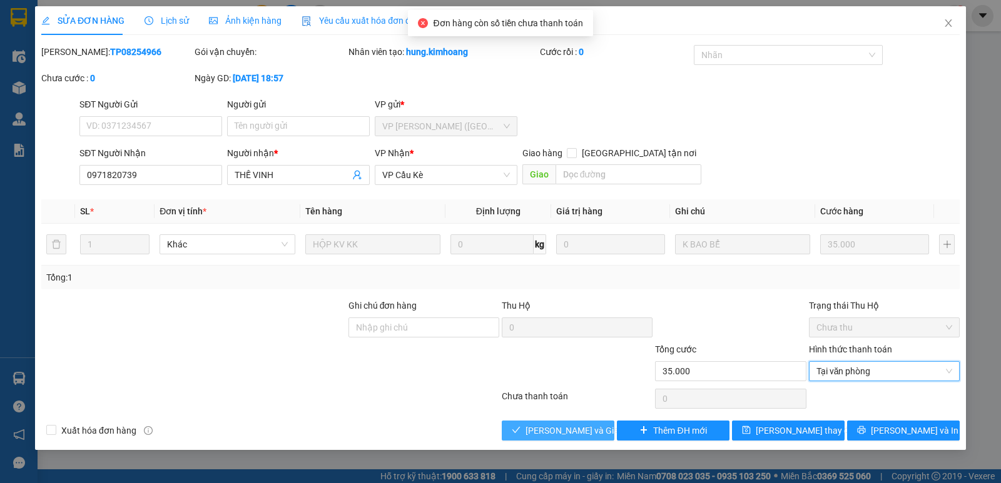
click at [556, 437] on span "[PERSON_NAME] và Giao hàng" at bounding box center [585, 431] width 120 height 14
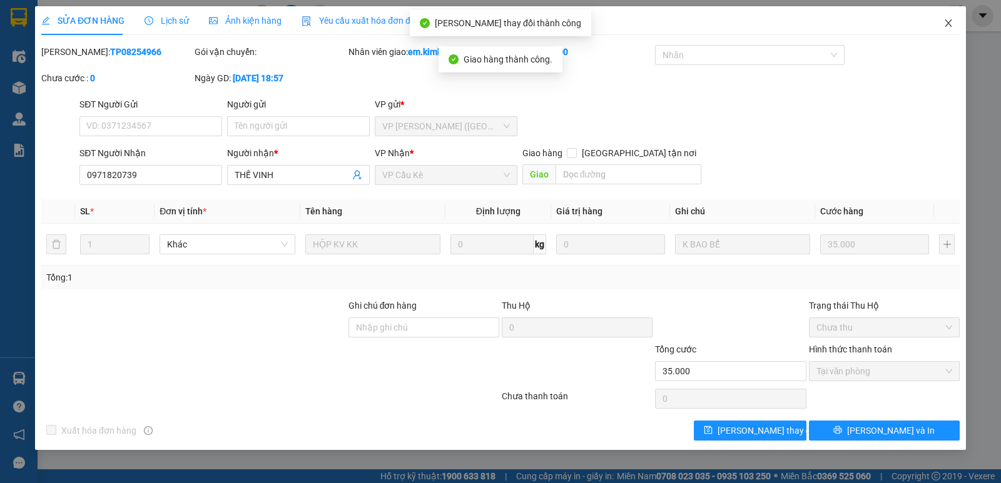
click at [951, 20] on icon "close" at bounding box center [948, 23] width 10 height 10
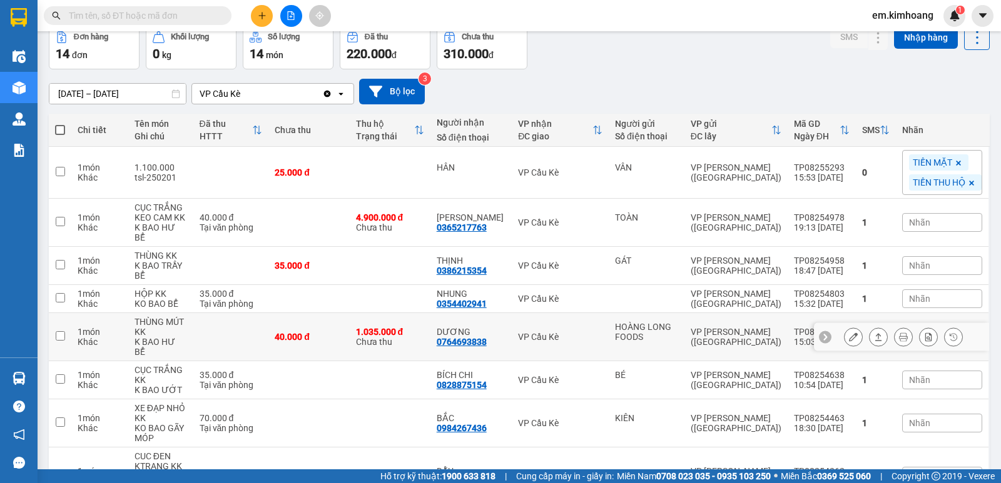
scroll to position [125, 0]
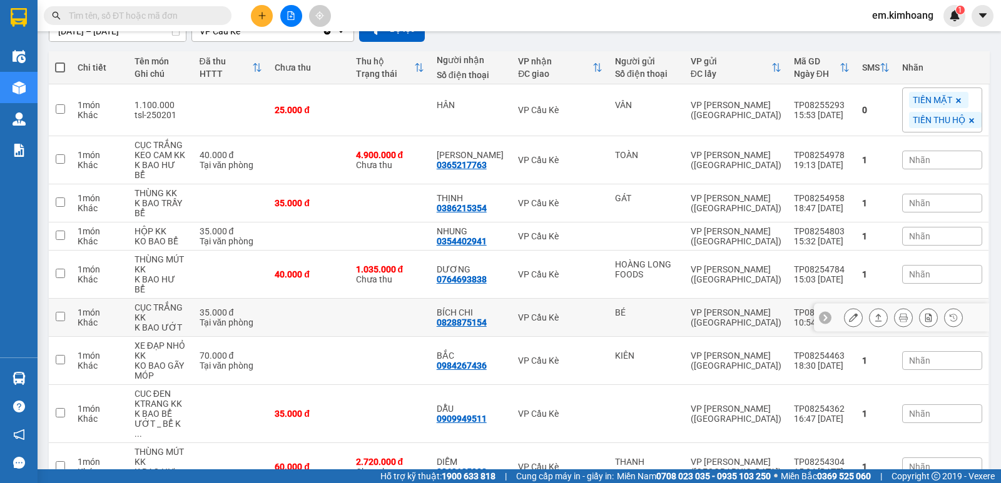
click at [874, 313] on icon at bounding box center [878, 317] width 9 height 9
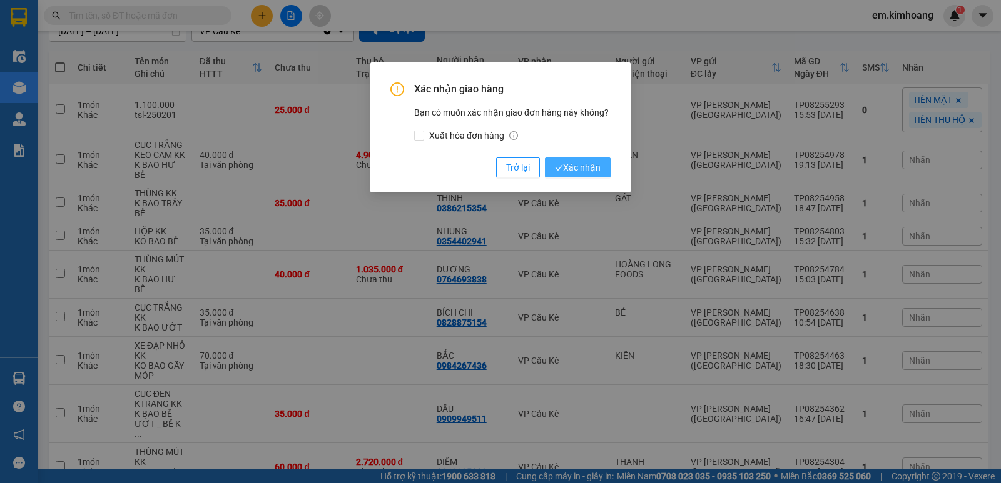
click at [602, 168] on button "Xác nhận" at bounding box center [578, 168] width 66 height 20
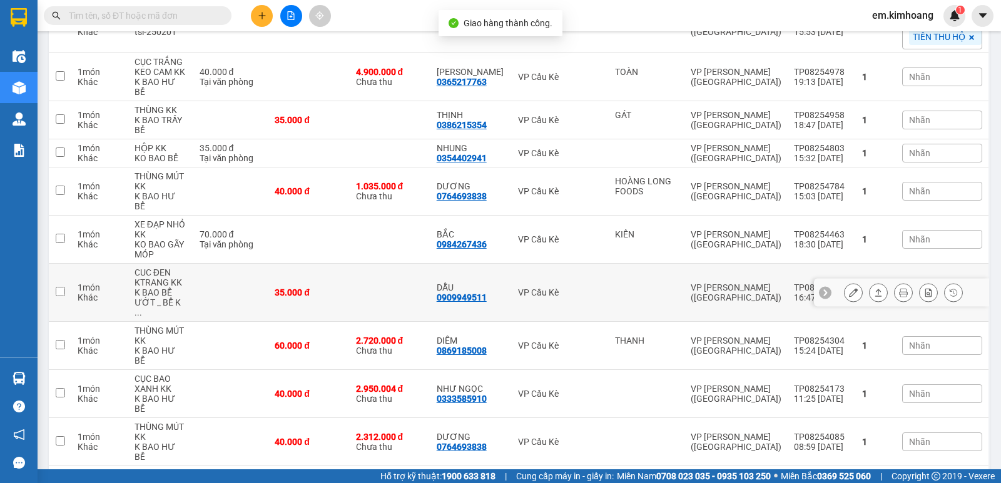
scroll to position [311, 0]
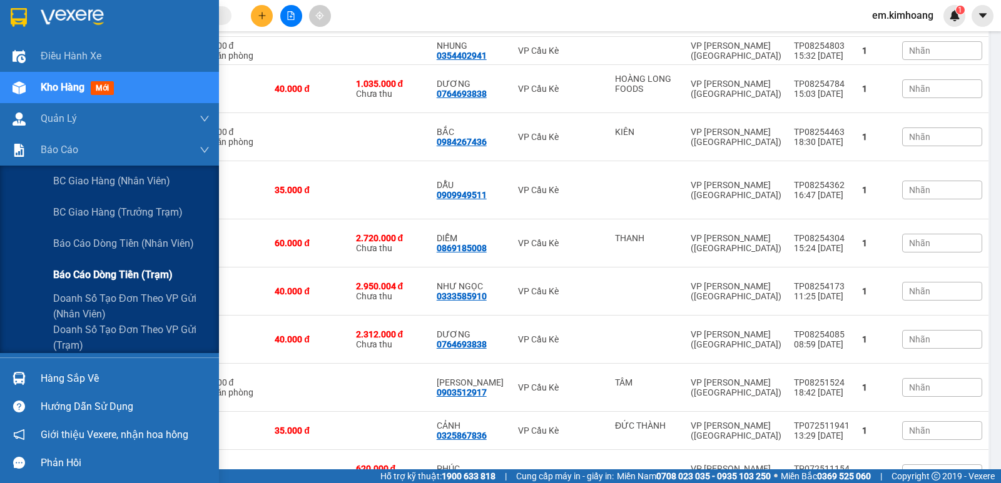
click at [98, 278] on span "Báo cáo dòng tiền (trạm)" at bounding box center [112, 275] width 119 height 16
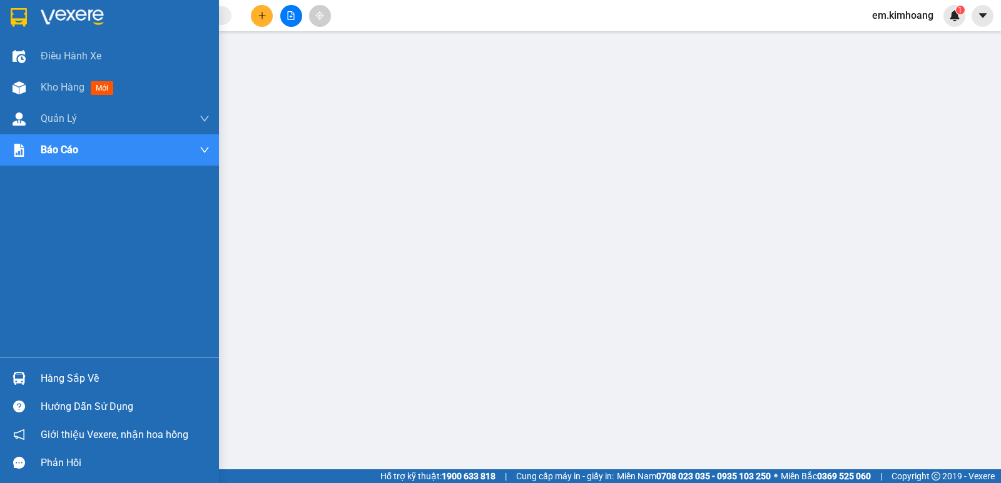
click at [75, 374] on div "Hàng sắp về" at bounding box center [125, 379] width 169 height 19
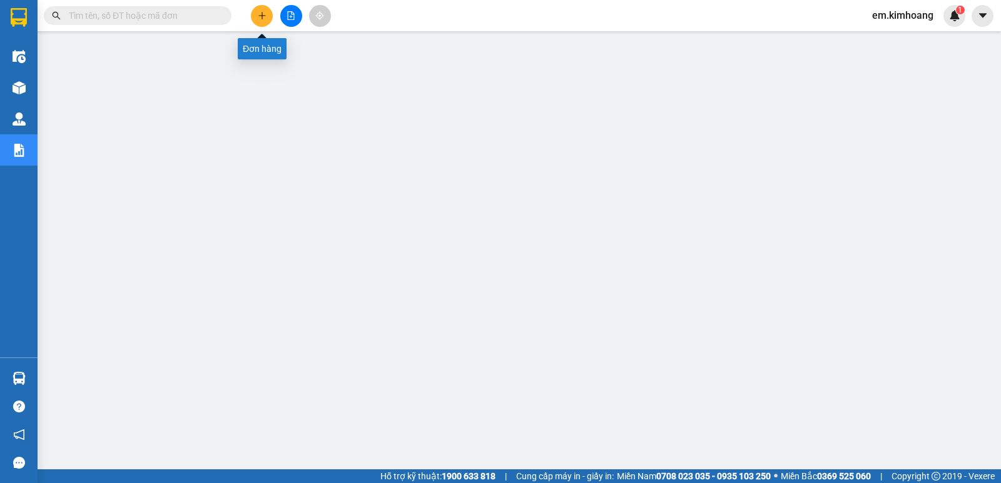
click at [258, 18] on icon "plus" at bounding box center [262, 15] width 9 height 9
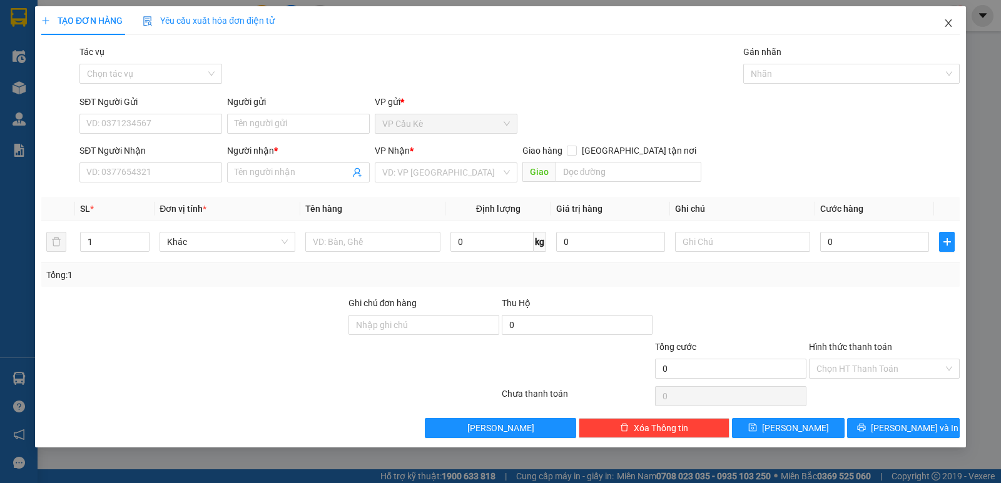
click at [948, 22] on icon "close" at bounding box center [948, 23] width 10 height 10
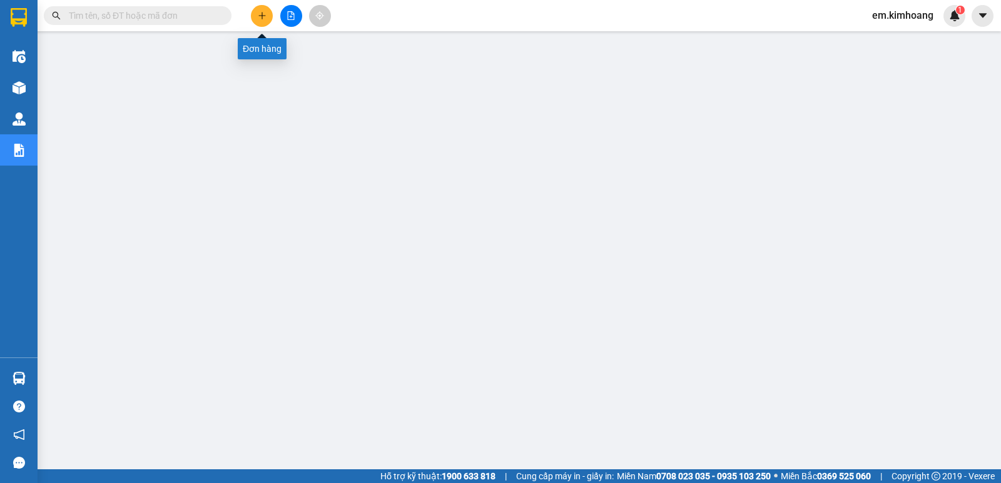
click at [260, 14] on icon "plus" at bounding box center [262, 15] width 9 height 9
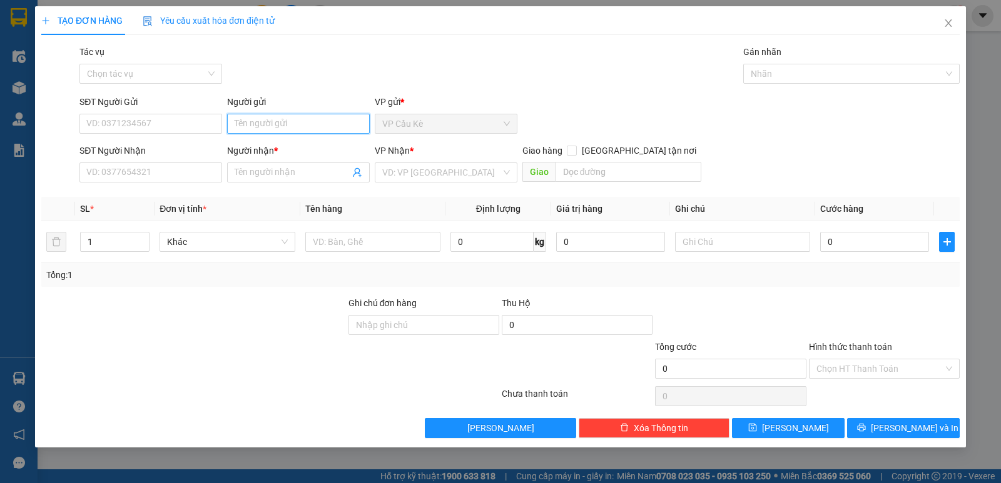
click at [334, 126] on input "Người gửi" at bounding box center [298, 124] width 143 height 20
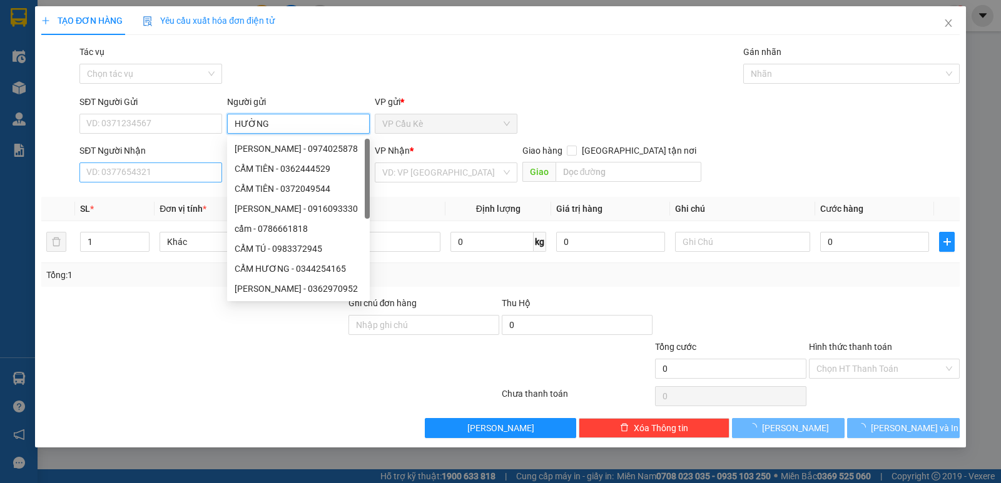
type input "HƯỜNG"
click at [157, 178] on input "SĐT Người Nhận" at bounding box center [150, 173] width 143 height 20
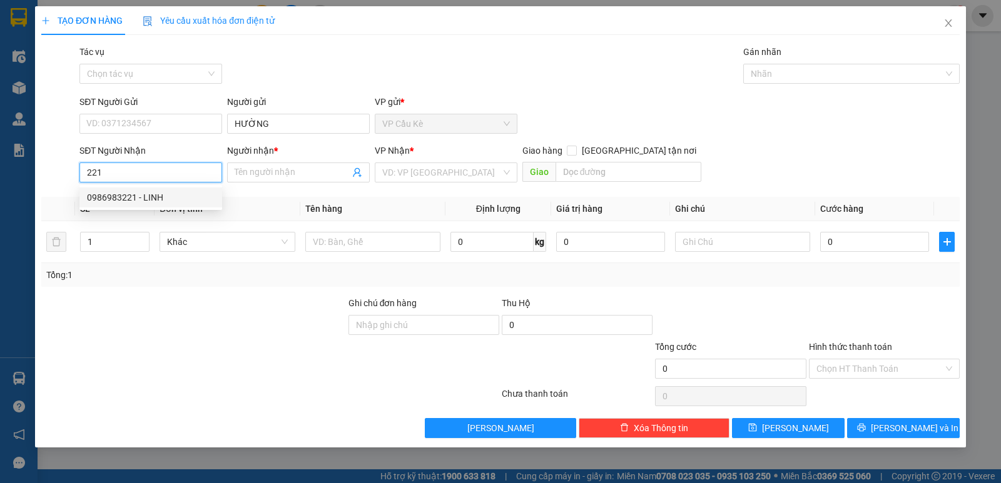
click at [180, 202] on div "0986983221 - LINH" at bounding box center [151, 198] width 128 height 14
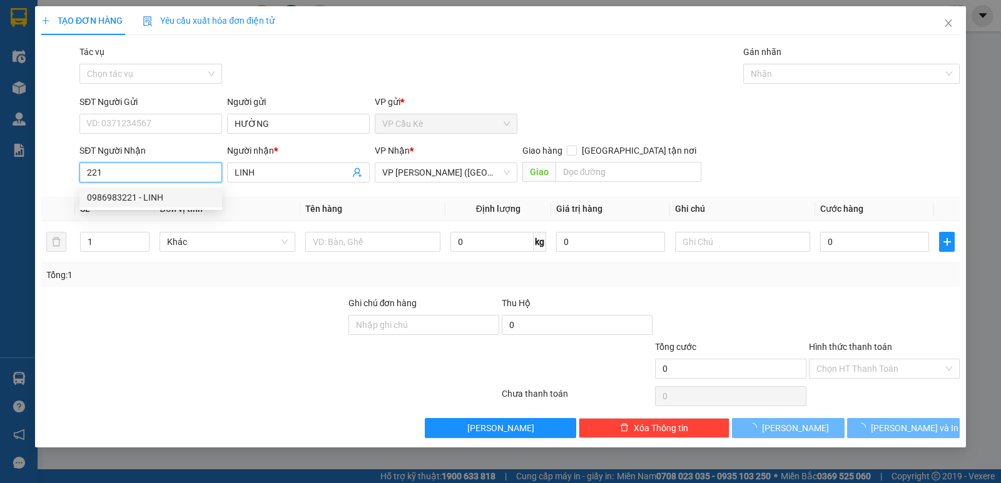
type input "0986983221"
type input "LINH"
type input "40.000"
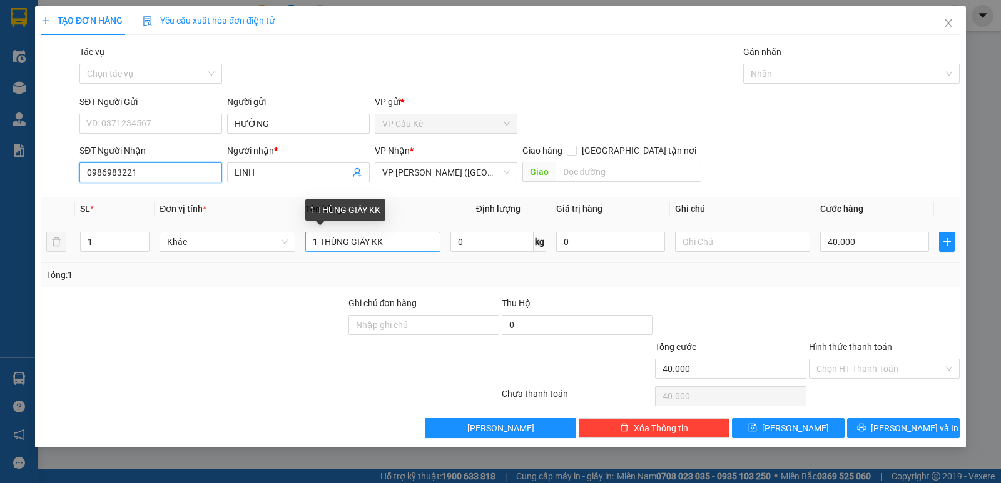
type input "0986983221"
click at [369, 245] on input "1 THÙNG GIẤY KK" at bounding box center [372, 242] width 135 height 20
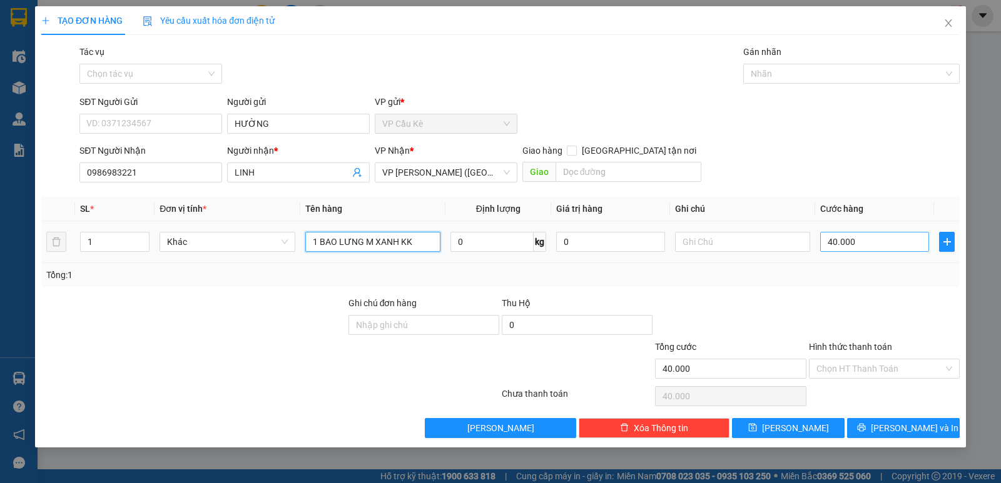
type input "1 BAO LƯNG M XANH KK"
click at [919, 243] on input "40.000" at bounding box center [874, 242] width 109 height 20
type input "0"
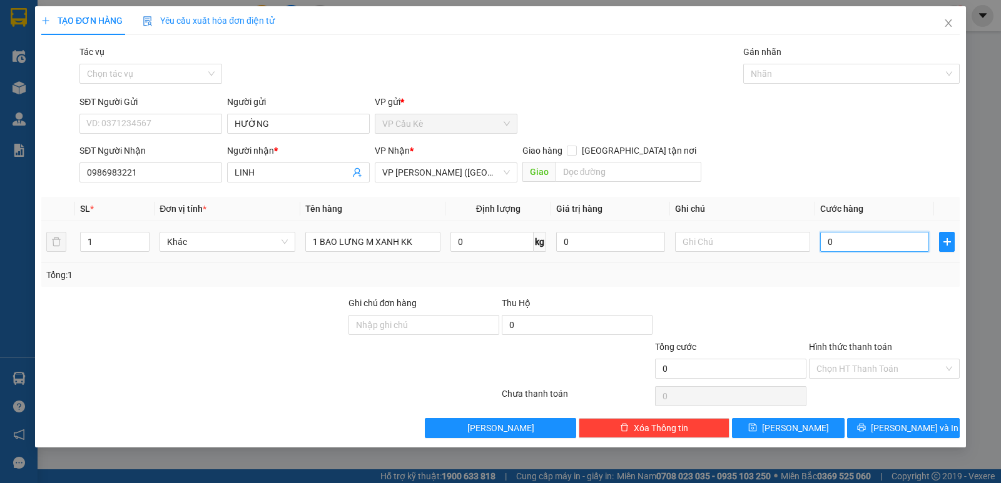
type input "5"
type input "05"
type input "50"
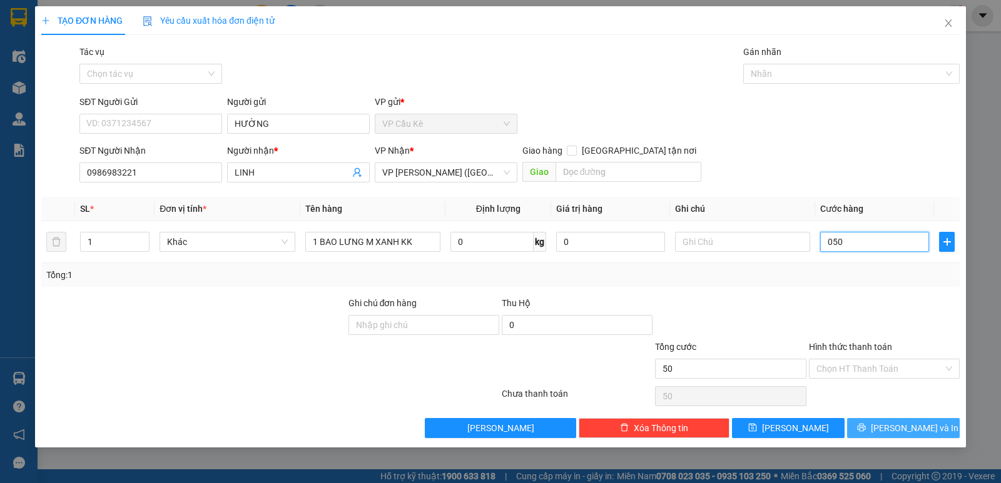
type input "050"
type input "50.000"
click at [878, 426] on button "[PERSON_NAME] và In" at bounding box center [903, 428] width 113 height 20
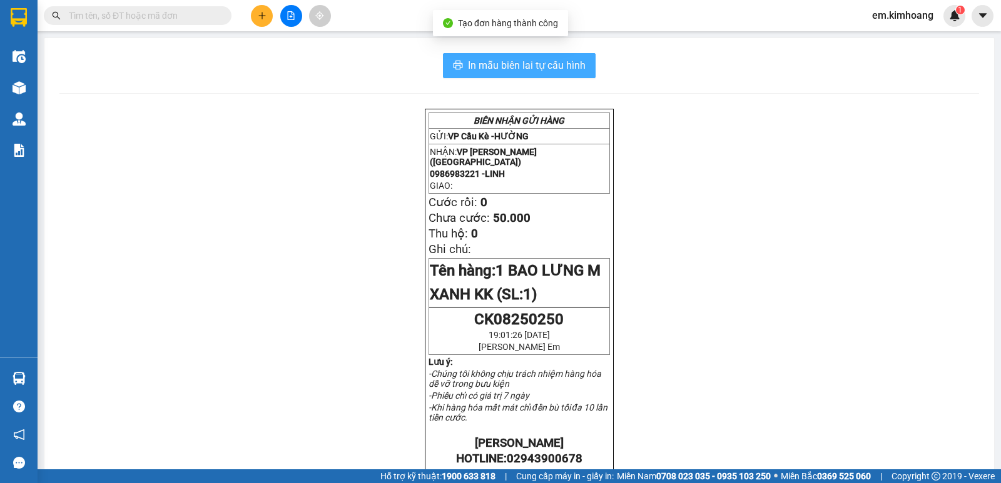
click at [475, 63] on span "In mẫu biên lai tự cấu hình" at bounding box center [527, 66] width 118 height 16
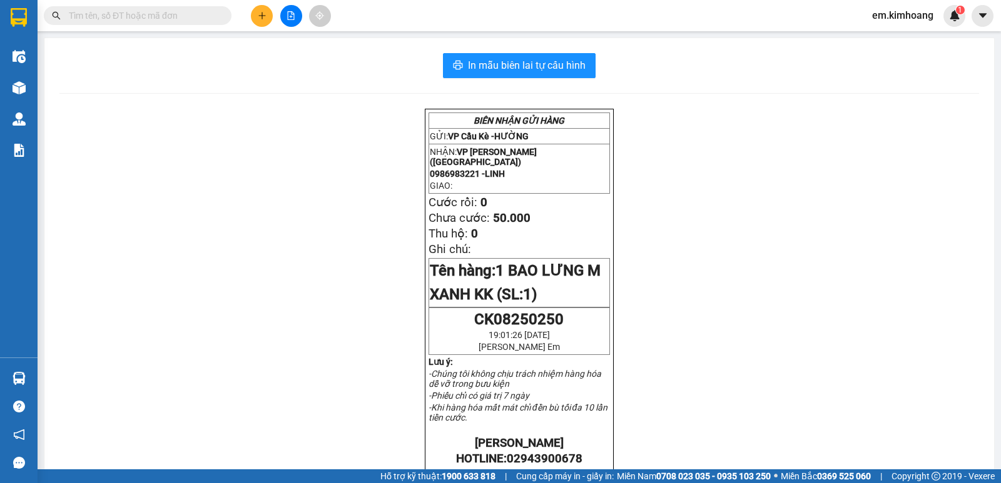
click at [210, 11] on input "text" at bounding box center [143, 16] width 148 height 14
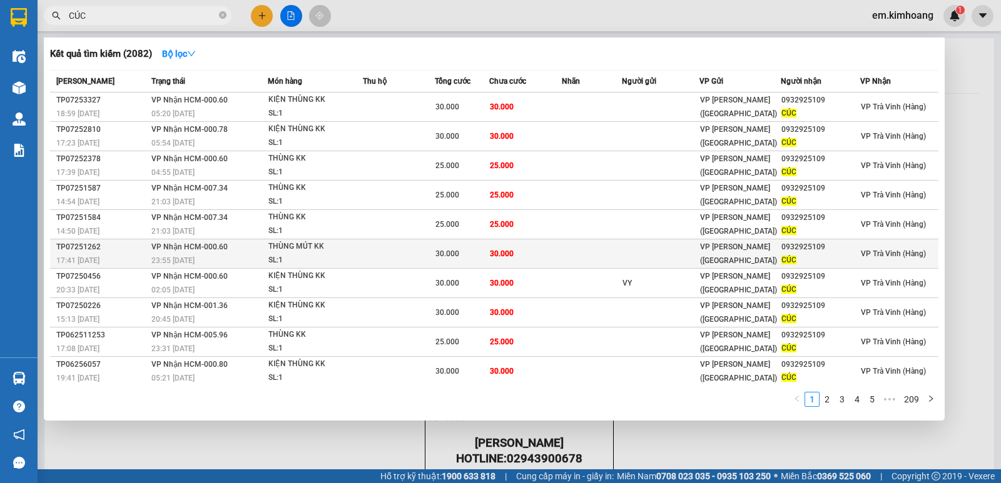
scroll to position [3, 0]
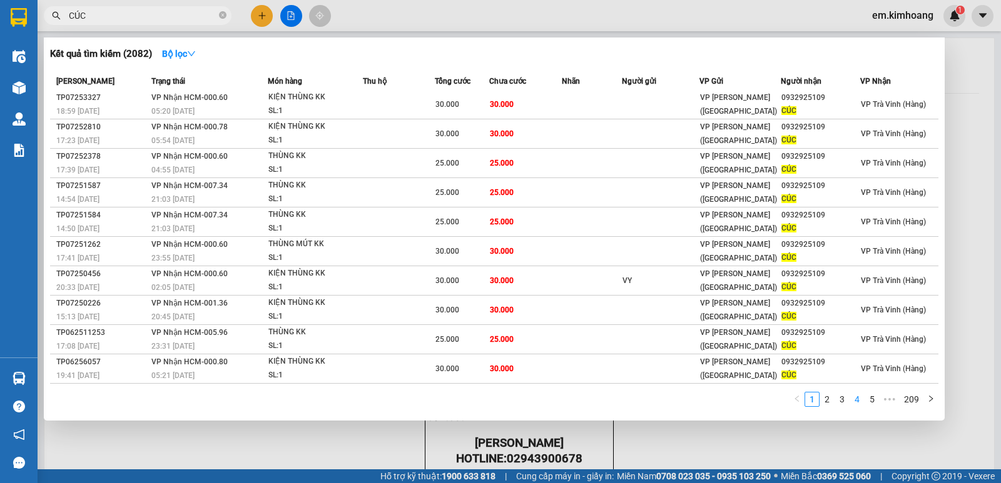
type input "CÚC"
click at [862, 402] on link "4" at bounding box center [857, 400] width 14 height 14
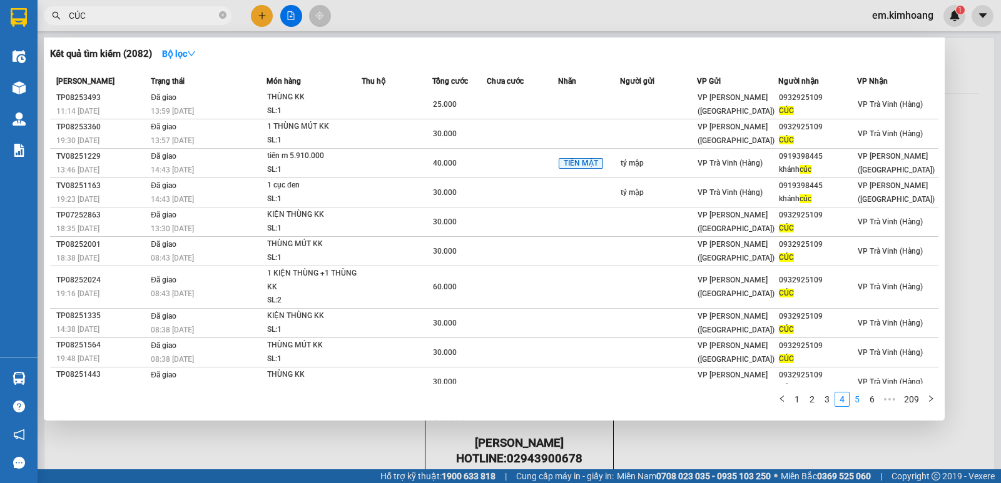
click at [857, 398] on link "5" at bounding box center [857, 400] width 14 height 14
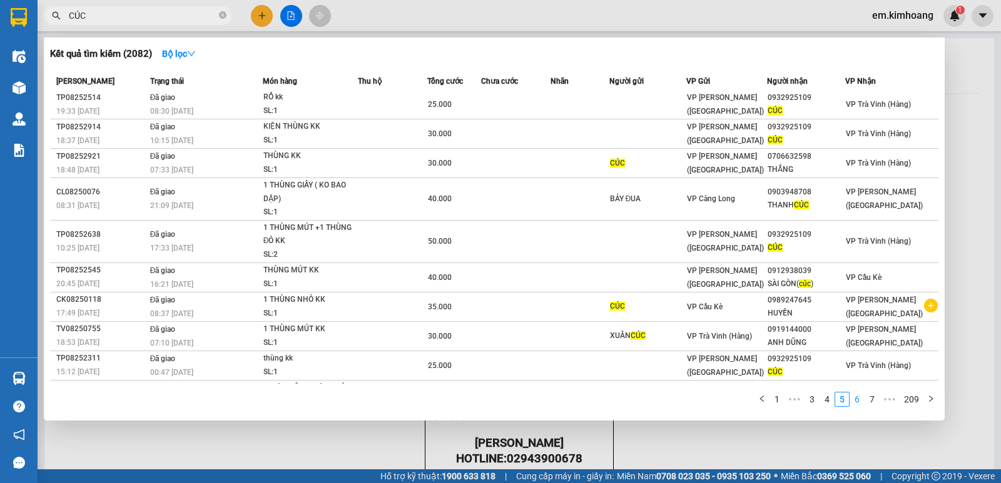
click at [857, 397] on link "6" at bounding box center [857, 400] width 14 height 14
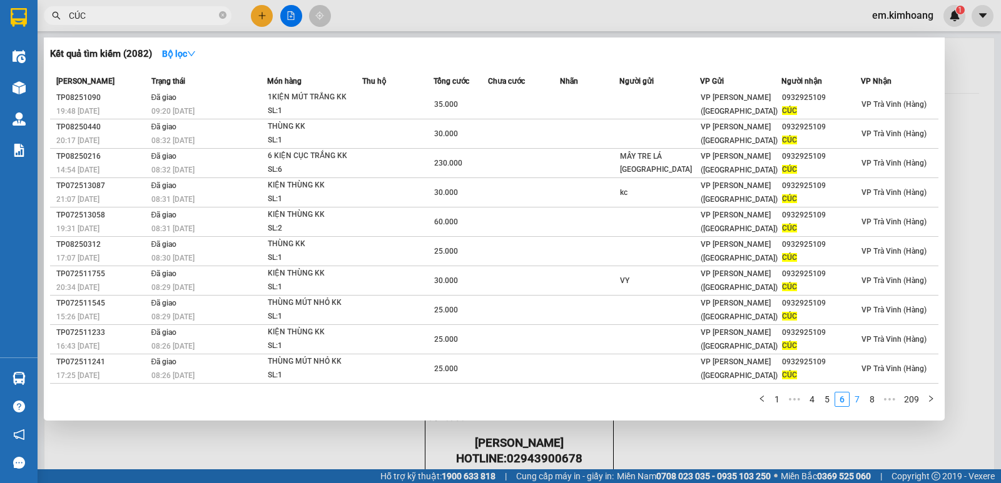
click at [861, 397] on link "7" at bounding box center [857, 400] width 14 height 14
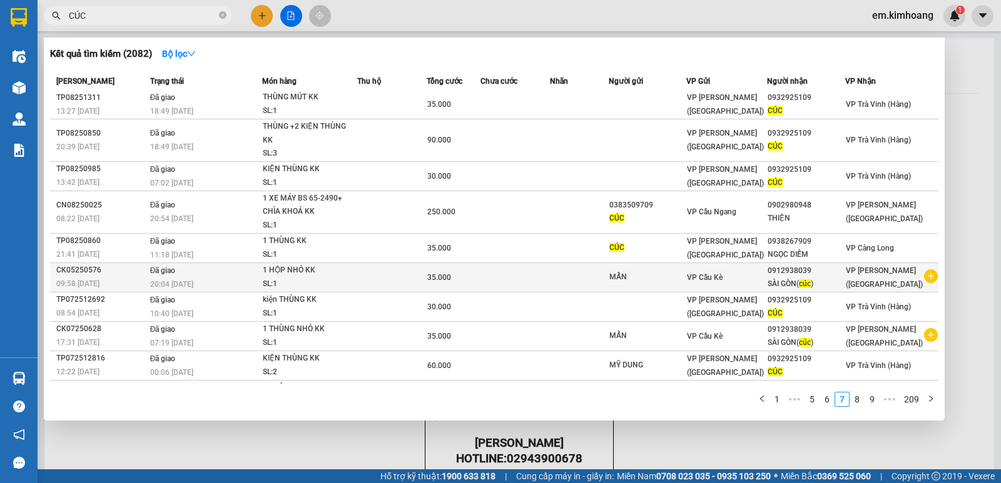
click at [924, 278] on icon "plus-circle" at bounding box center [931, 277] width 14 height 14
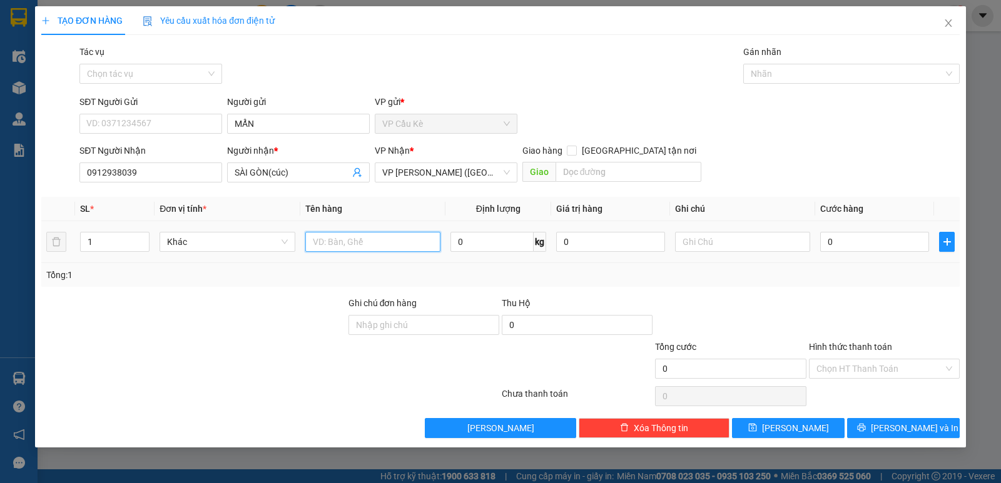
click at [368, 247] on input "text" at bounding box center [372, 242] width 135 height 20
type input "1 HỘP GIẤY KK"
click at [887, 236] on input "0" at bounding box center [874, 242] width 109 height 20
type input "3"
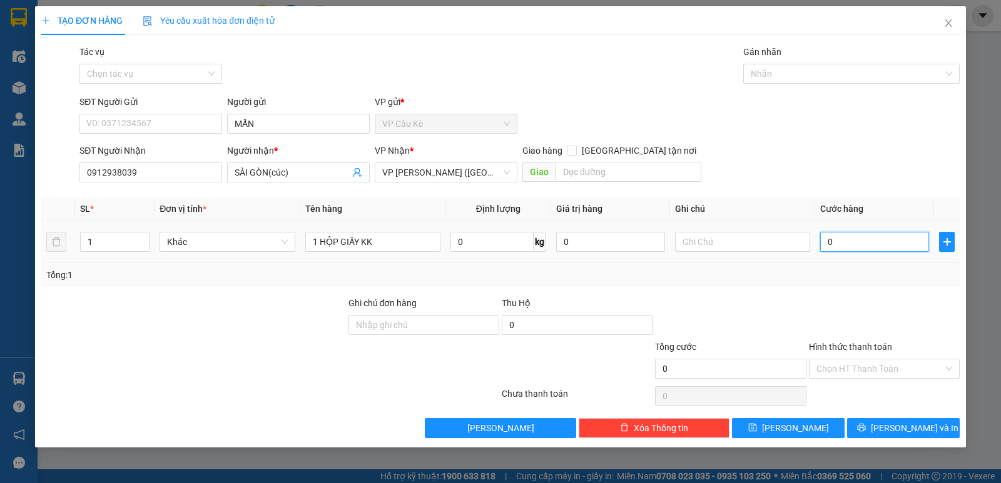
type input "3"
type input "35"
type input "35.000"
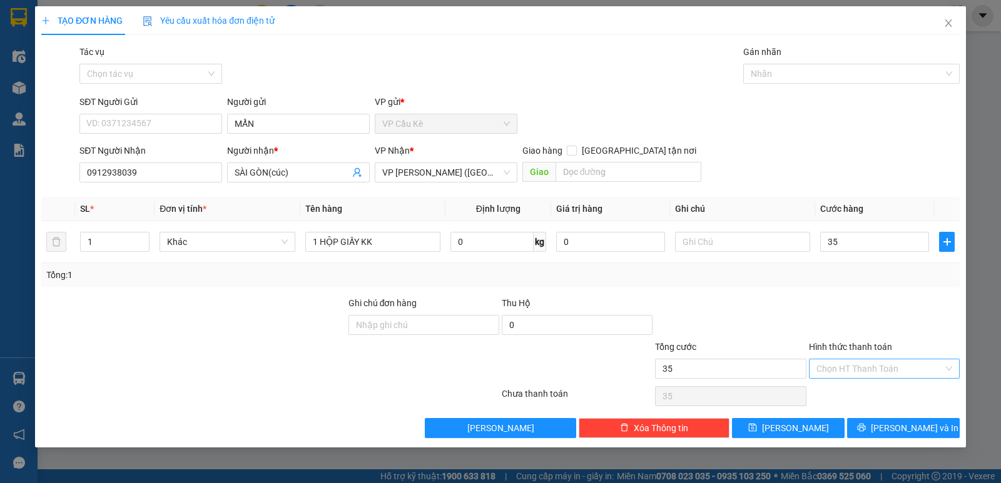
type input "35.000"
click at [914, 364] on input "Hình thức thanh toán" at bounding box center [879, 369] width 127 height 19
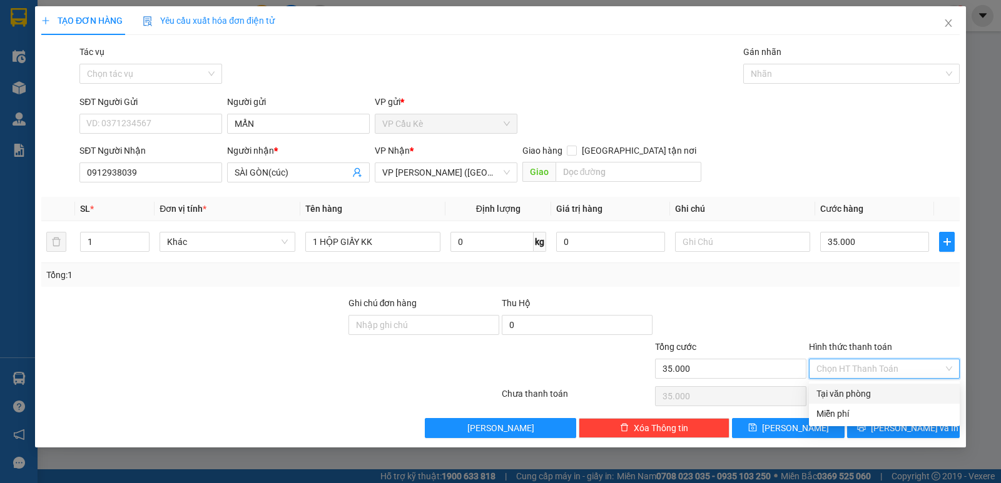
click at [907, 396] on div "Tại văn phòng" at bounding box center [884, 394] width 136 height 14
type input "0"
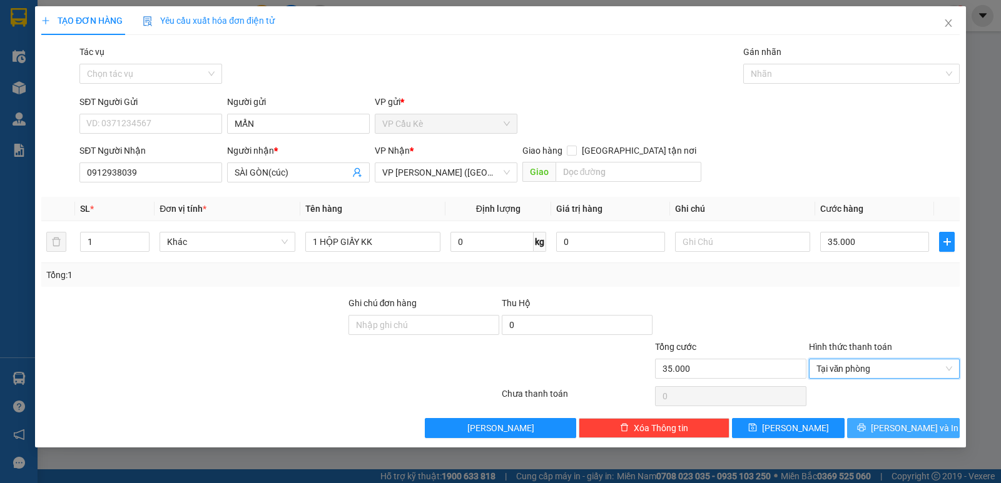
click at [901, 435] on button "[PERSON_NAME] và In" at bounding box center [903, 428] width 113 height 20
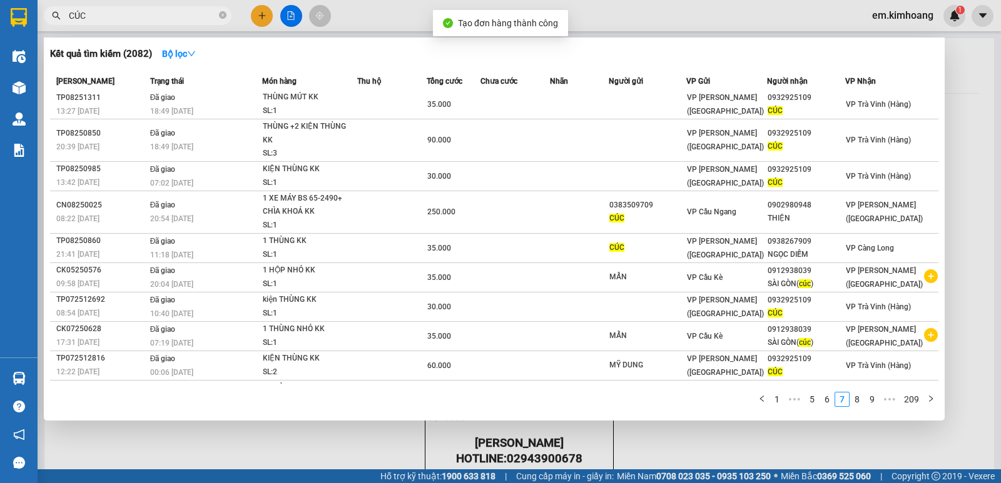
click at [726, 445] on div at bounding box center [500, 241] width 1001 height 483
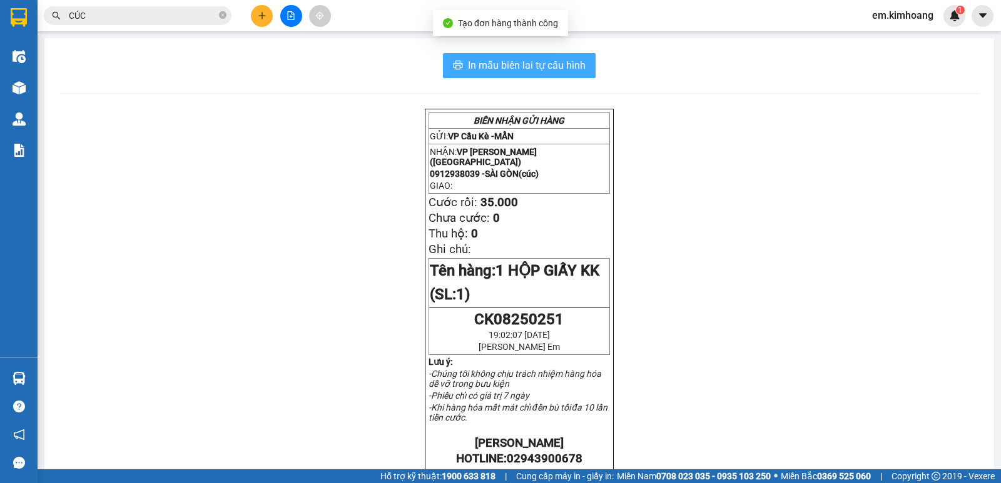
click at [532, 64] on span "In mẫu biên lai tự cấu hình" at bounding box center [527, 66] width 118 height 16
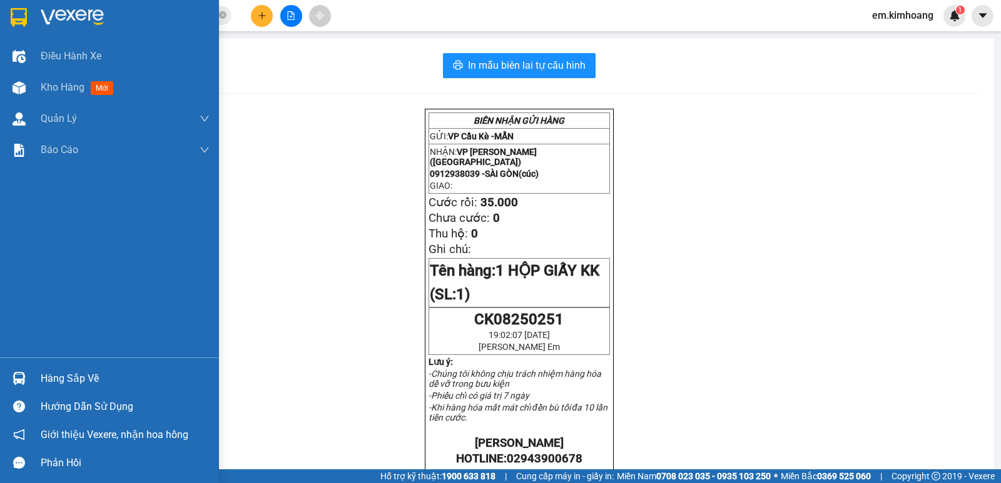
click at [91, 377] on div "Hàng sắp về" at bounding box center [125, 379] width 169 height 19
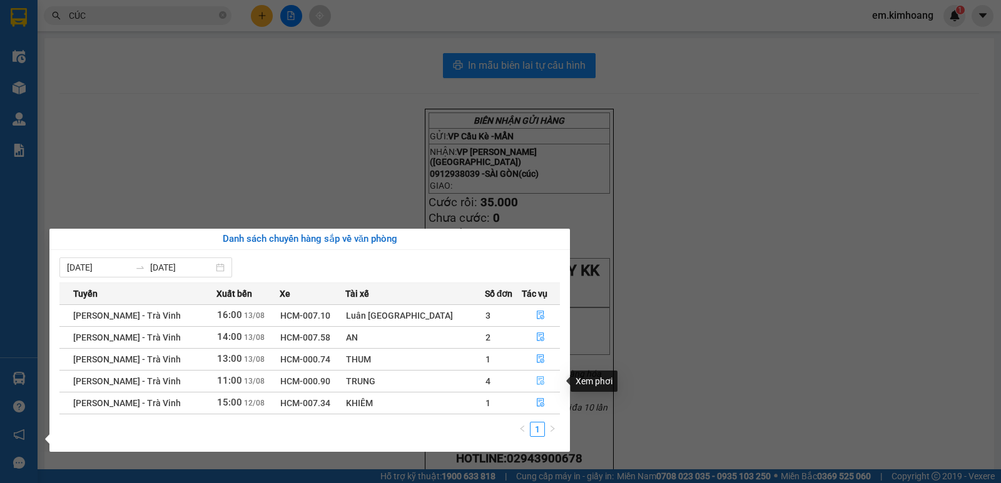
click at [536, 382] on icon "file-done" at bounding box center [540, 381] width 9 height 9
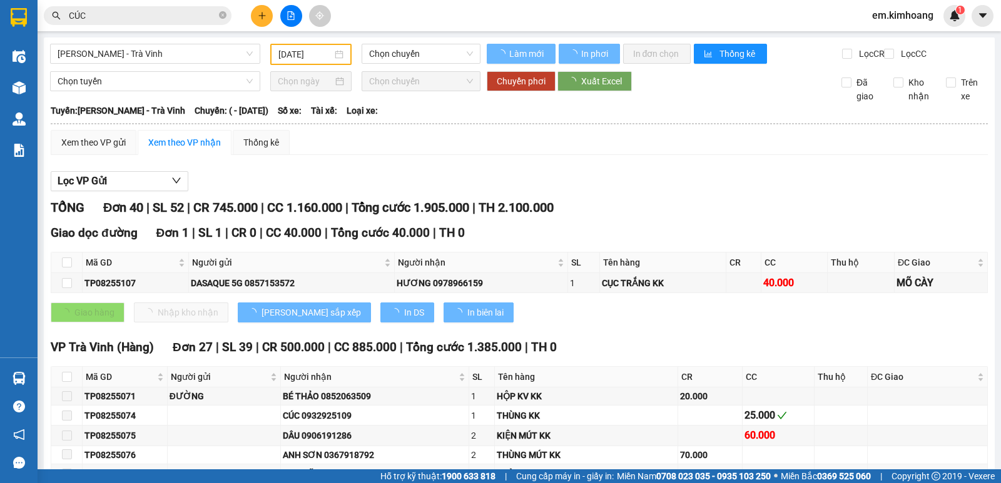
type input "[DATE]"
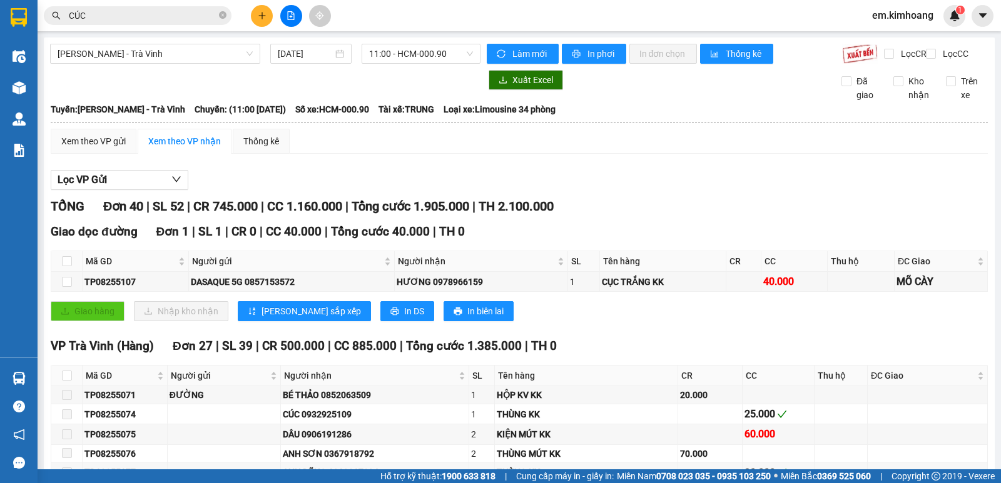
checkbox input "true"
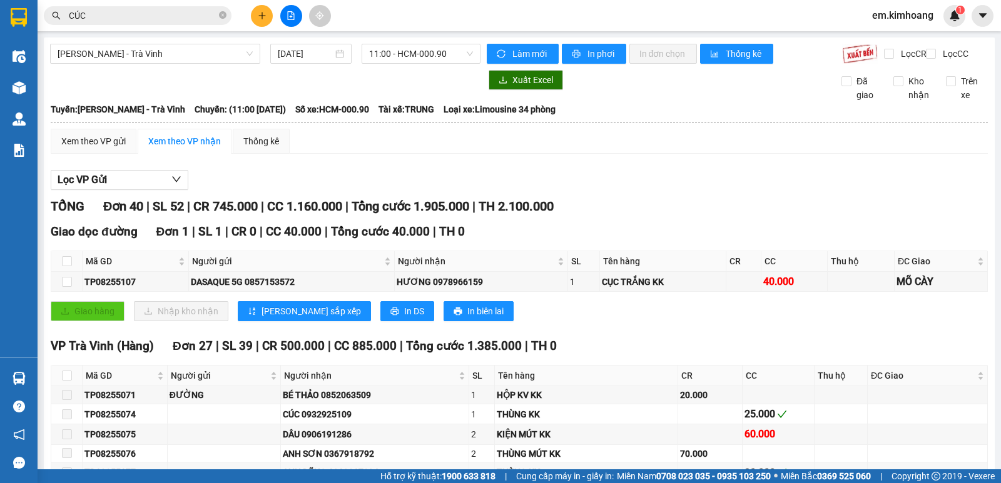
checkbox input "true"
drag, startPoint x: 64, startPoint y: 358, endPoint x: 95, endPoint y: 358, distance: 31.3
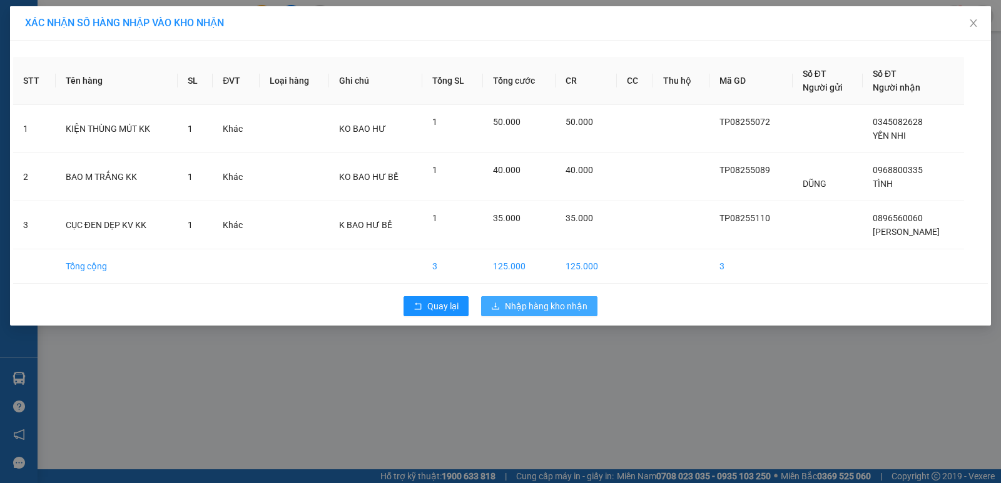
click at [522, 306] on span "Nhập hàng kho nhận" at bounding box center [546, 307] width 83 height 14
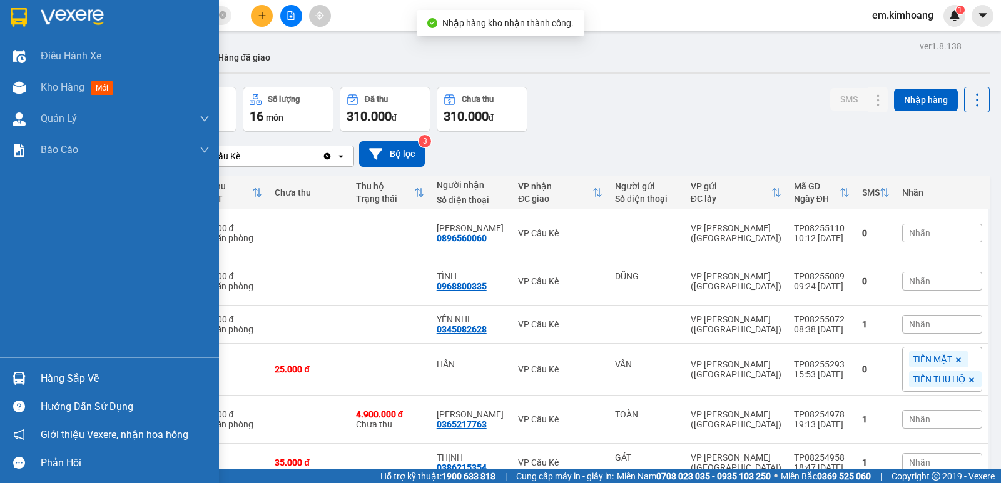
drag, startPoint x: 44, startPoint y: 379, endPoint x: 139, endPoint y: 360, distance: 97.0
click at [49, 378] on div "Hàng sắp về" at bounding box center [125, 379] width 169 height 19
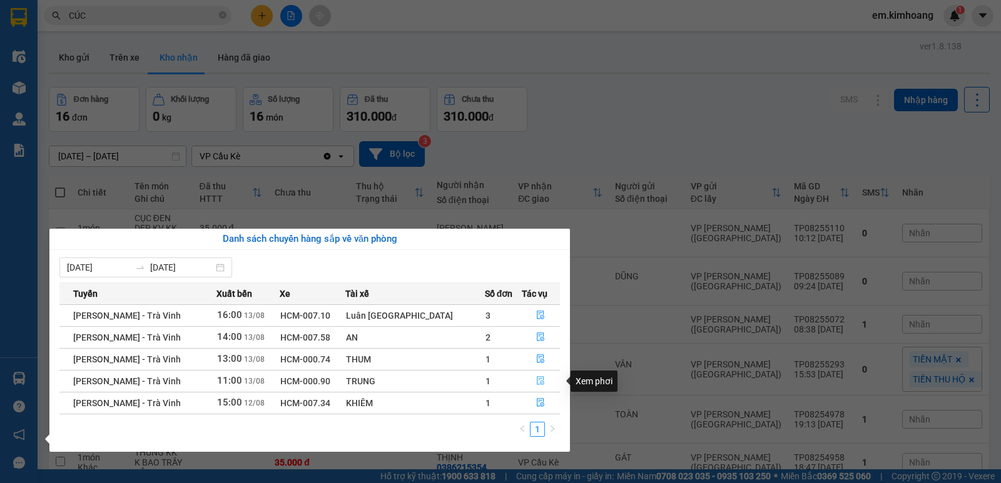
click at [538, 378] on icon "file-done" at bounding box center [540, 381] width 9 height 9
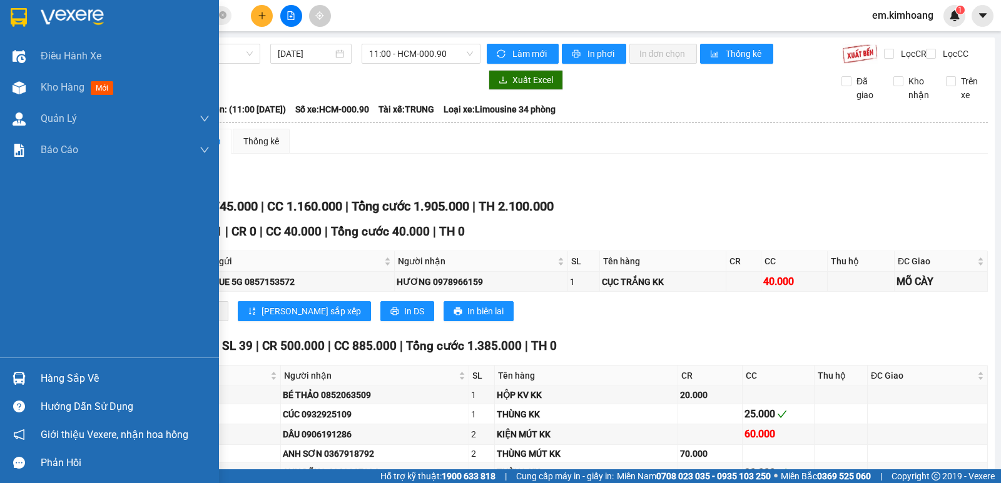
click at [37, 374] on div "Hàng sắp về" at bounding box center [109, 379] width 219 height 28
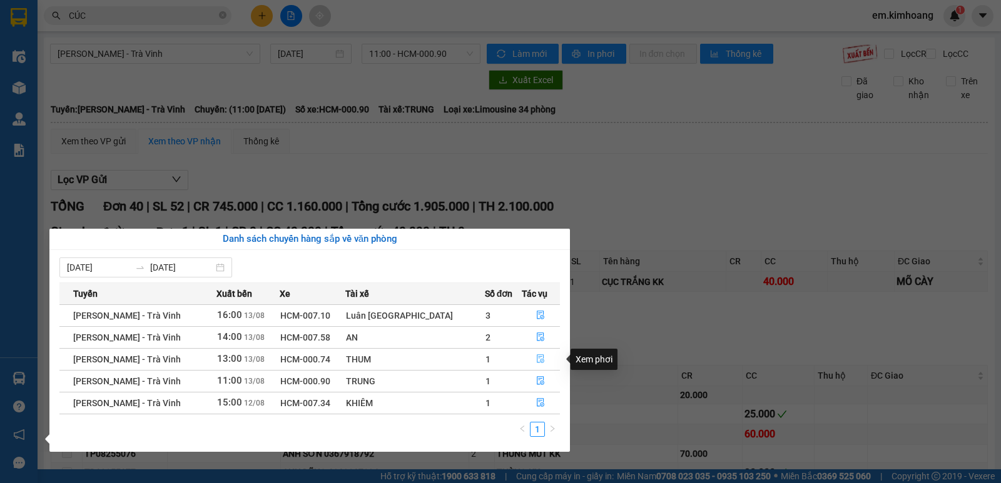
click at [540, 360] on button "button" at bounding box center [541, 360] width 38 height 20
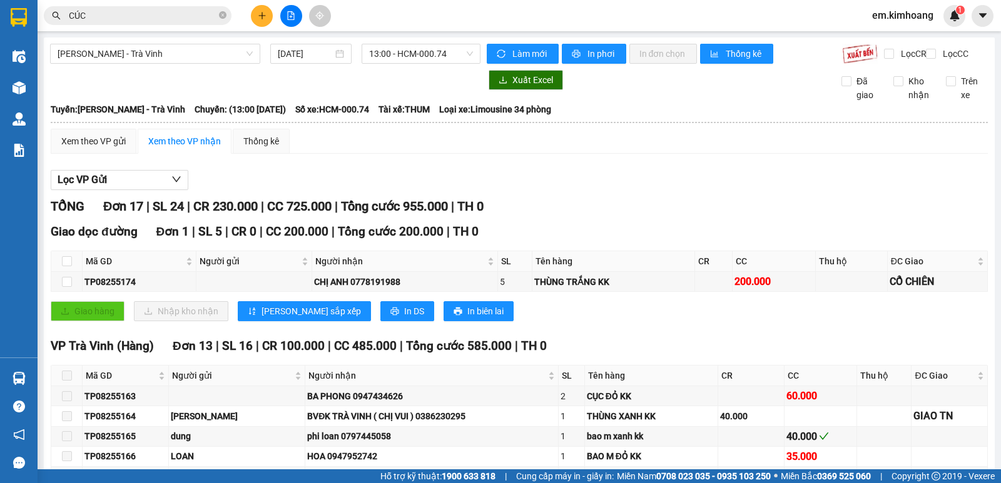
drag, startPoint x: 65, startPoint y: 371, endPoint x: 116, endPoint y: 400, distance: 58.3
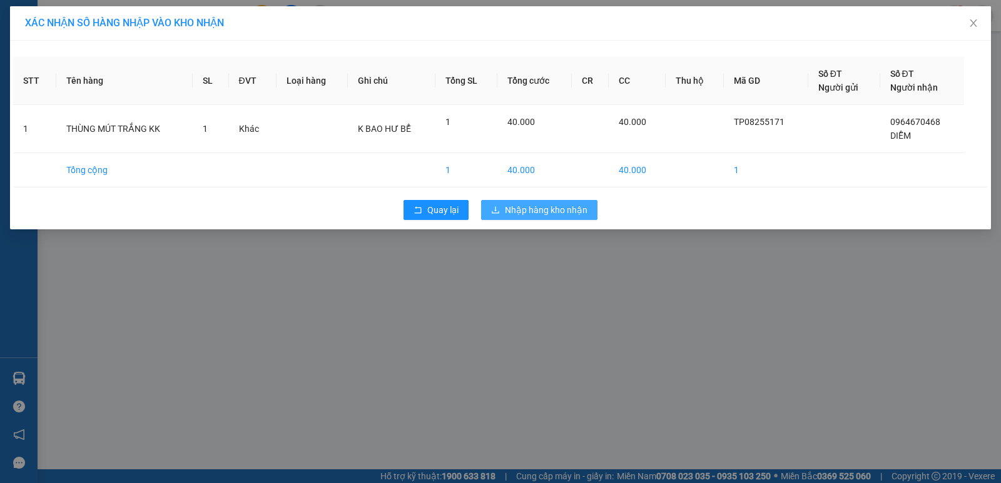
click at [517, 211] on span "Nhập hàng kho nhận" at bounding box center [546, 210] width 83 height 14
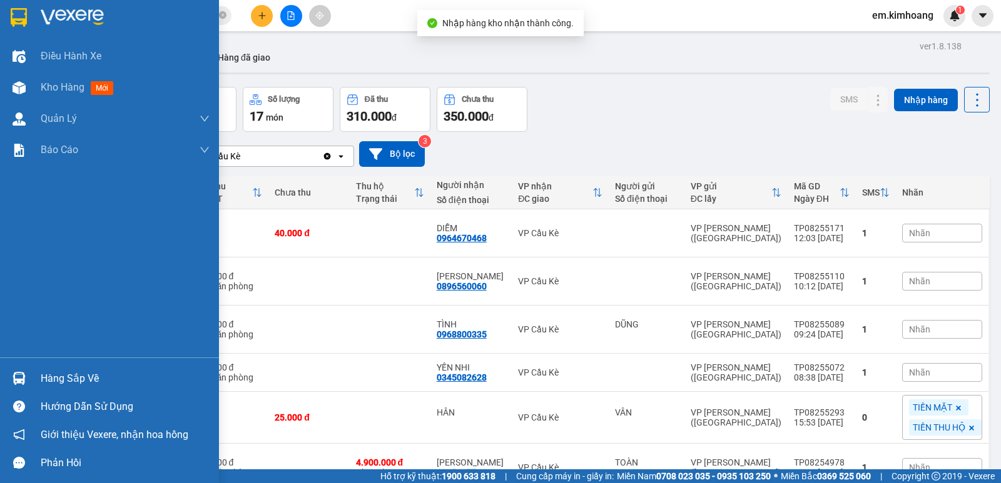
click at [18, 375] on img at bounding box center [19, 378] width 13 height 13
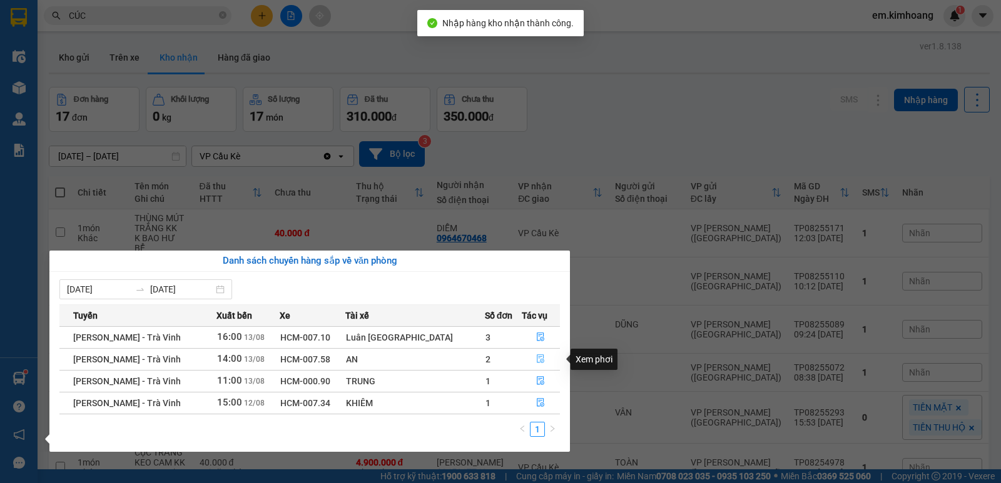
click at [539, 355] on button "button" at bounding box center [541, 360] width 38 height 20
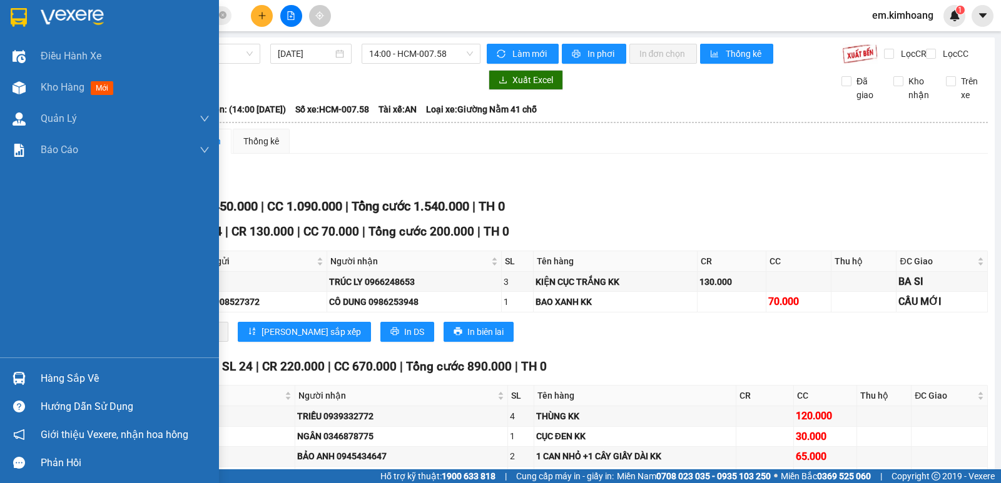
click at [16, 378] on img at bounding box center [19, 378] width 13 height 13
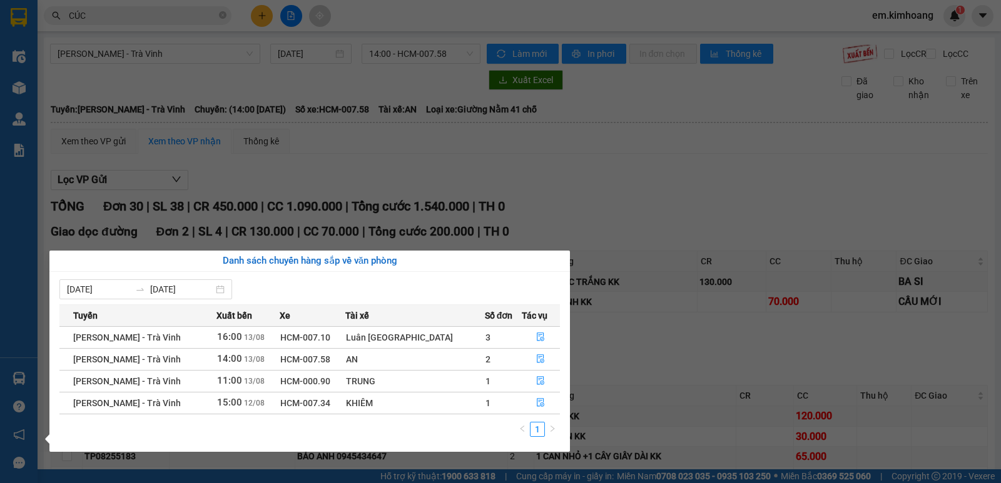
click at [109, 118] on section "Kết quả tìm kiếm ( 2082 ) Bộ lọc Mã ĐH Trạng thái Món hàng Thu hộ Tổng cước Chư…" at bounding box center [500, 241] width 1001 height 483
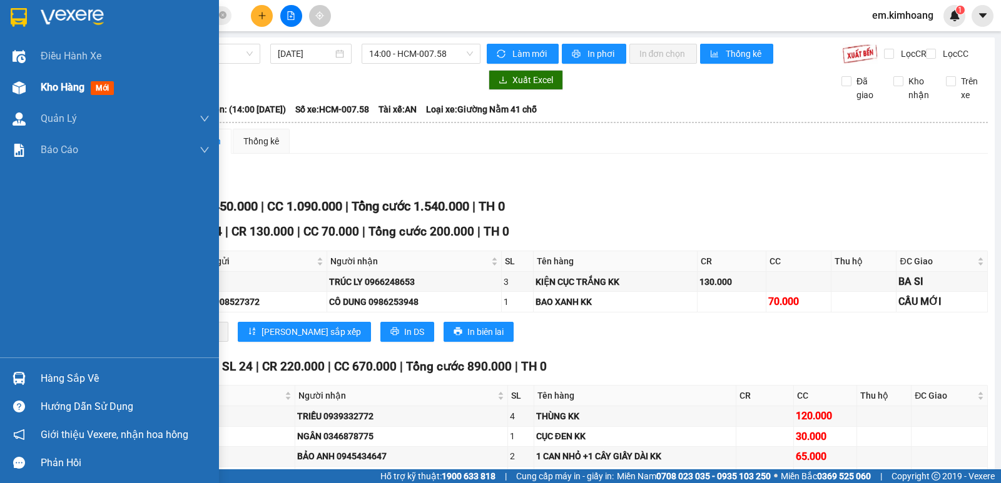
click at [41, 84] on span "Kho hàng" at bounding box center [63, 87] width 44 height 12
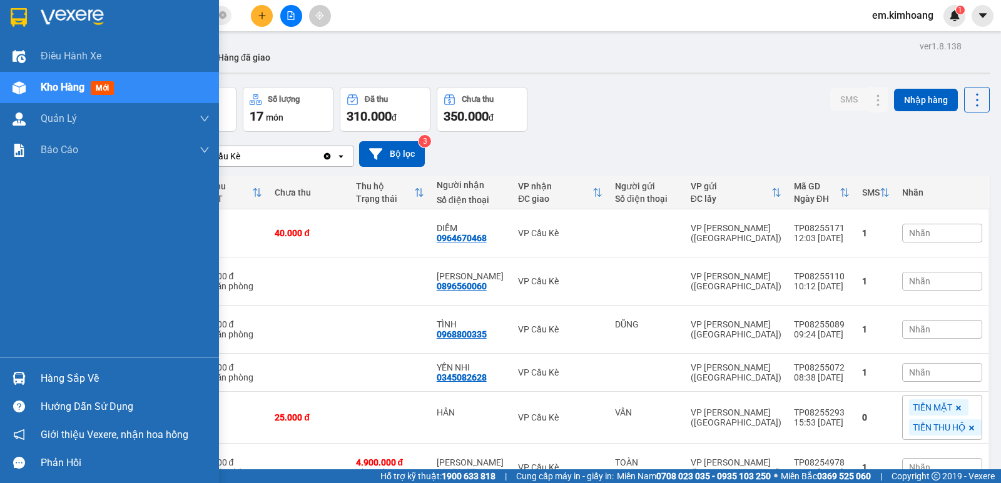
drag, startPoint x: 42, startPoint y: 383, endPoint x: 128, endPoint y: 375, distance: 86.7
click at [60, 379] on div "Hàng sắp về" at bounding box center [125, 379] width 169 height 19
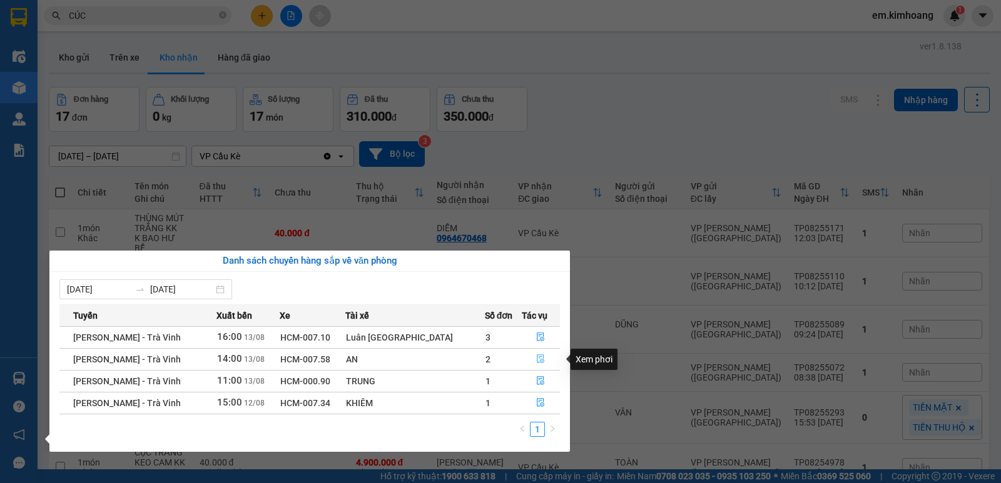
click at [537, 357] on icon "file-done" at bounding box center [541, 359] width 8 height 9
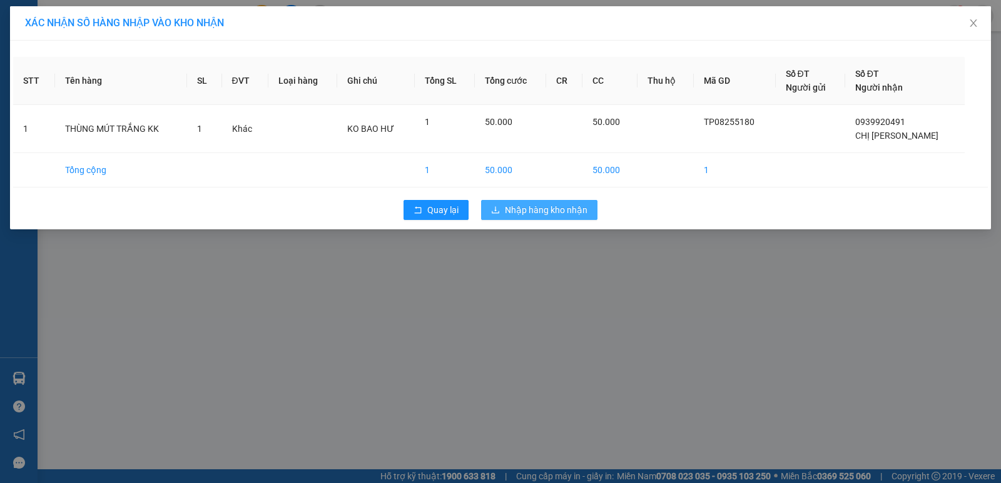
click at [543, 206] on span "Nhập hàng kho nhận" at bounding box center [546, 210] width 83 height 14
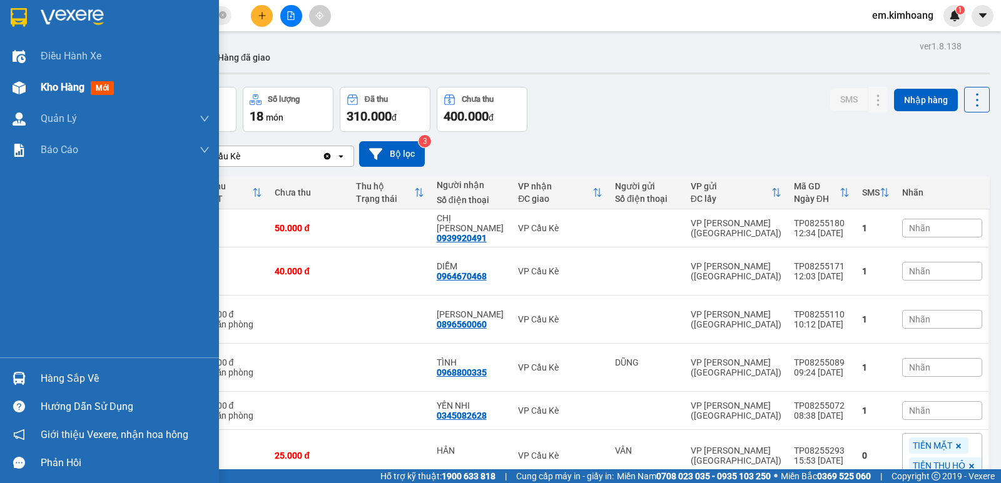
drag, startPoint x: 0, startPoint y: 101, endPoint x: 0, endPoint y: 94, distance: 6.9
click at [0, 100] on div "Kho hàng mới" at bounding box center [109, 87] width 219 height 31
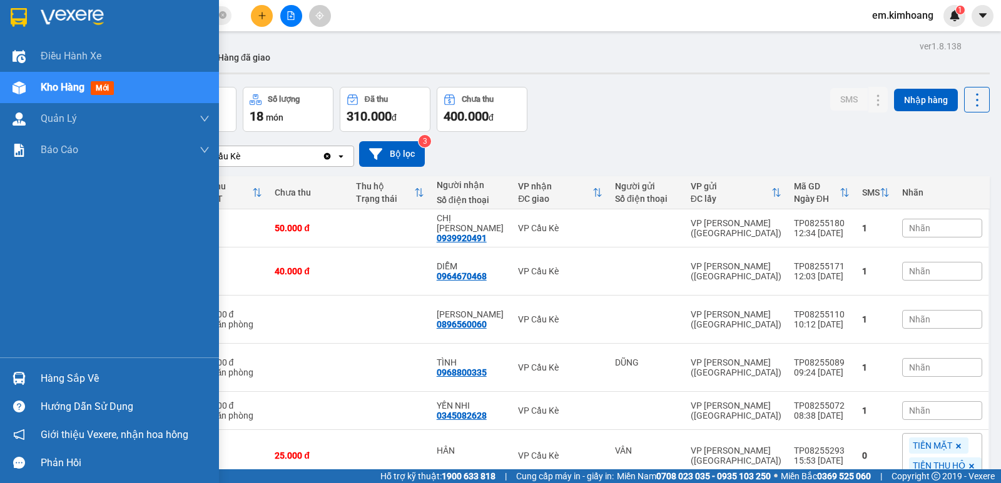
click at [0, 96] on div "Kho hàng mới" at bounding box center [109, 87] width 219 height 31
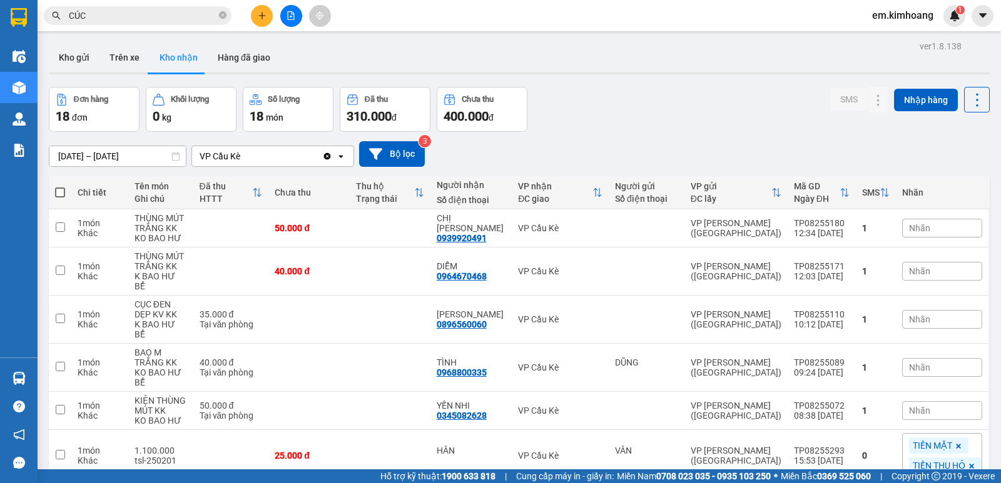
drag, startPoint x: 73, startPoint y: 54, endPoint x: 69, endPoint y: 98, distance: 44.6
click at [74, 59] on button "Kho gửi" at bounding box center [74, 58] width 51 height 30
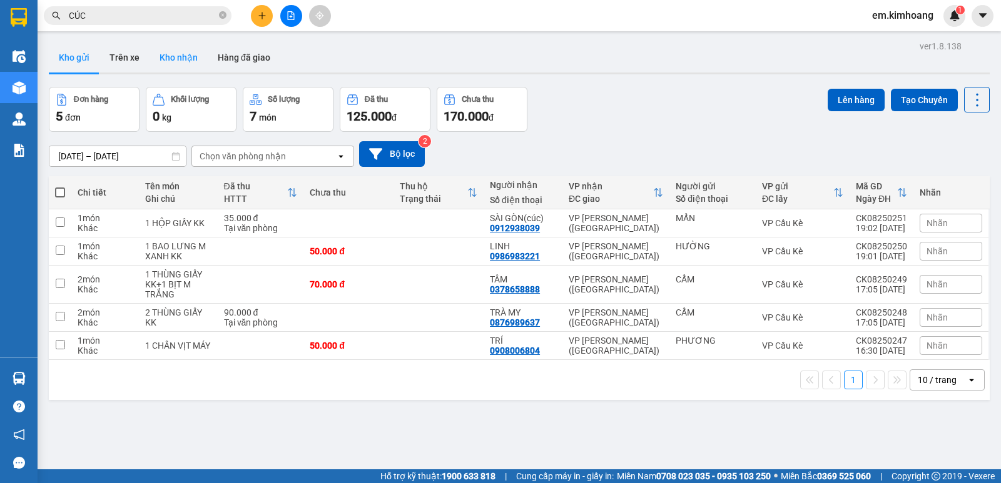
click at [169, 54] on button "Kho nhận" at bounding box center [178, 58] width 58 height 30
